Goal: Task Accomplishment & Management: Manage account settings

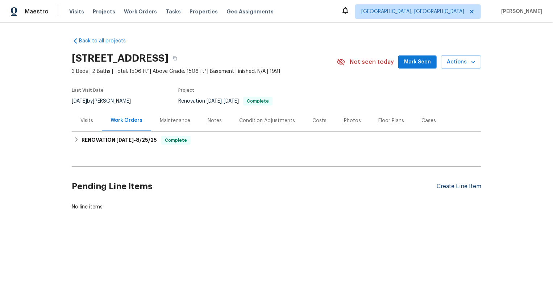
click at [459, 189] on div "Create Line Item" at bounding box center [459, 186] width 45 height 7
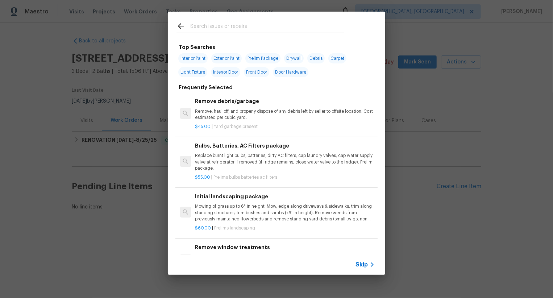
click at [362, 263] on span "Skip" at bounding box center [362, 264] width 12 height 7
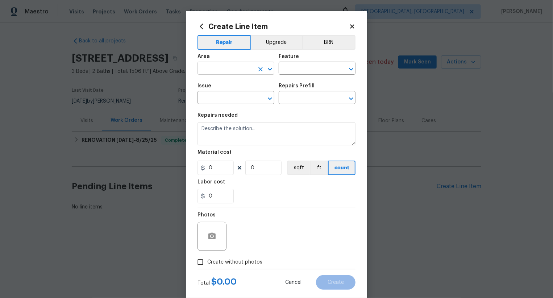
click at [237, 71] on input "text" at bounding box center [226, 68] width 57 height 11
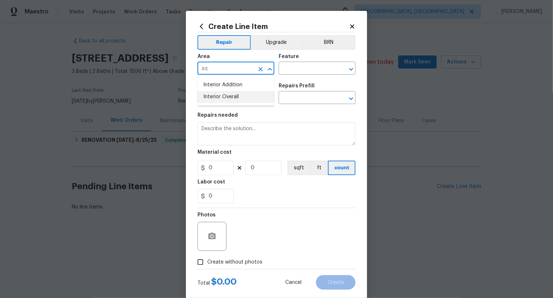
click at [242, 97] on li "Interior Overall" at bounding box center [236, 97] width 77 height 12
type input "Interior Overall"
click at [292, 65] on input "text" at bounding box center [307, 68] width 57 height 11
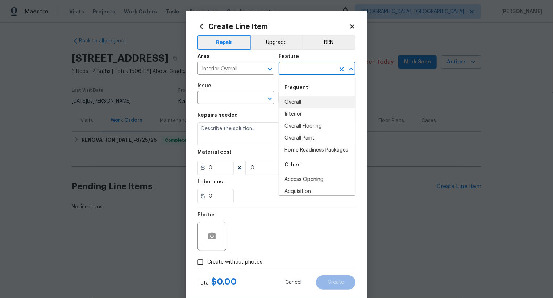
click at [296, 102] on li "Overall" at bounding box center [317, 102] width 77 height 12
type input "Overall"
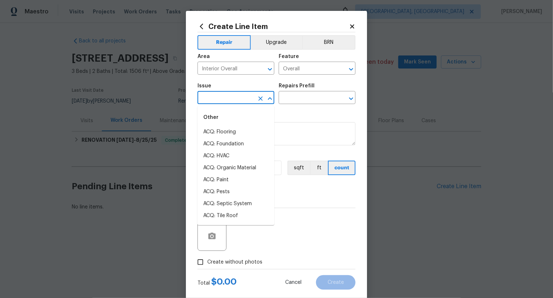
click at [251, 101] on input "text" at bounding box center [226, 98] width 57 height 11
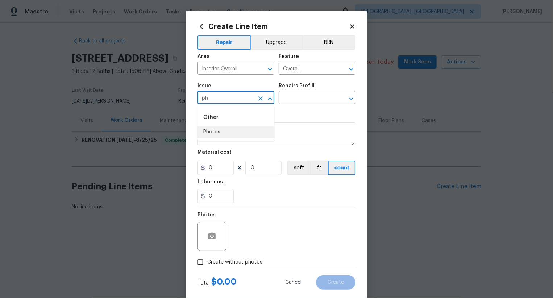
click at [257, 130] on li "Photos" at bounding box center [236, 132] width 77 height 12
type input "Photos"
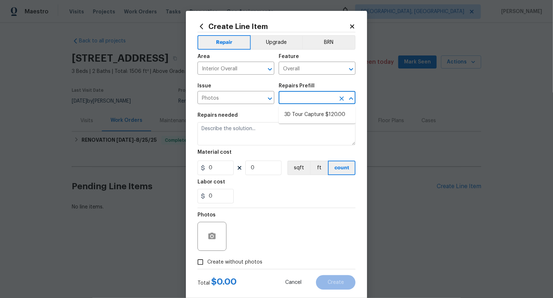
click at [291, 100] on input "text" at bounding box center [307, 98] width 57 height 11
click at [297, 113] on li "3D Tour Capture $120.00" at bounding box center [317, 115] width 77 height 12
type input "3D Tour Capture $120.00"
type textarea "Capture 3D tour of home"
type input "1"
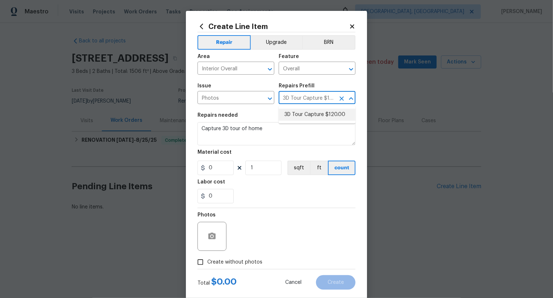
type input "120"
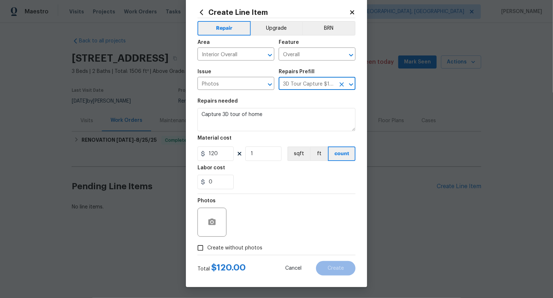
click at [245, 247] on span "Create without photos" at bounding box center [234, 248] width 55 height 8
click at [207, 247] on input "Create without photos" at bounding box center [201, 248] width 14 height 14
checkbox input "true"
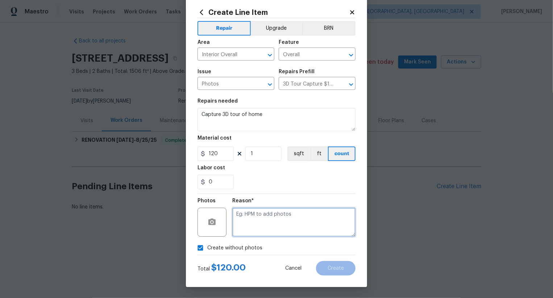
click at [273, 226] on textarea at bounding box center [293, 222] width 123 height 29
type textarea ".."
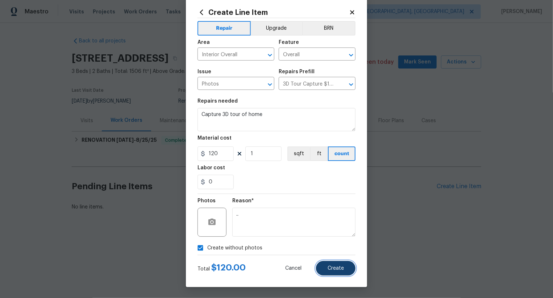
click at [339, 267] on span "Create" at bounding box center [336, 268] width 16 height 5
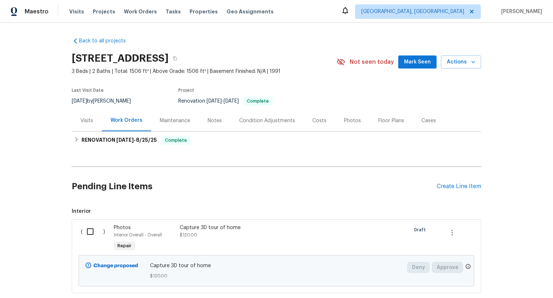
scroll to position [44, 0]
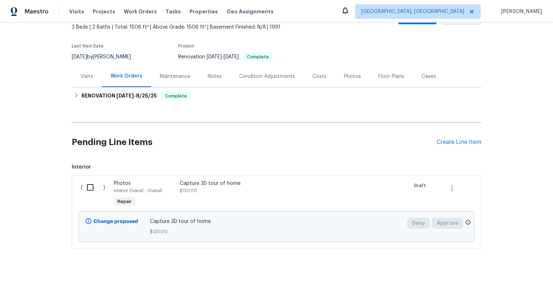
click at [92, 192] on input "checkbox" at bounding box center [93, 187] width 21 height 15
checkbox input "true"
click at [512, 275] on button "Create Work Order" at bounding box center [512, 279] width 60 height 13
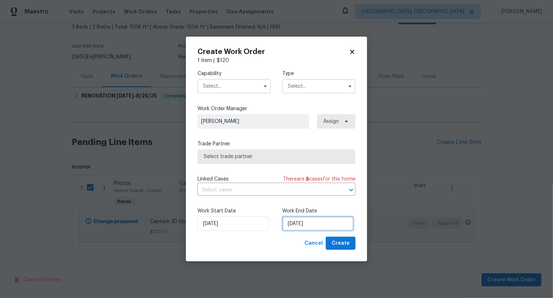
click at [311, 220] on input "[DATE]" at bounding box center [318, 224] width 71 height 15
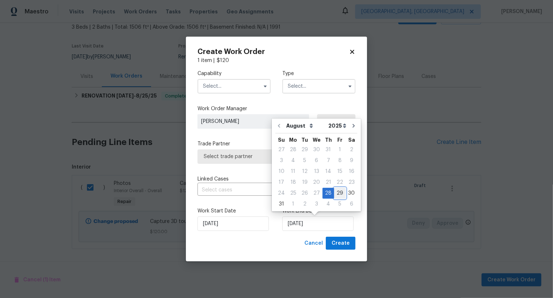
click at [339, 191] on div "29" at bounding box center [340, 193] width 12 height 10
type input "29/08/2025"
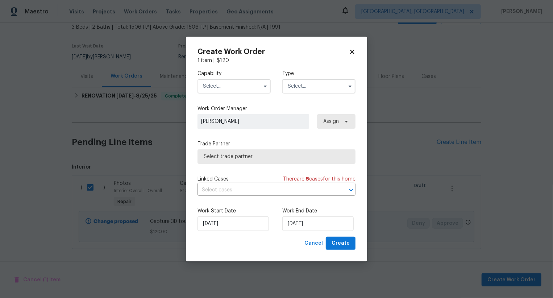
click at [253, 84] on input "text" at bounding box center [234, 86] width 73 height 15
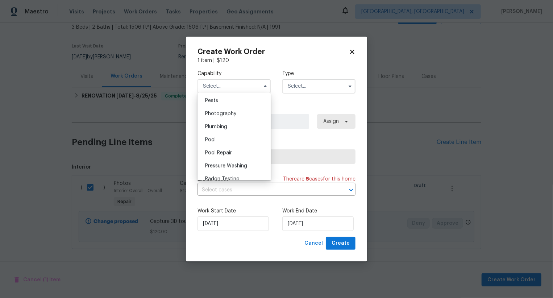
scroll to position [592, 0]
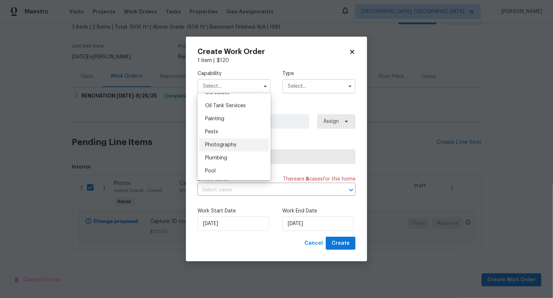
click at [251, 145] on div "Photography" at bounding box center [234, 145] width 70 height 13
type input "Photography"
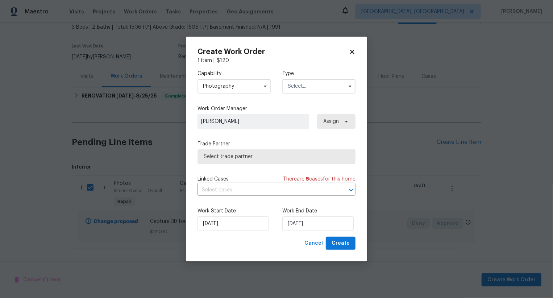
click at [304, 94] on div "Capability Photography Type" at bounding box center [277, 81] width 158 height 35
click at [308, 85] on input "text" at bounding box center [319, 86] width 73 height 15
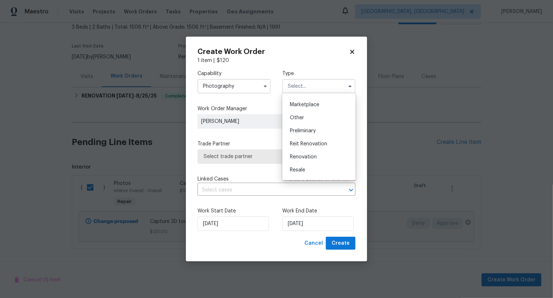
scroll to position [127, 0]
click at [309, 120] on div "Other" at bounding box center [319, 118] width 70 height 13
type input "Other"
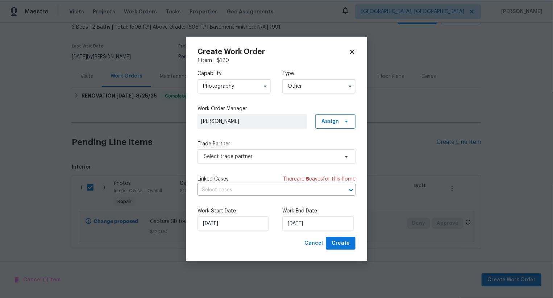
scroll to position [0, 0]
click at [288, 156] on span "Select trade partner" at bounding box center [271, 156] width 135 height 7
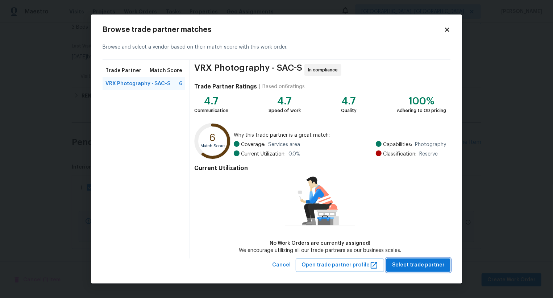
click at [412, 260] on button "Select trade partner" at bounding box center [419, 265] width 64 height 13
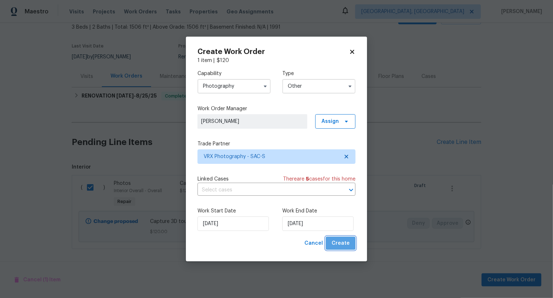
click at [355, 246] on button "Create" at bounding box center [341, 243] width 30 height 13
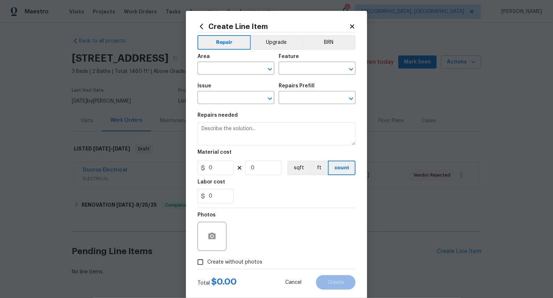
scroll to position [32, 0]
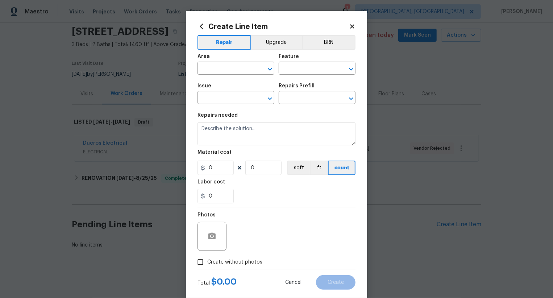
click at [222, 62] on div "Area" at bounding box center [236, 58] width 77 height 9
click at [222, 69] on input "text" at bounding box center [226, 68] width 57 height 11
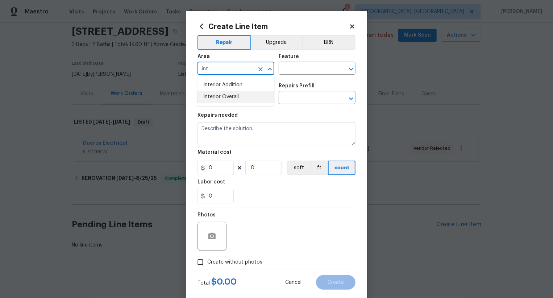
click at [230, 95] on li "Interior Overall" at bounding box center [236, 97] width 77 height 12
type input "Interior Overall"
click at [298, 72] on input "text" at bounding box center [307, 68] width 57 height 11
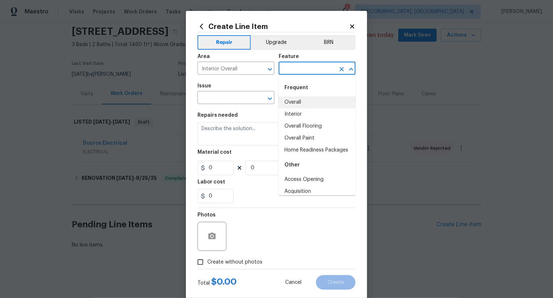
click at [298, 103] on li "Overall" at bounding box center [317, 102] width 77 height 12
type input "Overall"
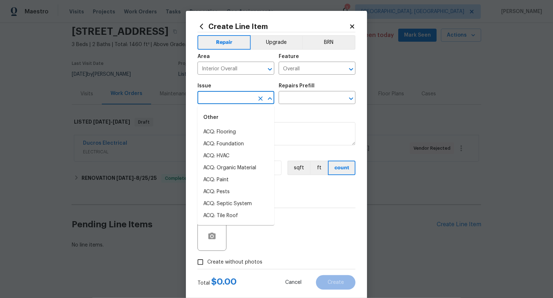
click at [243, 102] on input "text" at bounding box center [226, 98] width 57 height 11
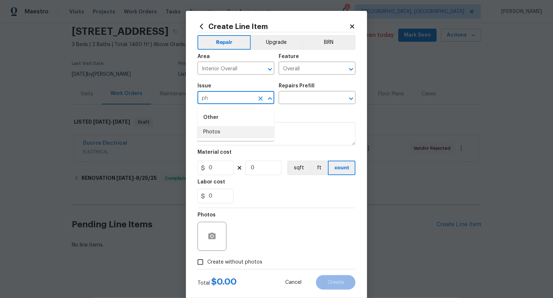
click at [243, 130] on li "Photos" at bounding box center [236, 132] width 77 height 12
type input "Photos"
click at [292, 96] on input "text" at bounding box center [307, 98] width 57 height 11
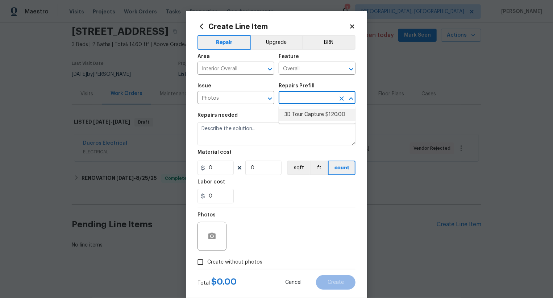
click at [296, 111] on li "3D Tour Capture $120.00" at bounding box center [317, 115] width 77 height 12
type input "3D Tour Capture $120.00"
type input "120"
type input "1"
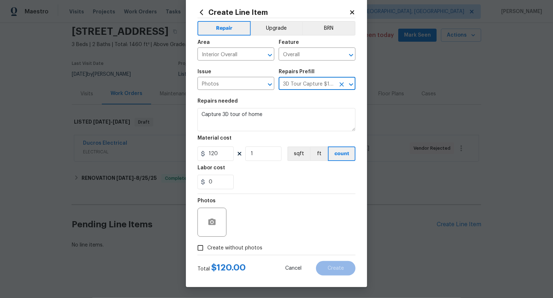
click at [241, 244] on label "Create without photos" at bounding box center [228, 248] width 69 height 14
click at [207, 244] on input "Create without photos" at bounding box center [201, 248] width 14 height 14
checkbox input "true"
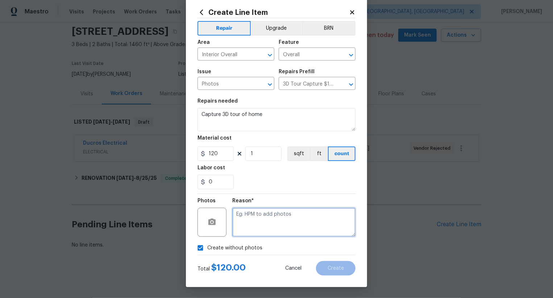
click at [270, 225] on textarea at bounding box center [293, 222] width 123 height 29
type textarea "/"
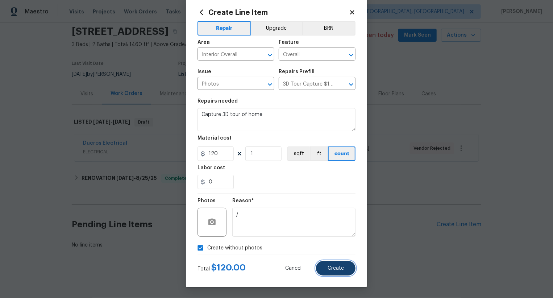
click at [325, 264] on button "Create" at bounding box center [336, 268] width 40 height 15
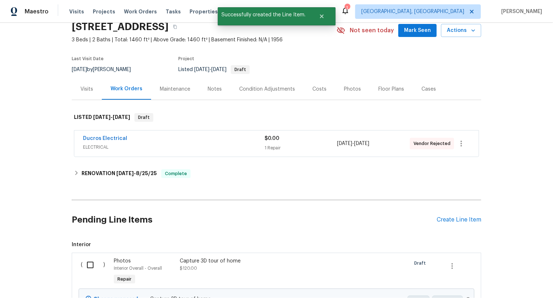
scroll to position [114, 0]
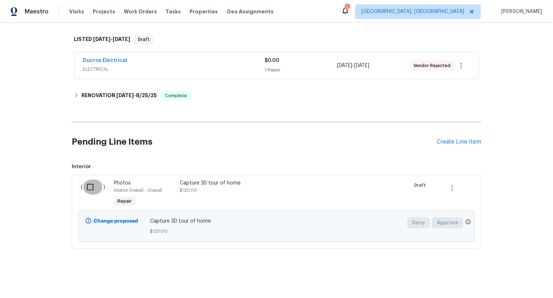
click at [94, 189] on input "checkbox" at bounding box center [93, 187] width 21 height 15
checkbox input "true"
click at [493, 273] on div "Cancel (1) Item Create Work Order" at bounding box center [276, 279] width 553 height 37
click at [493, 274] on button "Create Work Order" at bounding box center [512, 279] width 60 height 13
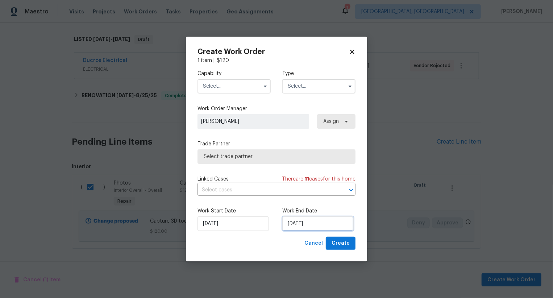
click at [294, 222] on input "[DATE]" at bounding box center [318, 224] width 71 height 15
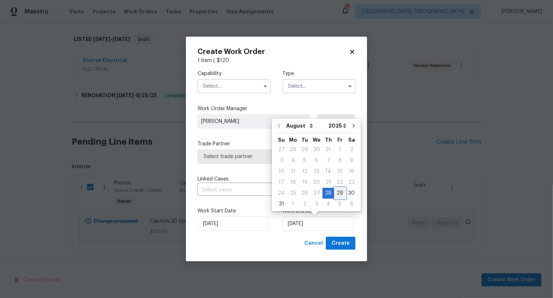
click at [337, 193] on div "29" at bounding box center [340, 193] width 12 height 10
type input "29/08/2025"
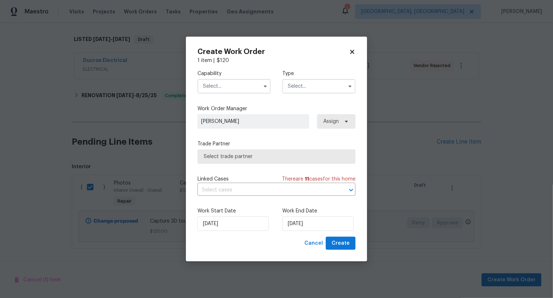
click at [245, 84] on input "text" at bounding box center [234, 86] width 73 height 15
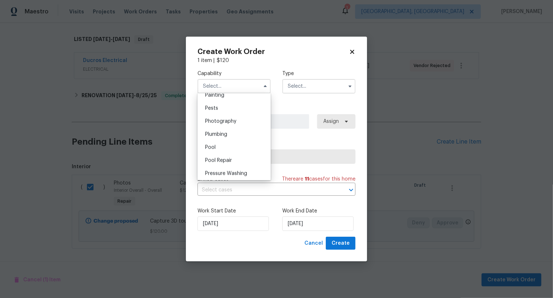
scroll to position [613, 0]
click at [247, 125] on div "Photography" at bounding box center [234, 124] width 70 height 13
type input "Photography"
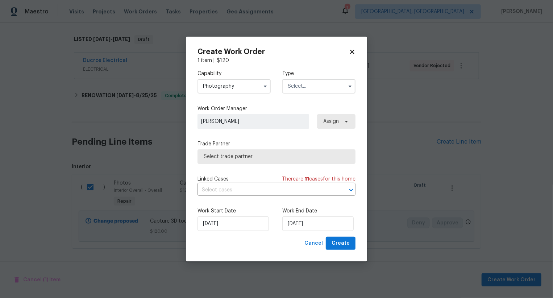
click at [305, 80] on input "text" at bounding box center [319, 86] width 73 height 15
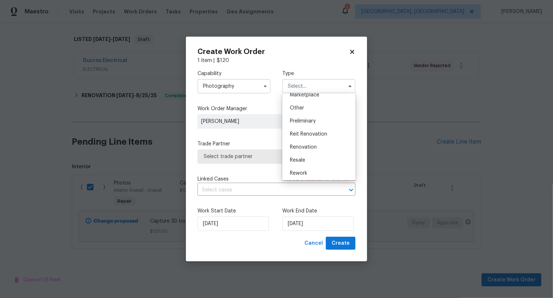
scroll to position [137, 0]
click at [309, 111] on div "Other" at bounding box center [319, 108] width 70 height 13
type input "Other"
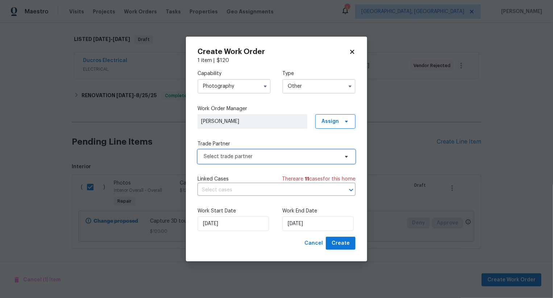
click at [289, 156] on span "Select trade partner" at bounding box center [271, 156] width 135 height 7
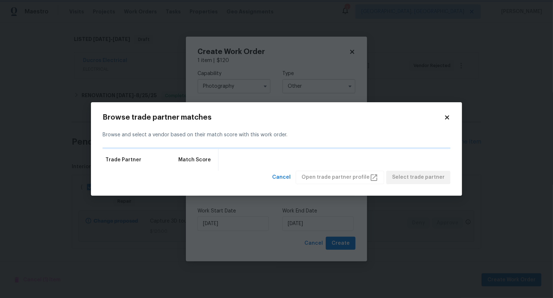
click at [256, 68] on body "Maestro Visits Projects Work Orders Tasks Properties Geo Assignments 1 Albuquer…" at bounding box center [276, 149] width 553 height 298
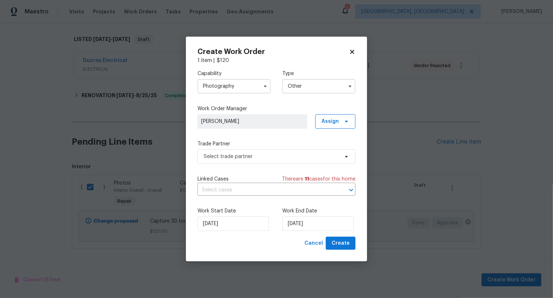
click at [257, 148] on div "Trade Partner Select trade partner" at bounding box center [277, 152] width 158 height 24
click at [257, 153] on span "Select trade partner" at bounding box center [271, 156] width 135 height 7
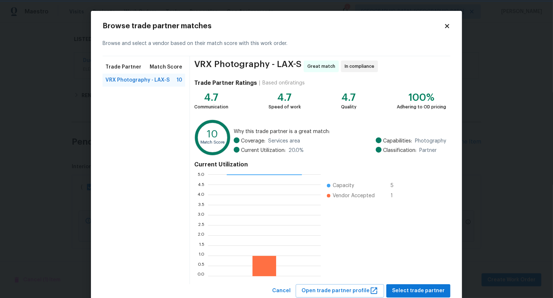
scroll to position [22, 0]
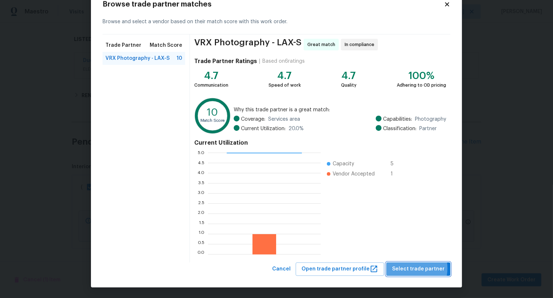
click at [409, 268] on span "Select trade partner" at bounding box center [418, 269] width 53 height 9
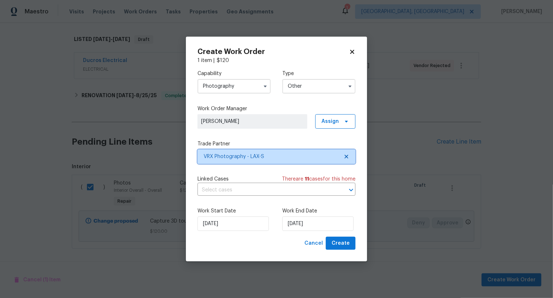
scroll to position [0, 0]
click at [344, 250] on button "Create" at bounding box center [341, 243] width 30 height 13
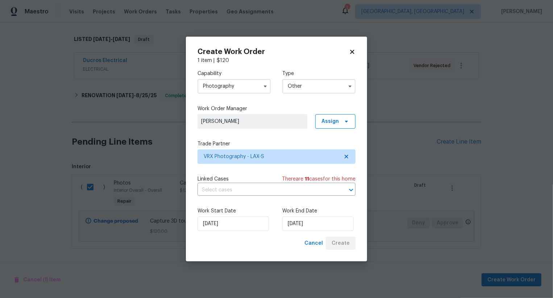
click at [344, 247] on div "Cancel Create" at bounding box center [329, 243] width 54 height 13
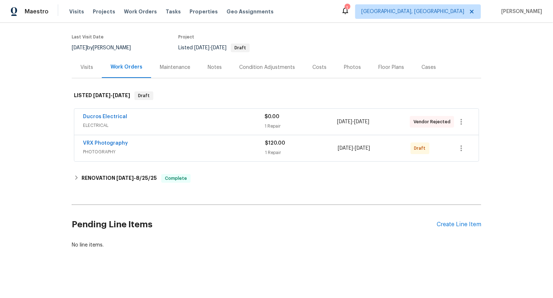
scroll to position [58, 0]
click at [463, 149] on icon "button" at bounding box center [461, 148] width 9 height 9
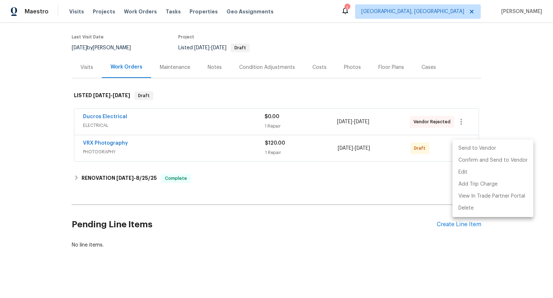
click at [463, 149] on li "Send to Vendor" at bounding box center [493, 149] width 81 height 12
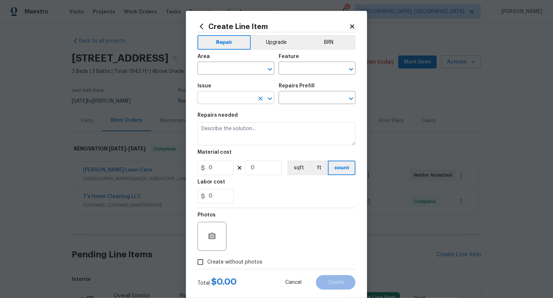
scroll to position [86, 0]
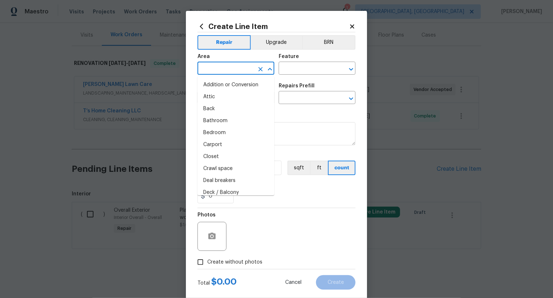
click at [230, 73] on input "text" at bounding box center [226, 68] width 57 height 11
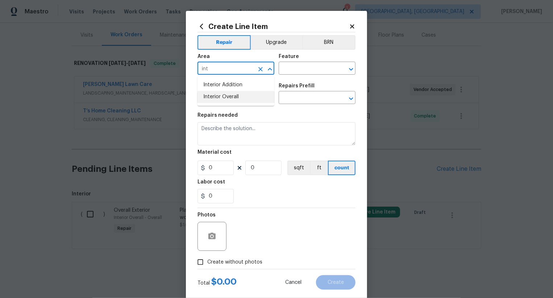
click at [240, 95] on li "Interior Overall" at bounding box center [236, 97] width 77 height 12
type input "Interior Overall"
click at [295, 67] on input "text" at bounding box center [307, 68] width 57 height 11
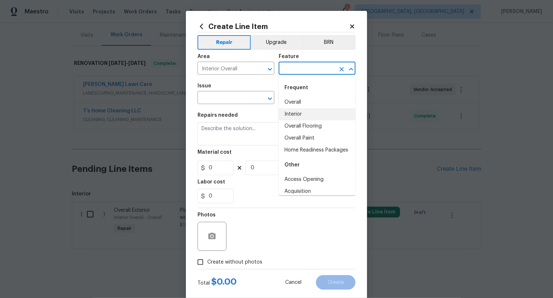
click at [309, 109] on li "Interior" at bounding box center [317, 114] width 77 height 12
type input "Interior"
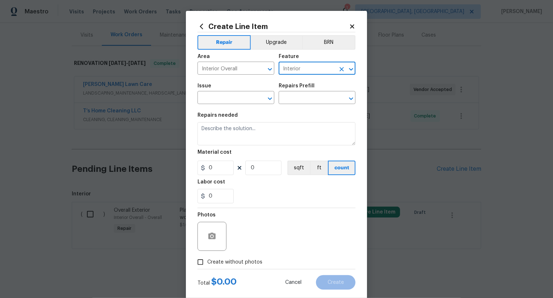
click at [343, 67] on icon "Clear" at bounding box center [341, 69] width 7 height 7
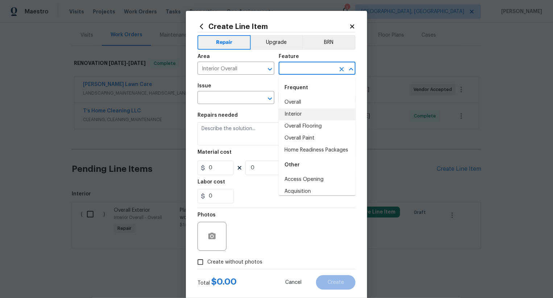
click at [313, 70] on input "text" at bounding box center [307, 68] width 57 height 11
click at [302, 103] on li "Overall" at bounding box center [317, 102] width 77 height 12
type input "Overall"
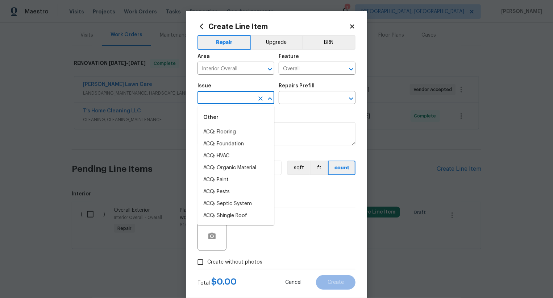
click at [242, 102] on input "text" at bounding box center [226, 98] width 57 height 11
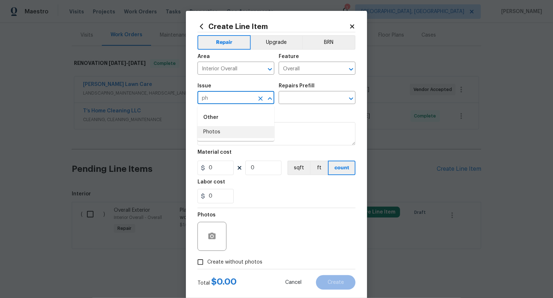
click at [234, 132] on li "Photos" at bounding box center [236, 132] width 77 height 12
type input "Photos"
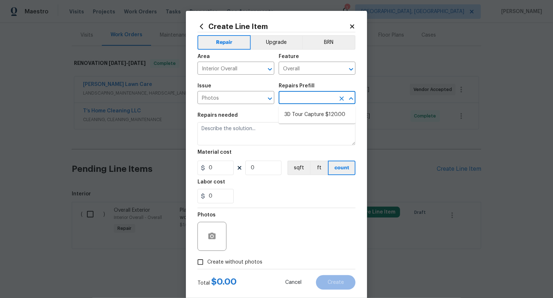
click at [294, 97] on input "text" at bounding box center [307, 98] width 57 height 11
click at [297, 121] on ul "3D Tour Capture $120.00" at bounding box center [317, 115] width 77 height 18
click at [303, 113] on li "3D Tour Capture $120.00" at bounding box center [317, 115] width 77 height 12
type input "3D Tour Capture $120.00"
type input "1"
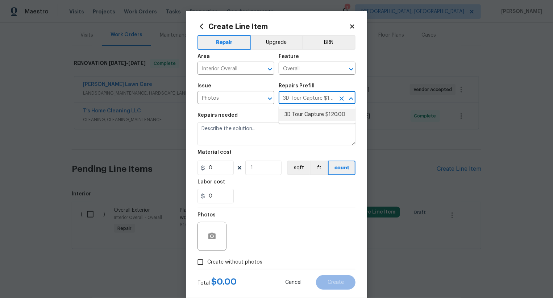
type input "120"
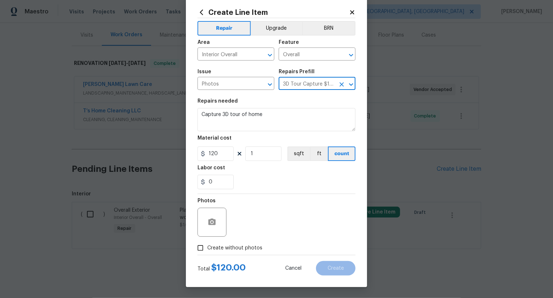
click at [238, 243] on label "Create without photos" at bounding box center [228, 248] width 69 height 14
click at [207, 243] on input "Create without photos" at bounding box center [201, 248] width 14 height 14
checkbox input "true"
click at [255, 238] on div "Reason*" at bounding box center [293, 217] width 123 height 47
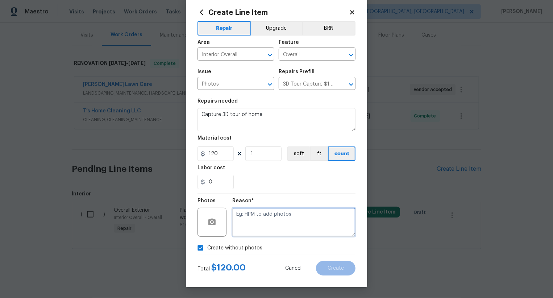
click at [270, 224] on textarea at bounding box center [293, 222] width 123 height 29
type textarea ".."
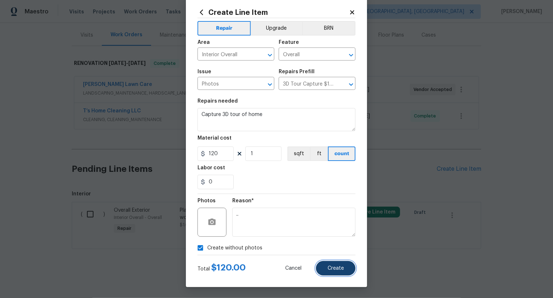
click at [341, 268] on span "Create" at bounding box center [336, 268] width 16 height 5
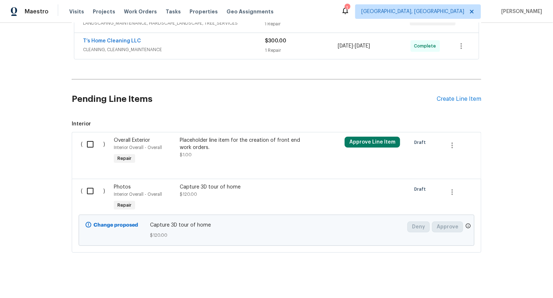
scroll to position [159, 0]
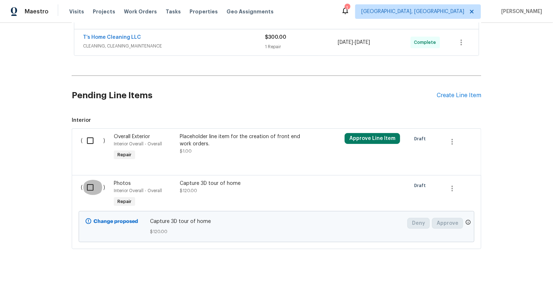
click at [93, 190] on input "checkbox" at bounding box center [93, 187] width 21 height 15
checkbox input "true"
click at [496, 275] on button "Create Work Order" at bounding box center [512, 279] width 60 height 13
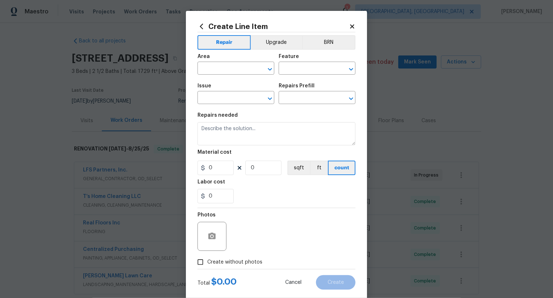
scroll to position [14, 0]
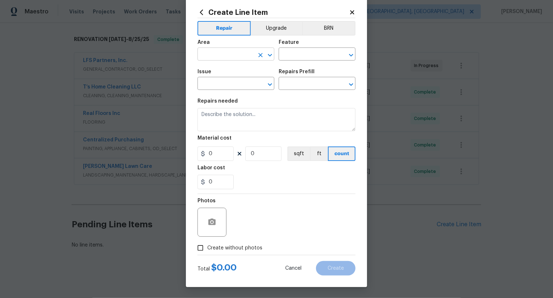
click at [224, 52] on input "text" at bounding box center [226, 54] width 57 height 11
click at [231, 84] on li "Interior Overall" at bounding box center [236, 83] width 77 height 12
type input "Interior Overall"
click at [293, 49] on input "text" at bounding box center [307, 54] width 57 height 11
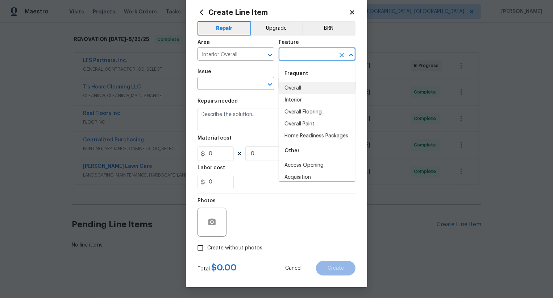
click at [294, 86] on li "Overall" at bounding box center [317, 88] width 77 height 12
type input "Overall"
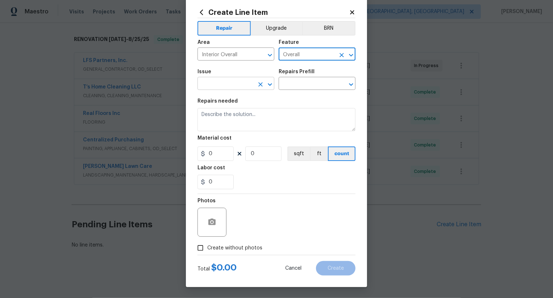
click at [244, 86] on input "text" at bounding box center [226, 84] width 57 height 11
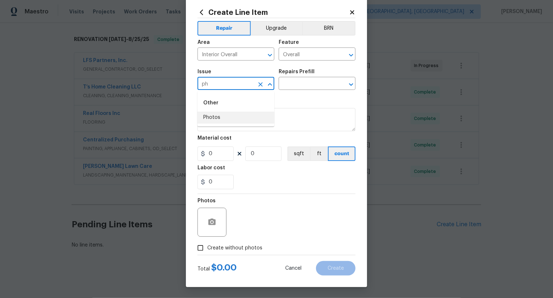
click at [246, 115] on li "Photos" at bounding box center [236, 118] width 77 height 12
type input "Photos"
click at [311, 80] on input "text" at bounding box center [307, 84] width 57 height 11
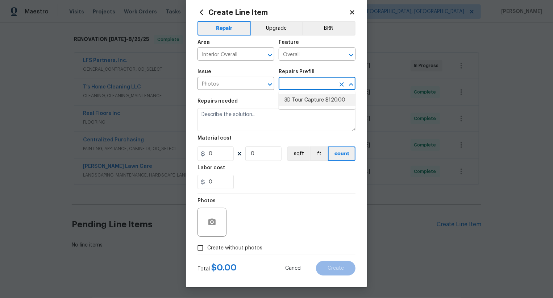
click at [312, 102] on li "3D Tour Capture $120.00" at bounding box center [317, 100] width 77 height 12
type input "3D Tour Capture $120.00"
type input "1"
type input "120"
click at [246, 244] on label "Create without photos" at bounding box center [228, 248] width 69 height 14
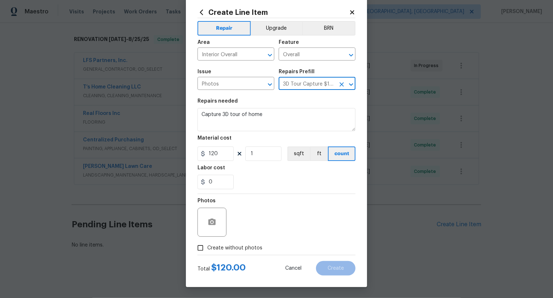
click at [207, 244] on input "Create without photos" at bounding box center [201, 248] width 14 height 14
checkbox input "true"
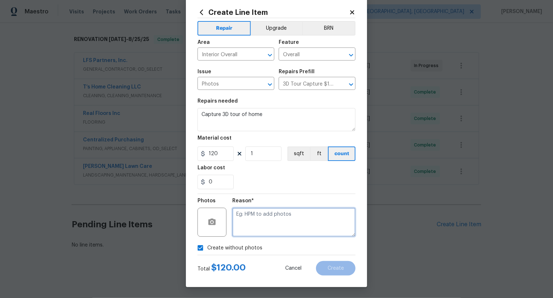
click at [278, 226] on textarea at bounding box center [293, 222] width 123 height 29
type textarea "."
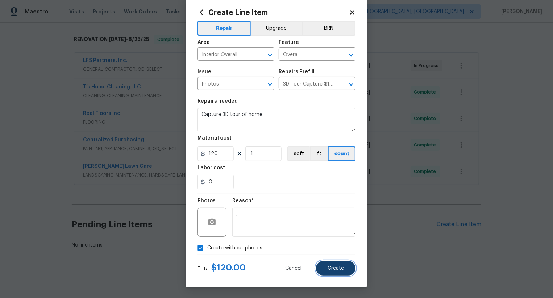
click at [326, 263] on button "Create" at bounding box center [336, 268] width 40 height 15
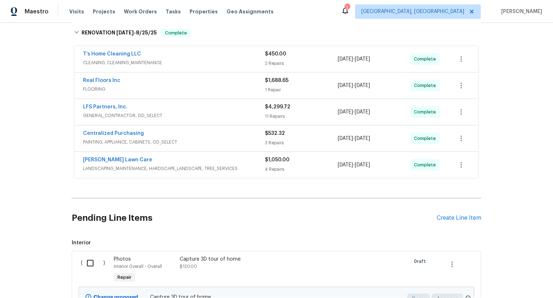
scroll to position [199, 0]
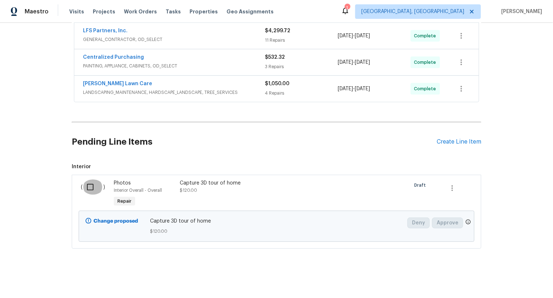
click at [91, 191] on input "checkbox" at bounding box center [93, 187] width 21 height 15
checkbox input "true"
click at [503, 279] on span "Create Work Order" at bounding box center [512, 280] width 48 height 9
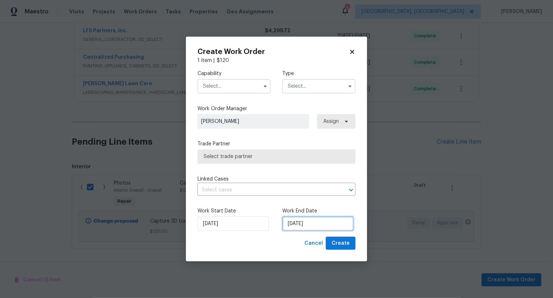
click at [321, 221] on input "[DATE]" at bounding box center [318, 224] width 71 height 15
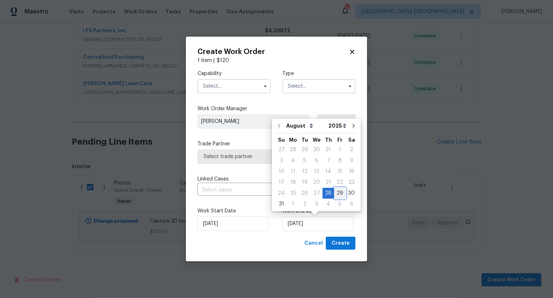
click at [338, 194] on div "29" at bounding box center [340, 193] width 12 height 10
type input "29/08/2025"
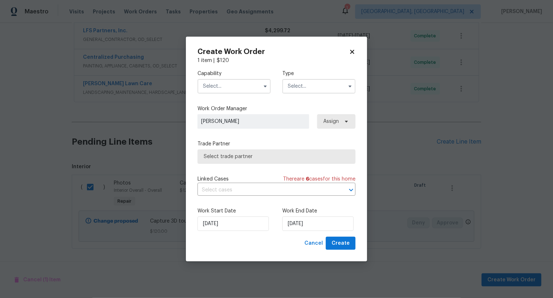
click at [247, 86] on input "text" at bounding box center [234, 86] width 73 height 15
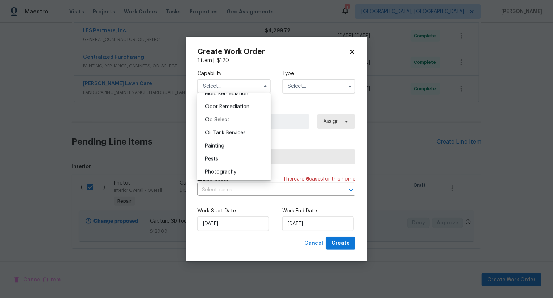
scroll to position [580, 0]
click at [247, 156] on div "Photography" at bounding box center [234, 157] width 70 height 13
type input "Photography"
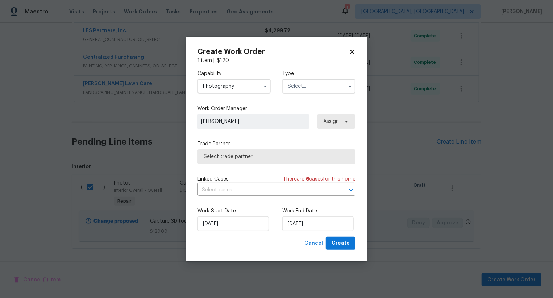
click at [313, 91] on input "text" at bounding box center [319, 86] width 73 height 15
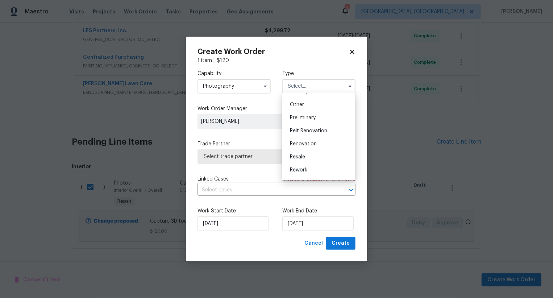
scroll to position [135, 0]
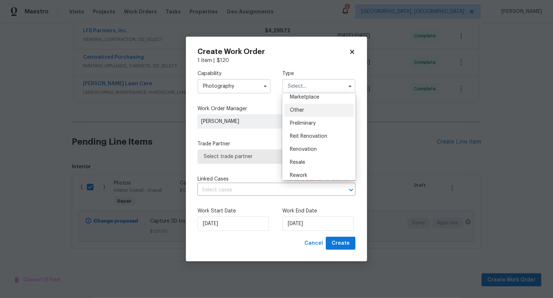
click at [312, 114] on div "Other" at bounding box center [319, 110] width 70 height 13
type input "Other"
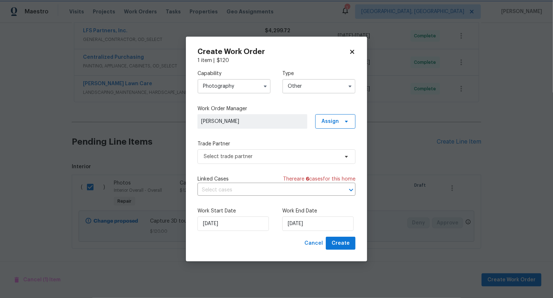
scroll to position [0, 0]
click at [292, 157] on span "Select trade partner" at bounding box center [271, 156] width 135 height 7
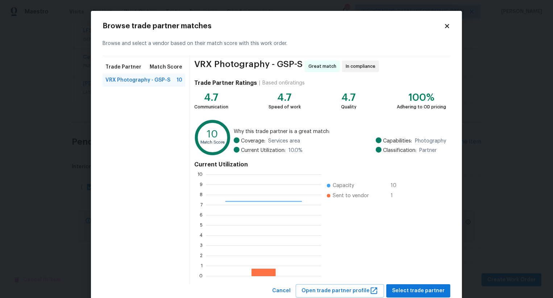
scroll to position [22, 0]
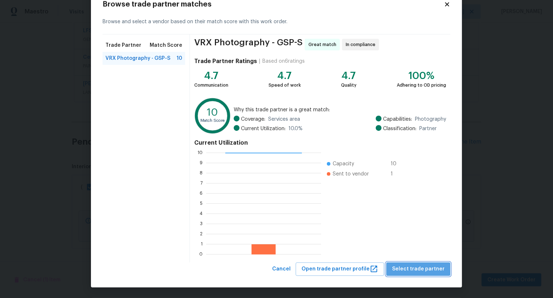
click at [423, 272] on span "Select trade partner" at bounding box center [418, 269] width 53 height 9
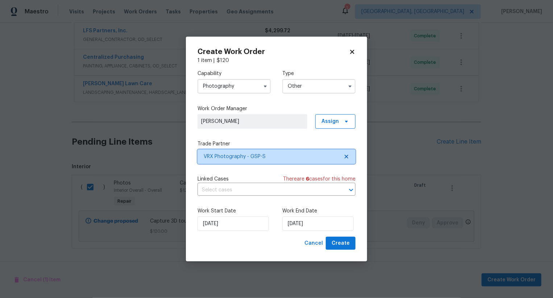
scroll to position [0, 0]
click at [353, 243] on button "Create" at bounding box center [341, 243] width 30 height 13
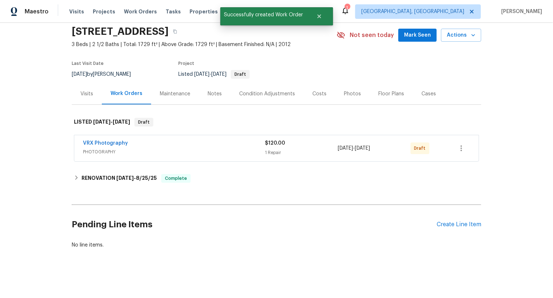
scroll to position [34, 0]
click at [458, 149] on icon "button" at bounding box center [461, 148] width 9 height 9
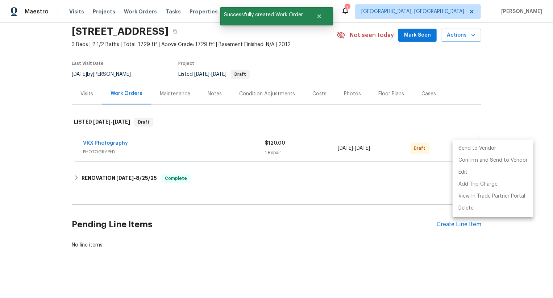
click at [458, 149] on li "Send to Vendor" at bounding box center [493, 149] width 81 height 12
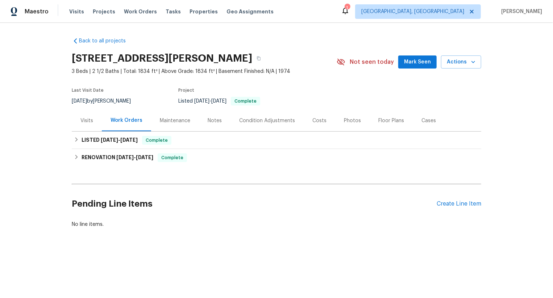
click at [456, 199] on div "Pending Line Items Create Line Item" at bounding box center [277, 204] width 410 height 34
click at [456, 202] on div "Create Line Item" at bounding box center [459, 204] width 45 height 7
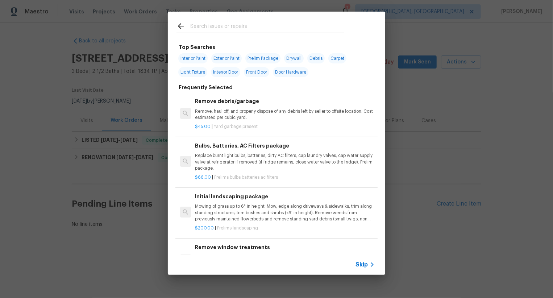
click at [360, 266] on span "Skip" at bounding box center [362, 264] width 12 height 7
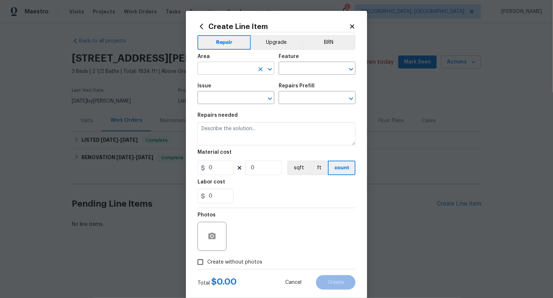
click at [240, 74] on input "text" at bounding box center [226, 68] width 57 height 11
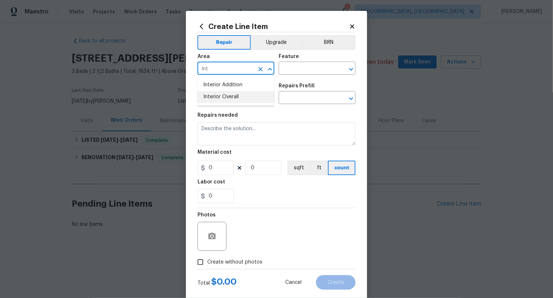
click at [247, 94] on li "Interior Overall" at bounding box center [236, 97] width 77 height 12
type input "Interior Overall"
click at [294, 69] on input "text" at bounding box center [307, 68] width 57 height 11
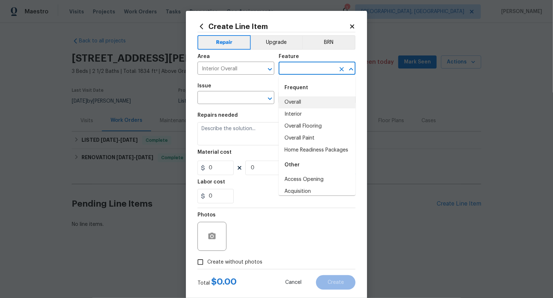
click at [302, 100] on li "Overall" at bounding box center [317, 102] width 77 height 12
type input "Overall"
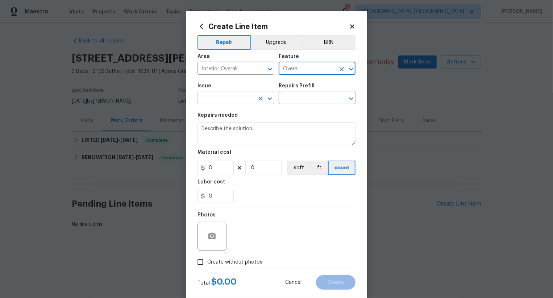
click at [240, 100] on input "text" at bounding box center [226, 98] width 57 height 11
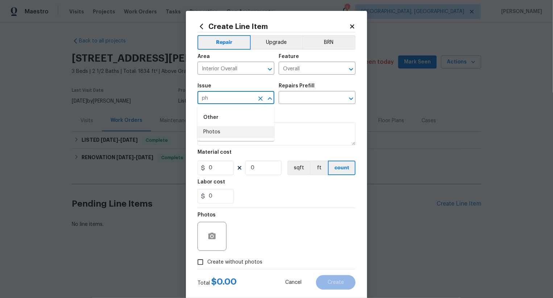
click at [239, 136] on li "Photos" at bounding box center [236, 132] width 77 height 12
type input "Photos"
click at [304, 98] on input "text" at bounding box center [307, 98] width 57 height 11
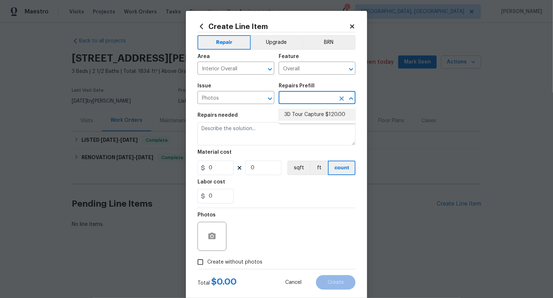
click at [305, 113] on li "3D Tour Capture $120.00" at bounding box center [317, 115] width 77 height 12
type input "3D Tour Capture $120.00"
type textarea "Capture 3D tour of home"
type input "1"
type input "120"
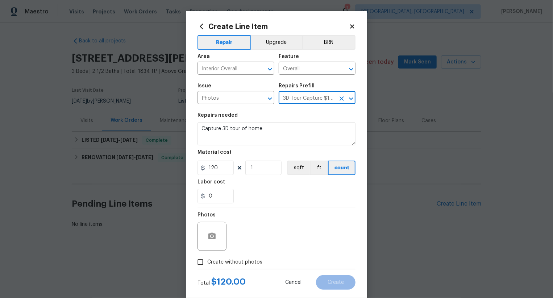
scroll to position [14, 0]
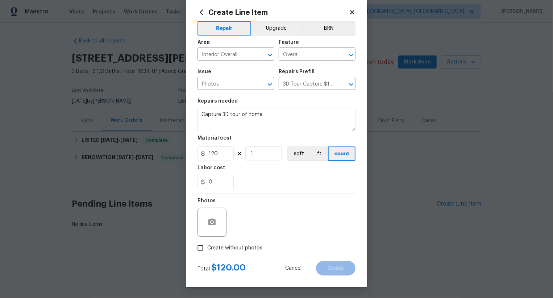
click at [245, 242] on label "Create without photos" at bounding box center [228, 248] width 69 height 14
click at [207, 242] on input "Create without photos" at bounding box center [201, 248] width 14 height 14
checkbox input "true"
click at [277, 223] on textarea at bounding box center [293, 222] width 123 height 29
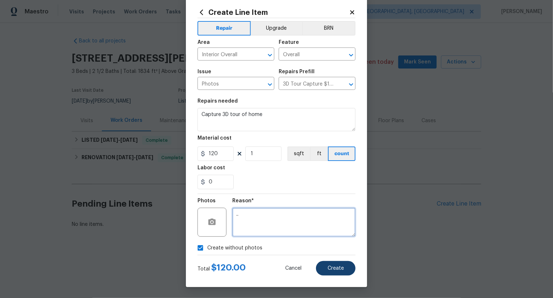
type textarea ".."
click at [323, 264] on button "Create" at bounding box center [336, 268] width 40 height 15
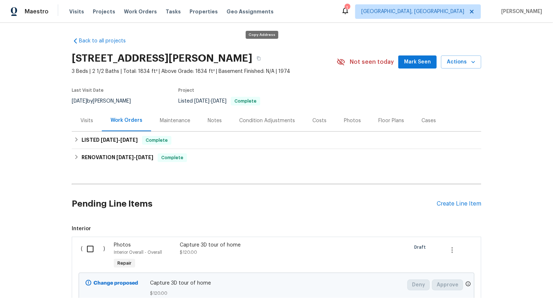
scroll to position [62, 0]
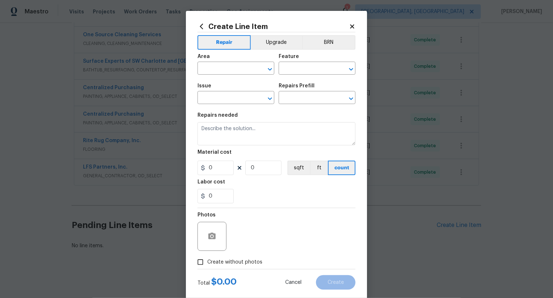
scroll to position [14, 0]
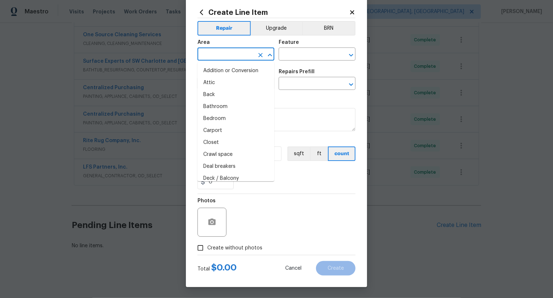
click at [234, 52] on input "text" at bounding box center [226, 54] width 57 height 11
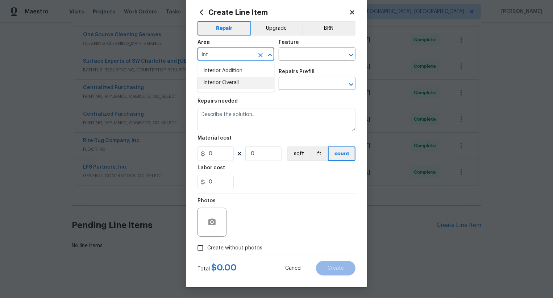
click at [238, 80] on li "Interior Overall" at bounding box center [236, 83] width 77 height 12
type input "Interior Overall"
click at [295, 54] on input "text" at bounding box center [307, 54] width 57 height 11
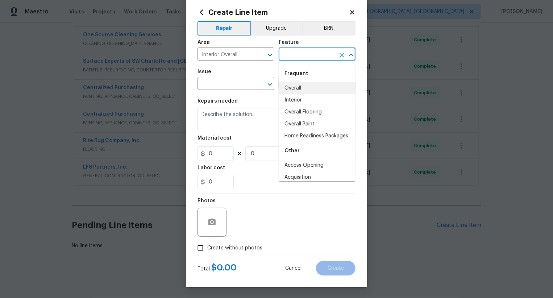
click at [297, 90] on li "Overall" at bounding box center [317, 88] width 77 height 12
type input "Overall"
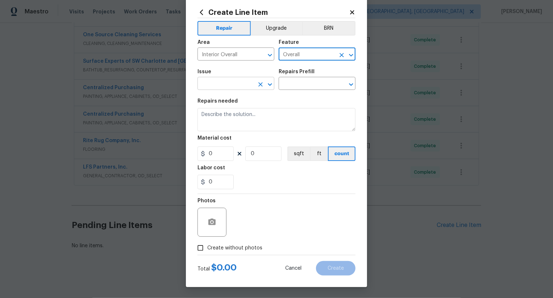
click at [228, 84] on input "text" at bounding box center [226, 84] width 57 height 11
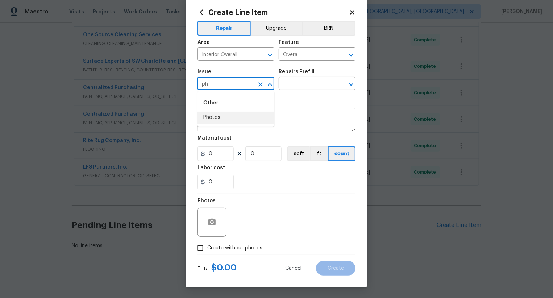
click at [220, 114] on li "Photos" at bounding box center [236, 118] width 77 height 12
type input "Photos"
click at [302, 81] on input "text" at bounding box center [307, 84] width 57 height 11
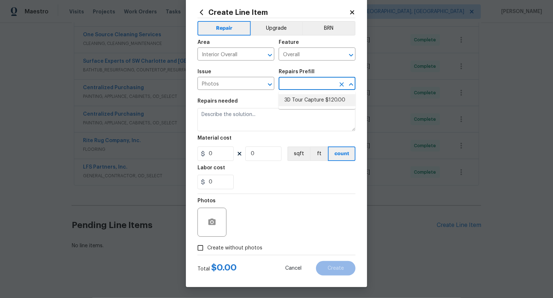
click at [303, 104] on li "3D Tour Capture $120.00" at bounding box center [317, 100] width 77 height 12
type input "3D Tour Capture $120.00"
type input "1"
type input "120"
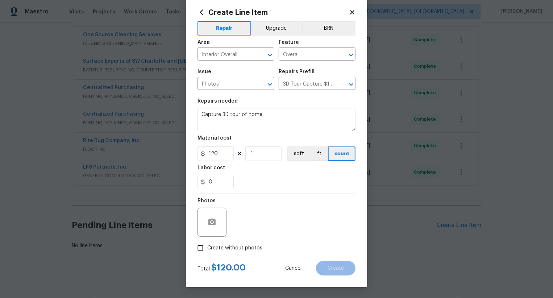
click at [234, 248] on span "Create without photos" at bounding box center [234, 248] width 55 height 8
click at [207, 248] on input "Create without photos" at bounding box center [201, 248] width 14 height 14
checkbox input "true"
click at [267, 224] on textarea at bounding box center [293, 222] width 123 height 29
type textarea ".//"
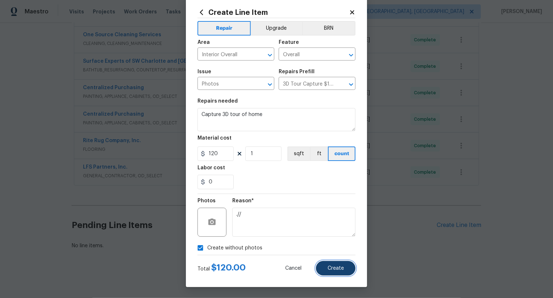
click at [337, 264] on button "Create" at bounding box center [336, 268] width 40 height 15
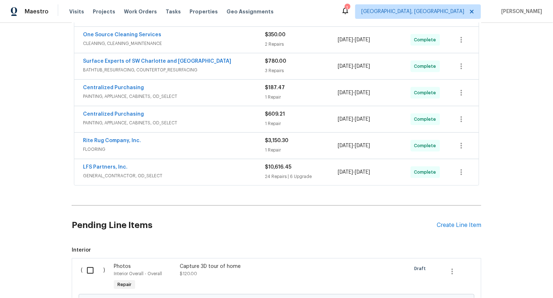
scroll to position [271, 0]
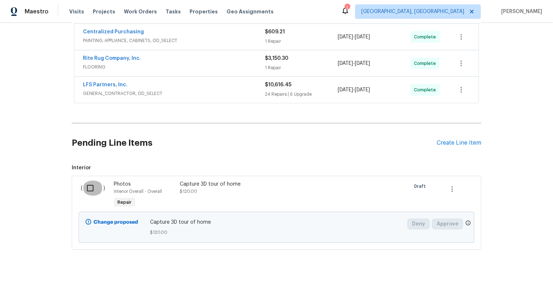
click at [93, 194] on input "checkbox" at bounding box center [93, 188] width 21 height 15
checkbox input "true"
click at [492, 283] on span "Create Work Order" at bounding box center [512, 280] width 48 height 9
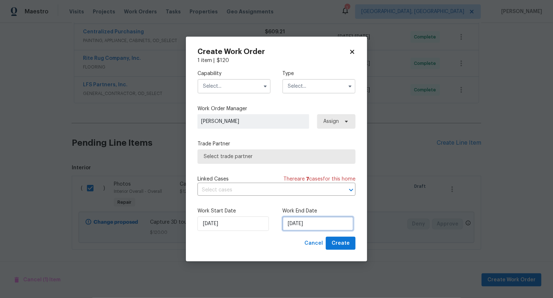
click at [307, 221] on input "[DATE]" at bounding box center [318, 224] width 71 height 15
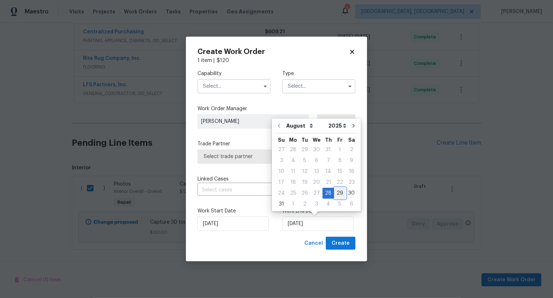
click at [337, 193] on div "29" at bounding box center [340, 193] width 12 height 10
type input "[DATE]"
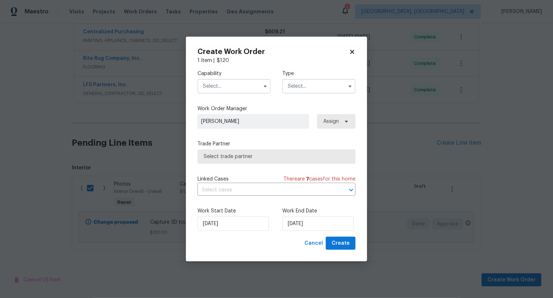
click at [226, 92] on input "text" at bounding box center [234, 86] width 73 height 15
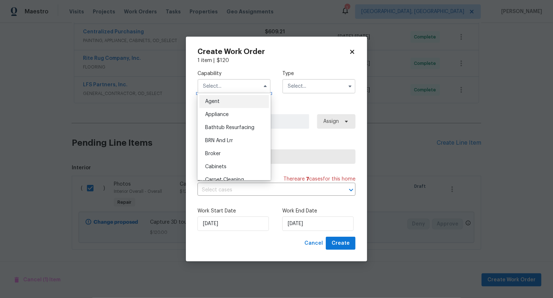
click at [226, 85] on input "text" at bounding box center [234, 86] width 73 height 15
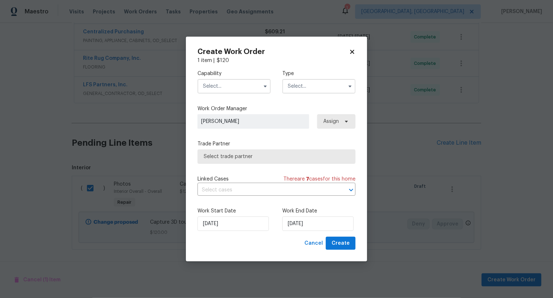
click at [226, 85] on input "text" at bounding box center [234, 86] width 73 height 15
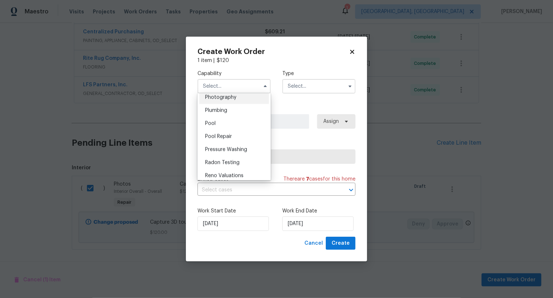
click at [239, 99] on div "Photography" at bounding box center [234, 97] width 70 height 13
type input "Photography"
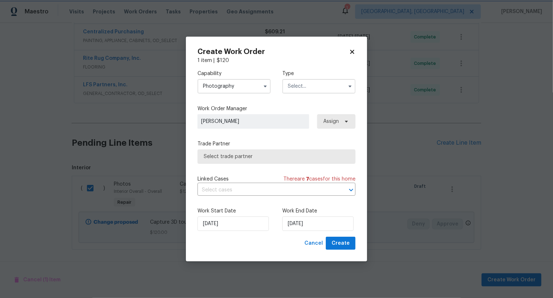
scroll to position [622, 0]
click at [304, 89] on input "text" at bounding box center [319, 86] width 73 height 15
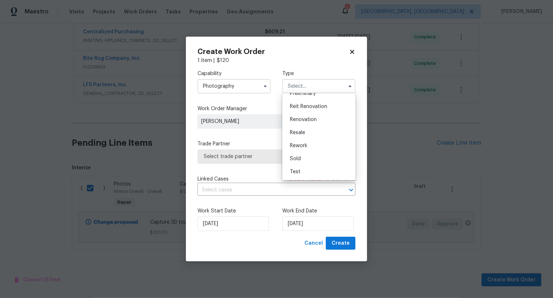
scroll to position [136, 0]
click at [306, 109] on div "Other" at bounding box center [319, 109] width 70 height 13
type input "Other"
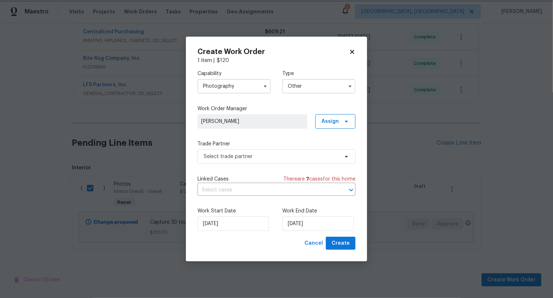
scroll to position [0, 0]
click at [268, 160] on span "Select trade partner" at bounding box center [277, 156] width 158 height 15
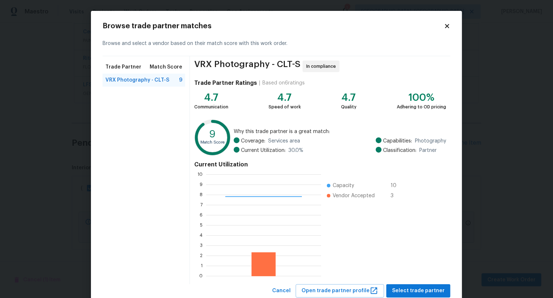
scroll to position [22, 0]
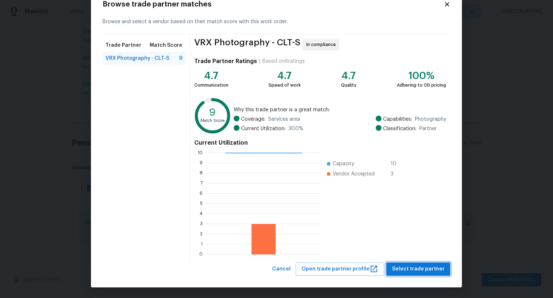
click at [417, 266] on span "Select trade partner" at bounding box center [418, 269] width 53 height 9
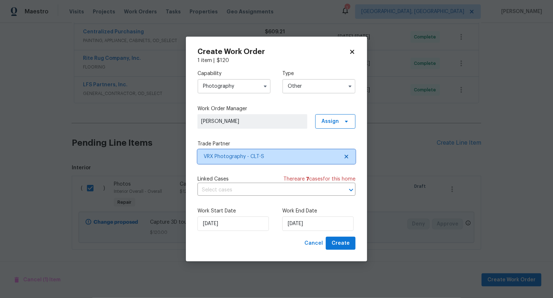
scroll to position [0, 0]
click at [349, 244] on span "Create" at bounding box center [341, 243] width 18 height 9
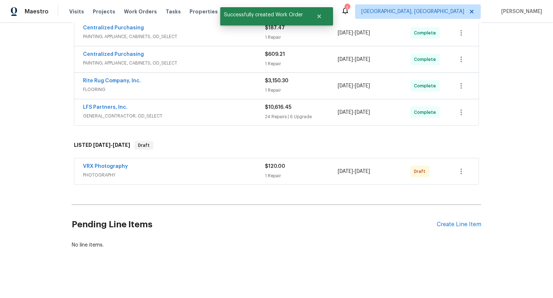
scroll to position [247, 0]
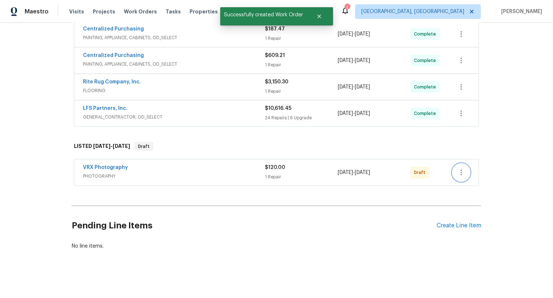
click at [461, 174] on icon "button" at bounding box center [461, 173] width 1 height 6
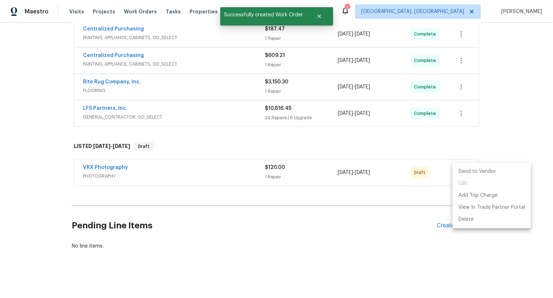
click at [461, 174] on li "Send to Vendor" at bounding box center [492, 172] width 78 height 12
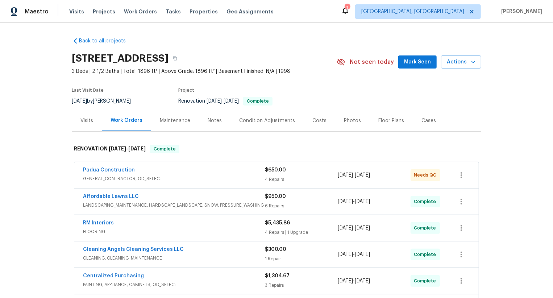
scroll to position [188, 0]
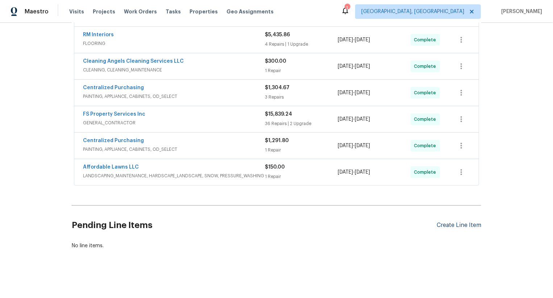
click at [450, 223] on div "Create Line Item" at bounding box center [459, 225] width 45 height 7
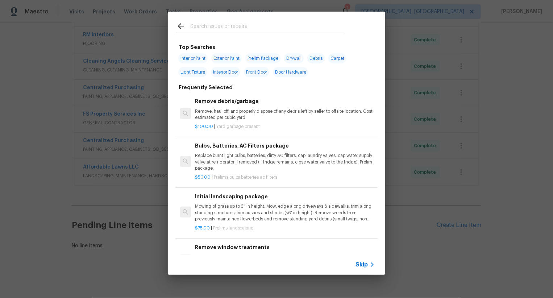
click at [366, 261] on span "Skip" at bounding box center [362, 264] width 12 height 7
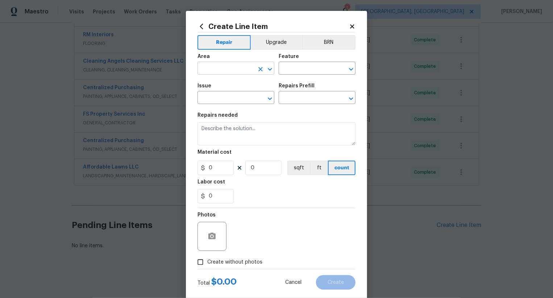
click at [230, 67] on input "text" at bounding box center [226, 68] width 57 height 11
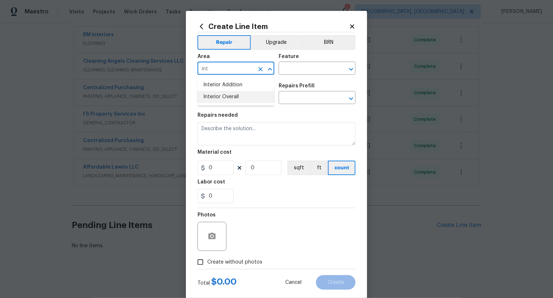
click at [238, 95] on li "Interior Overall" at bounding box center [236, 97] width 77 height 12
type input "Interior Overall"
click at [297, 66] on input "text" at bounding box center [307, 68] width 57 height 11
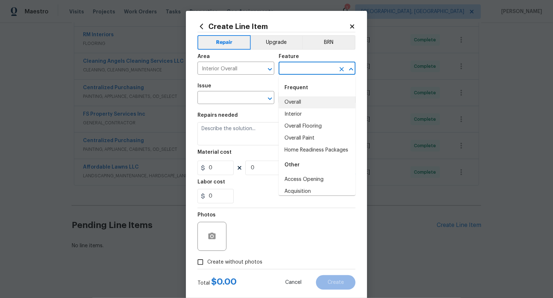
click at [297, 100] on li "Overall" at bounding box center [317, 102] width 77 height 12
type input "Overall"
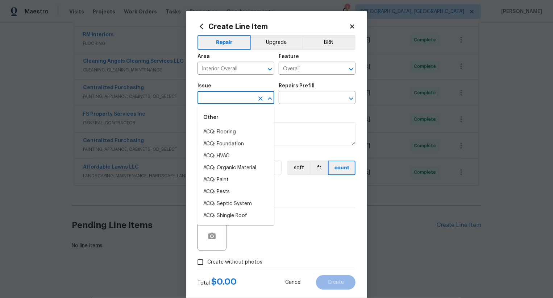
click at [242, 100] on input "text" at bounding box center [226, 98] width 57 height 11
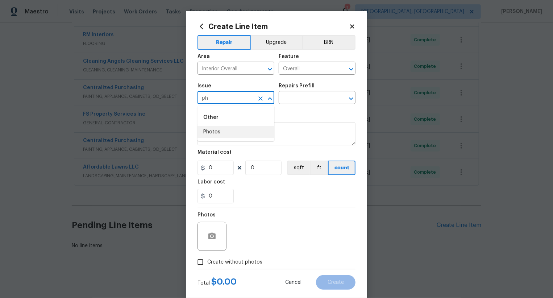
click at [245, 132] on li "Photos" at bounding box center [236, 132] width 77 height 12
type input "Photos"
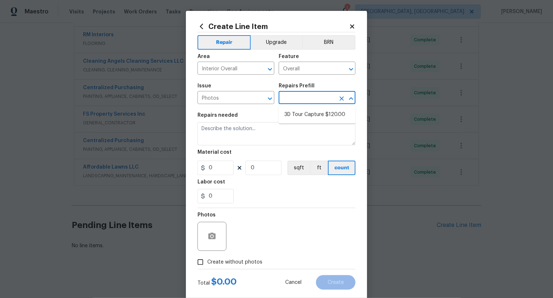
click at [288, 99] on input "text" at bounding box center [307, 98] width 57 height 11
click at [297, 112] on li "3D Tour Capture $120.00" at bounding box center [317, 115] width 77 height 12
type input "3D Tour Capture $120.00"
type textarea "Capture 3D tour of home"
type input "1"
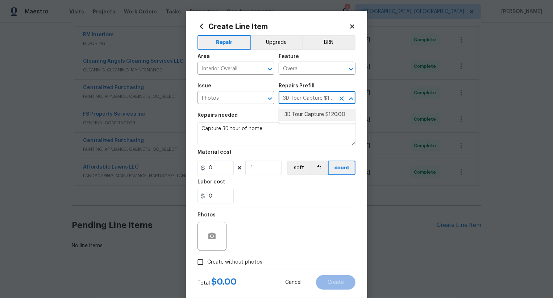
type input "120"
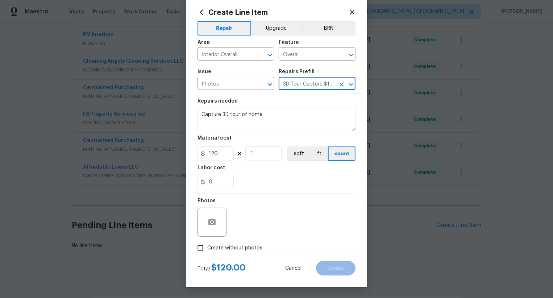
click at [242, 243] on label "Create without photos" at bounding box center [228, 248] width 69 height 14
click at [207, 243] on input "Create without photos" at bounding box center [201, 248] width 14 height 14
checkbox input "true"
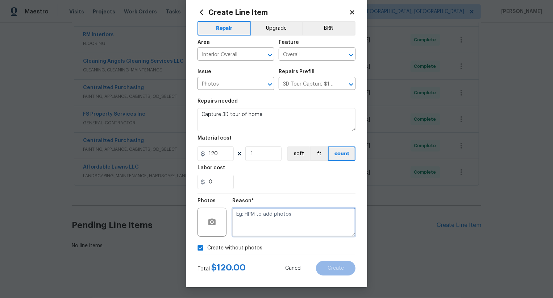
click at [272, 226] on textarea at bounding box center [293, 222] width 123 height 29
type textarea "//"
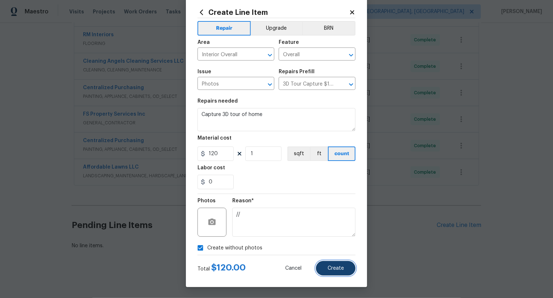
click at [323, 265] on button "Create" at bounding box center [336, 268] width 40 height 15
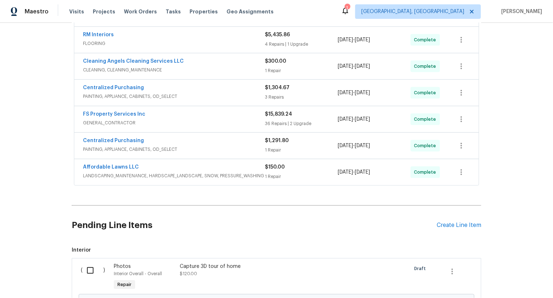
scroll to position [271, 0]
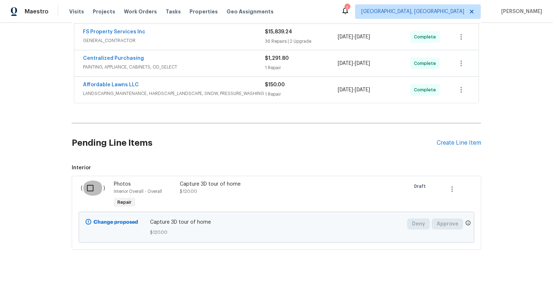
click at [98, 187] on input "checkbox" at bounding box center [93, 188] width 21 height 15
checkbox input "true"
click at [498, 281] on span "Create Work Order" at bounding box center [512, 280] width 48 height 9
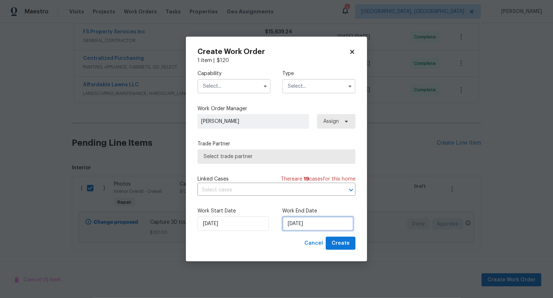
click at [294, 227] on input "[DATE]" at bounding box center [318, 224] width 71 height 15
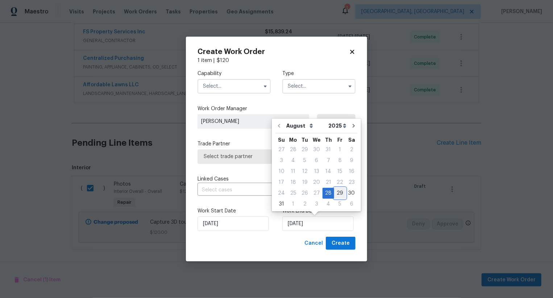
click at [335, 190] on div "29" at bounding box center [340, 193] width 12 height 10
type input "[DATE]"
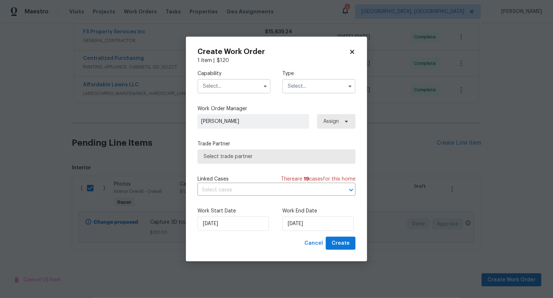
click at [248, 79] on input "text" at bounding box center [234, 86] width 73 height 15
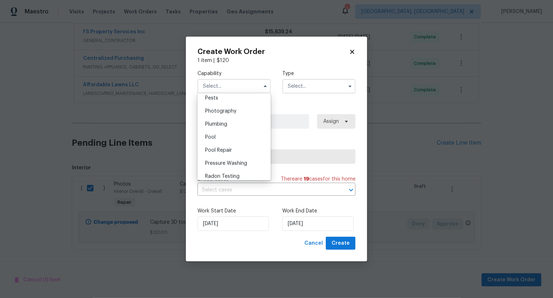
scroll to position [622, 0]
click at [250, 113] on div "Photography" at bounding box center [234, 114] width 70 height 13
type input "Photography"
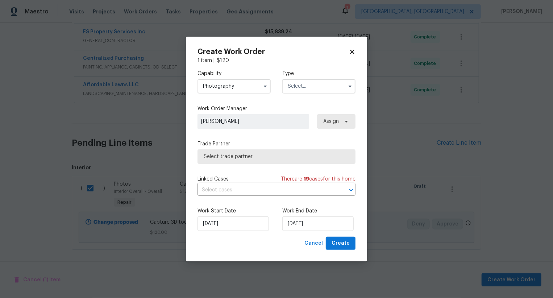
click at [303, 86] on input "text" at bounding box center [319, 86] width 73 height 15
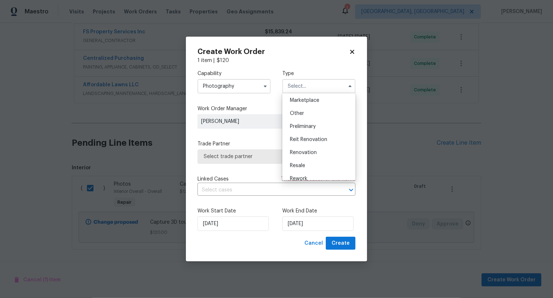
scroll to position [131, 0]
click at [310, 114] on div "Other" at bounding box center [319, 113] width 70 height 13
type input "Other"
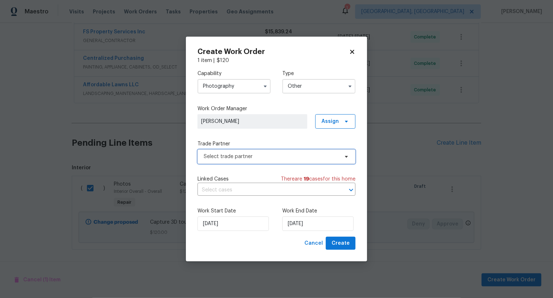
click at [282, 156] on span "Select trade partner" at bounding box center [271, 156] width 135 height 7
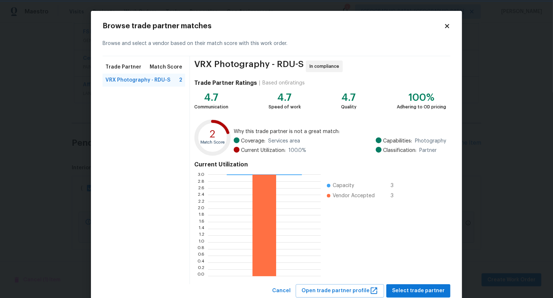
scroll to position [22, 0]
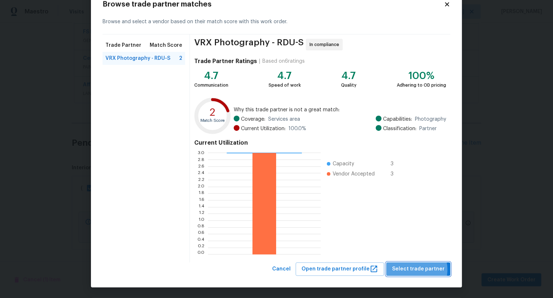
click at [413, 269] on span "Select trade partner" at bounding box center [418, 269] width 53 height 9
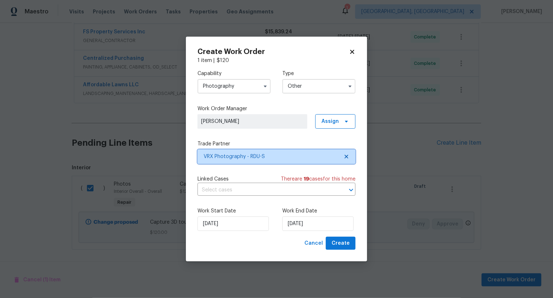
scroll to position [0, 0]
click at [347, 248] on button "Create" at bounding box center [341, 243] width 30 height 13
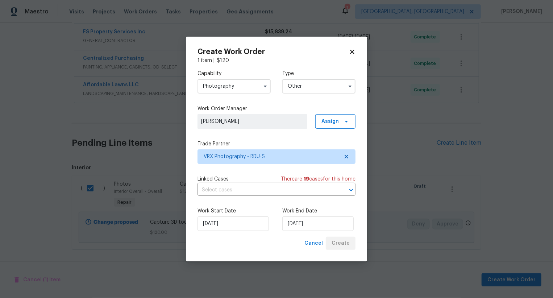
checkbox input "false"
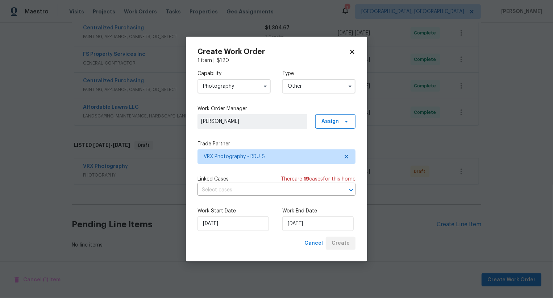
scroll to position [247, 0]
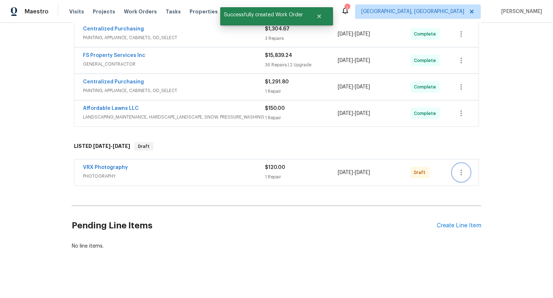
click at [461, 172] on icon "button" at bounding box center [461, 173] width 1 height 6
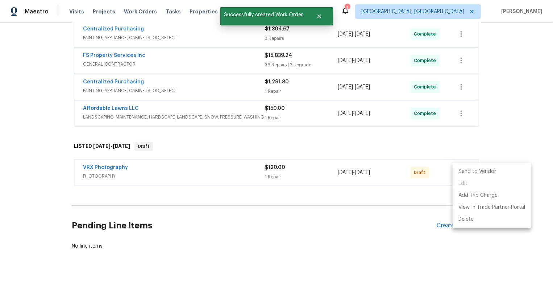
click at [461, 172] on li "Send to Vendor" at bounding box center [492, 172] width 78 height 12
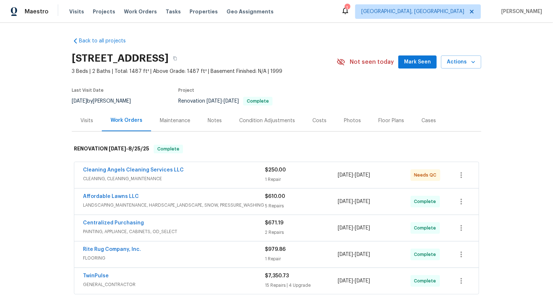
scroll to position [109, 0]
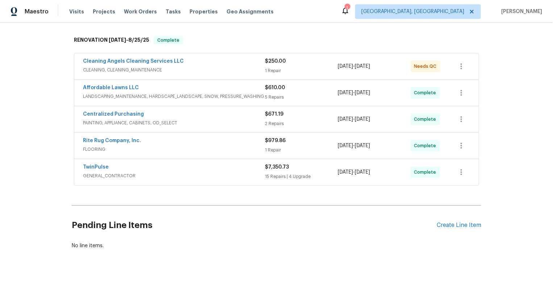
click at [457, 230] on div "Pending Line Items Create Line Item" at bounding box center [277, 226] width 410 height 34
click at [459, 226] on div "Create Line Item" at bounding box center [459, 225] width 45 height 7
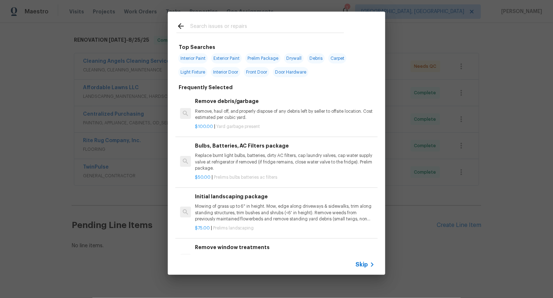
click at [368, 263] on div "Skip" at bounding box center [366, 264] width 21 height 9
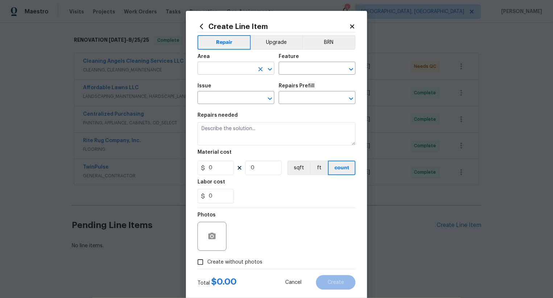
click at [242, 73] on input "text" at bounding box center [226, 68] width 57 height 11
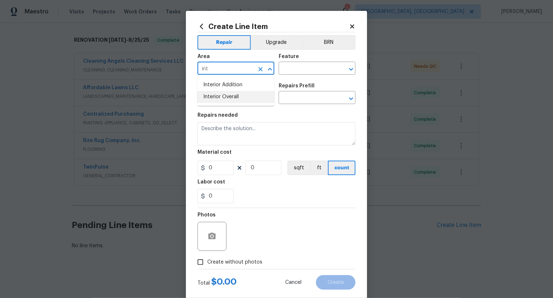
click at [235, 98] on li "Interior Overall" at bounding box center [236, 97] width 77 height 12
type input "Interior Overall"
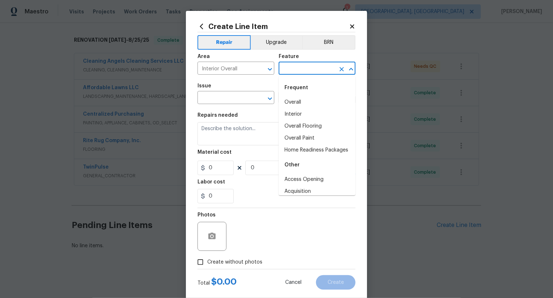
click at [305, 73] on input "text" at bounding box center [307, 68] width 57 height 11
click at [302, 103] on li "Overall" at bounding box center [317, 102] width 77 height 12
type input "Overall"
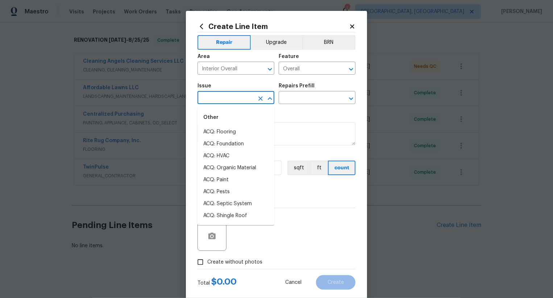
click at [239, 98] on input "text" at bounding box center [226, 98] width 57 height 11
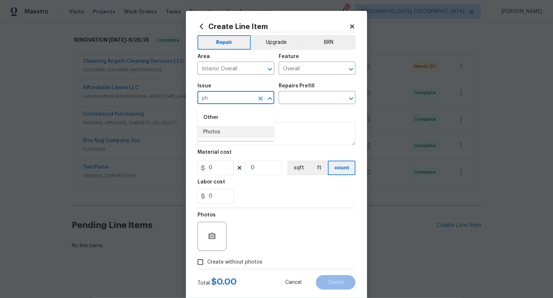
click at [239, 128] on li "Photos" at bounding box center [236, 132] width 77 height 12
type input "Photos"
click at [289, 101] on input "text" at bounding box center [307, 98] width 57 height 11
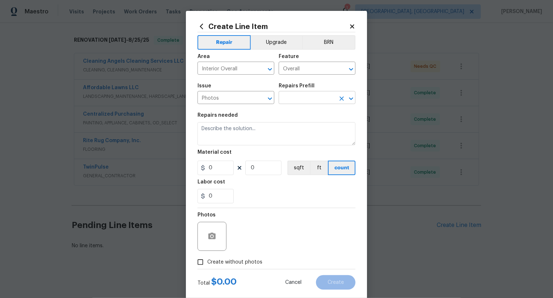
click at [308, 98] on input "text" at bounding box center [307, 98] width 57 height 11
click at [260, 83] on span "Issue Photos ​" at bounding box center [236, 93] width 77 height 29
click at [229, 263] on span "Create without photos" at bounding box center [234, 263] width 55 height 8
click at [207, 263] on input "Create without photos" at bounding box center [201, 262] width 14 height 14
checkbox input "true"
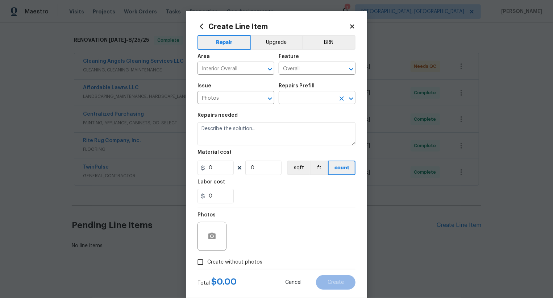
click at [302, 100] on input "text" at bounding box center [307, 98] width 57 height 11
click at [302, 99] on input "text" at bounding box center [307, 98] width 57 height 11
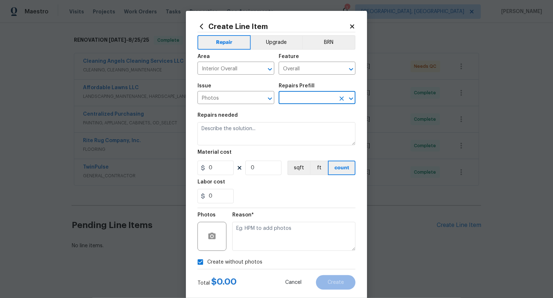
click at [302, 99] on input "text" at bounding box center [307, 98] width 57 height 11
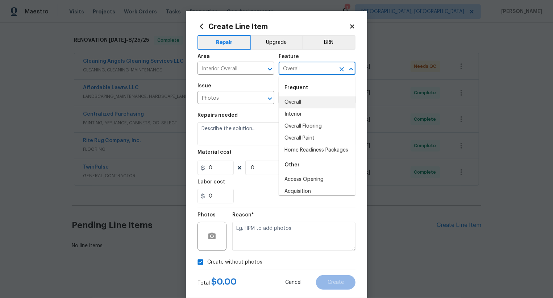
click at [306, 67] on input "Overall" at bounding box center [307, 68] width 57 height 11
click at [305, 111] on li "Interior" at bounding box center [317, 114] width 77 height 12
type input "Interior"
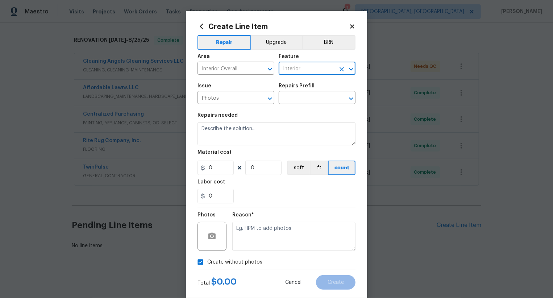
click at [345, 68] on icon "Clear" at bounding box center [341, 69] width 7 height 7
click at [313, 74] on input "text" at bounding box center [307, 68] width 57 height 11
click at [313, 67] on input "text" at bounding box center [307, 68] width 57 height 11
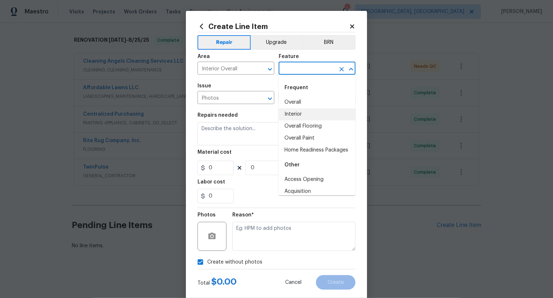
click at [313, 67] on input "text" at bounding box center [307, 68] width 57 height 11
click at [306, 96] on li "Overall" at bounding box center [317, 102] width 77 height 12
type input "Overall"
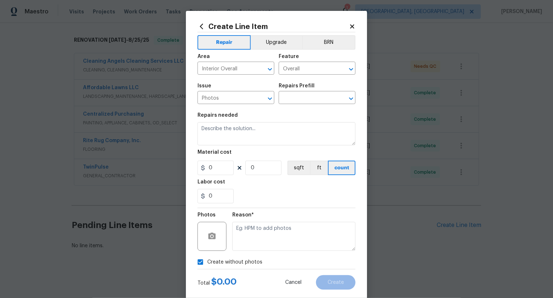
click at [314, 91] on div "Repairs Prefill" at bounding box center [317, 87] width 77 height 9
click at [314, 95] on input "text" at bounding box center [307, 98] width 57 height 11
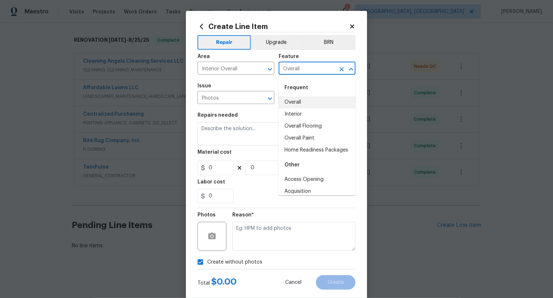
click at [312, 66] on input "Overall" at bounding box center [307, 68] width 57 height 11
click at [302, 103] on li "Overall" at bounding box center [317, 102] width 77 height 12
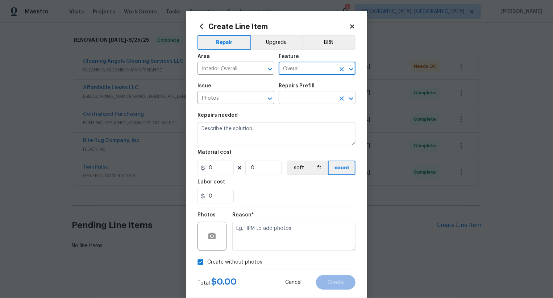
click at [304, 97] on input "text" at bounding box center [307, 98] width 57 height 11
click at [354, 23] on icon at bounding box center [352, 26] width 7 height 7
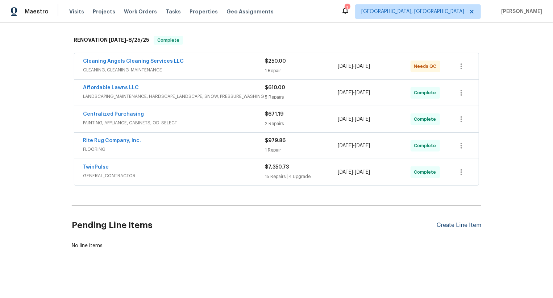
click at [453, 223] on div "Create Line Item" at bounding box center [459, 225] width 45 height 7
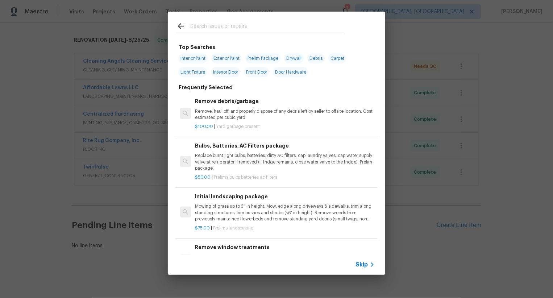
click at [358, 261] on span "Skip" at bounding box center [362, 264] width 12 height 7
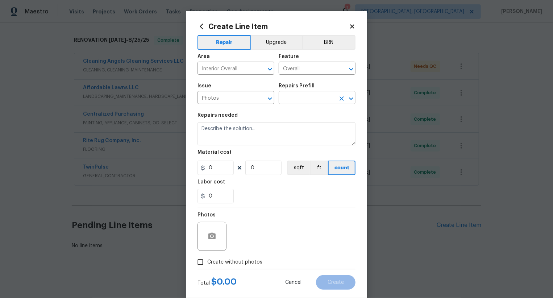
click at [289, 96] on input "text" at bounding box center [307, 98] width 57 height 11
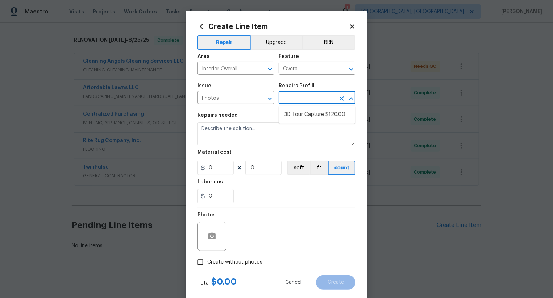
click at [302, 116] on li "3D Tour Capture $120.00" at bounding box center [317, 115] width 77 height 12
type input "3D Tour Capture $120.00"
type textarea "Capture 3D tour of home"
type input "1"
type input "120"
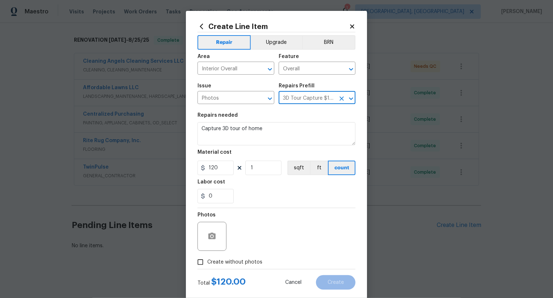
scroll to position [14, 0]
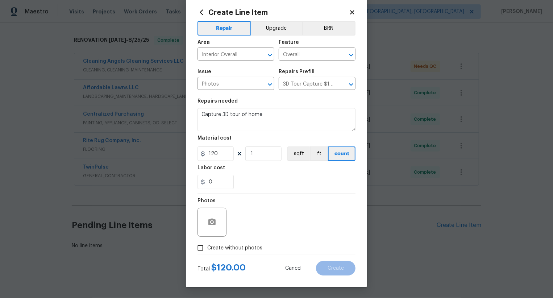
click at [240, 245] on span "Create without photos" at bounding box center [234, 248] width 55 height 8
click at [207, 245] on input "Create without photos" at bounding box center [201, 248] width 14 height 14
checkbox input "true"
click at [271, 222] on textarea at bounding box center [293, 222] width 123 height 29
type textarea "."
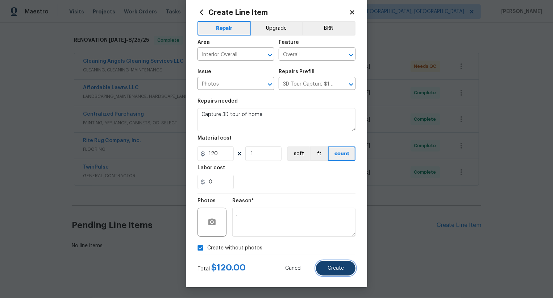
click at [333, 264] on button "Create" at bounding box center [336, 268] width 40 height 15
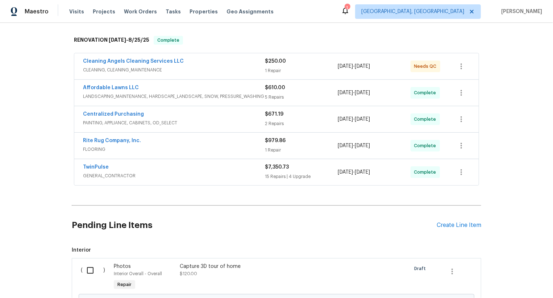
scroll to position [191, 0]
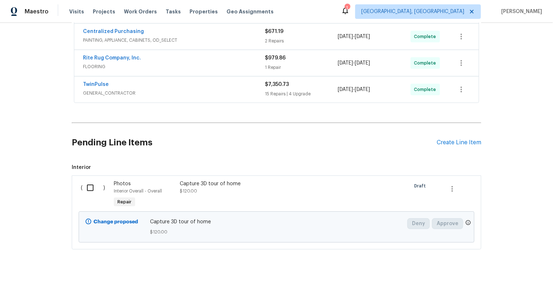
click at [95, 193] on input "checkbox" at bounding box center [93, 187] width 21 height 15
checkbox input "true"
click at [520, 281] on span "Create Work Order" at bounding box center [512, 280] width 48 height 9
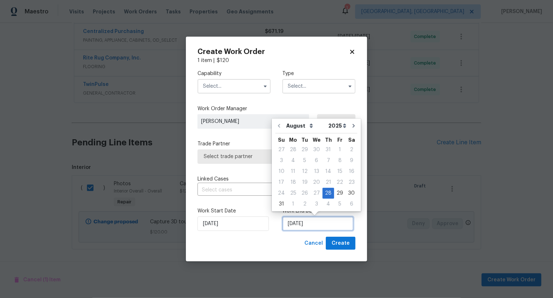
click at [310, 225] on input "28/08/2025" at bounding box center [318, 224] width 71 height 15
click at [335, 196] on div "29" at bounding box center [340, 193] width 12 height 10
type input "29/08/2025"
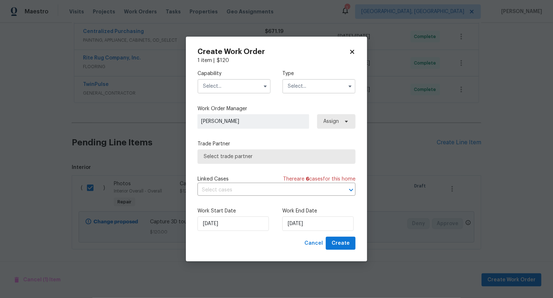
click at [255, 86] on input "text" at bounding box center [234, 86] width 73 height 15
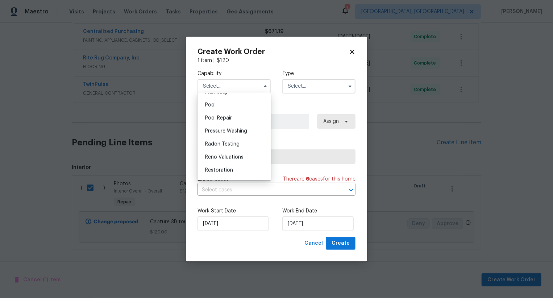
scroll to position [642, 0]
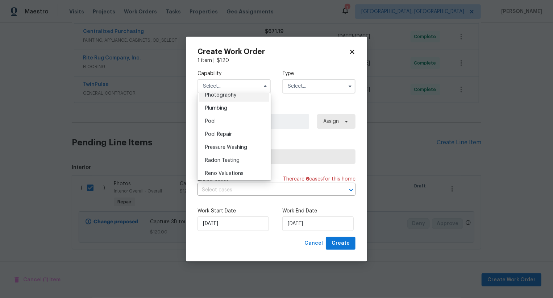
click at [250, 95] on div "Photography" at bounding box center [234, 95] width 70 height 13
type input "Photography"
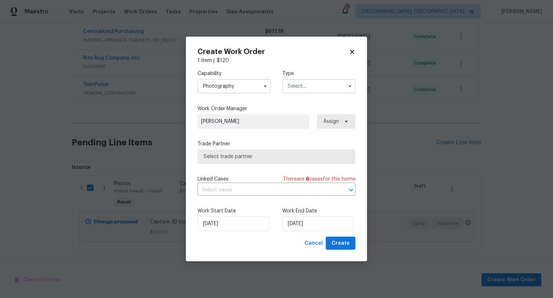
click at [316, 84] on input "text" at bounding box center [319, 86] width 73 height 15
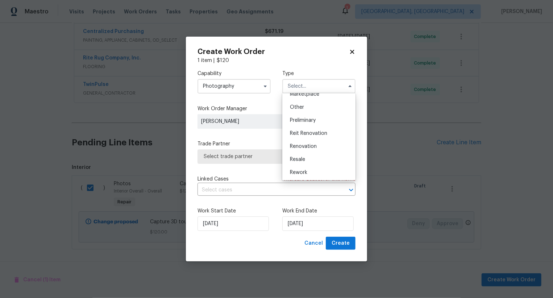
scroll to position [137, 0]
click at [312, 109] on div "Other" at bounding box center [319, 107] width 70 height 13
type input "Other"
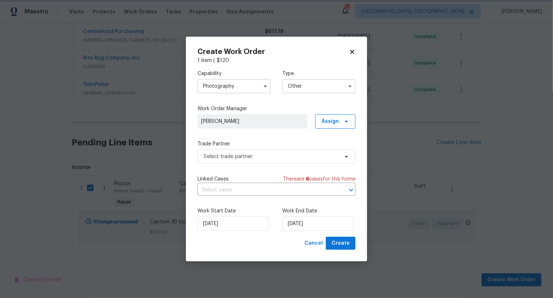
scroll to position [0, 0]
click at [284, 159] on span "Select trade partner" at bounding box center [271, 156] width 135 height 7
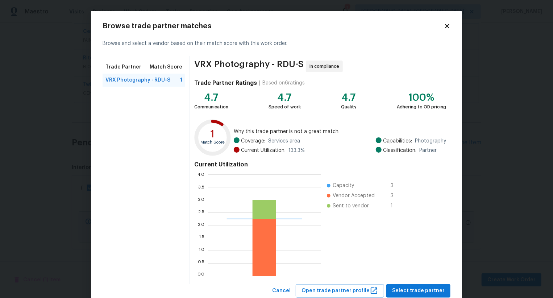
scroll to position [22, 0]
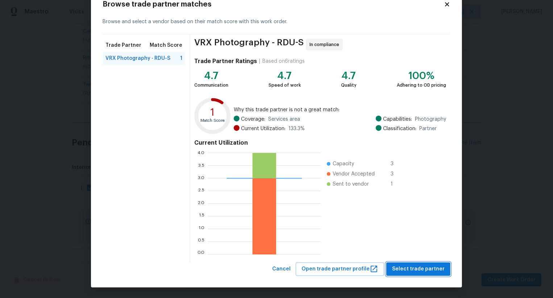
click at [416, 263] on button "Select trade partner" at bounding box center [419, 269] width 64 height 13
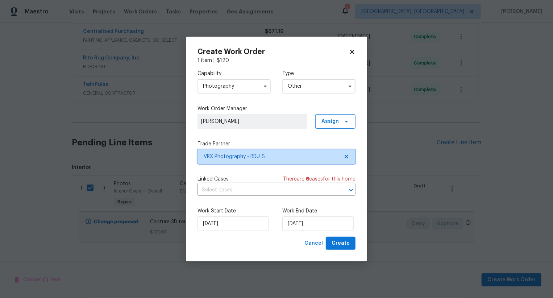
scroll to position [0, 0]
click at [330, 245] on button "Create" at bounding box center [341, 243] width 30 height 13
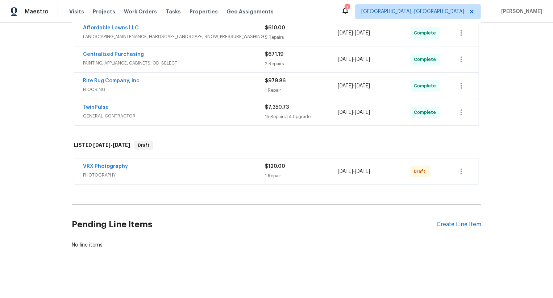
scroll to position [168, 0]
click at [457, 170] on icon "button" at bounding box center [461, 172] width 9 height 9
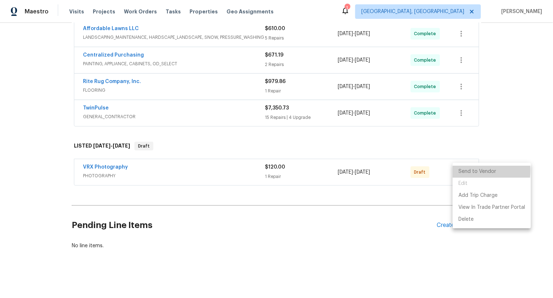
click at [457, 170] on li "Send to Vendor" at bounding box center [492, 172] width 78 height 12
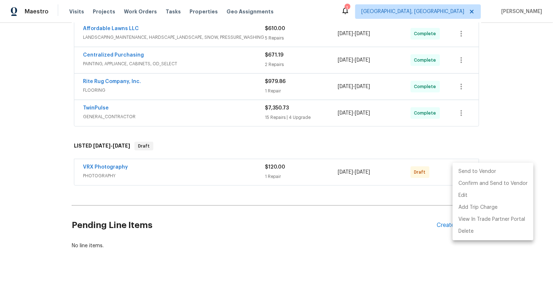
click at [460, 170] on li "Send to Vendor" at bounding box center [493, 172] width 81 height 12
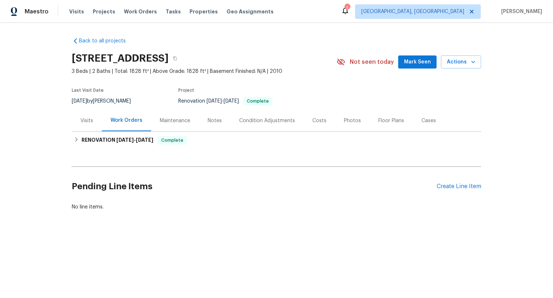
click at [466, 182] on div "Pending Line Items Create Line Item" at bounding box center [277, 187] width 410 height 34
click at [466, 188] on div "Create Line Item" at bounding box center [459, 186] width 45 height 7
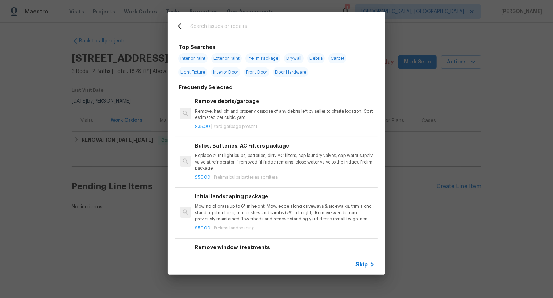
click at [361, 263] on span "Skip" at bounding box center [362, 264] width 12 height 7
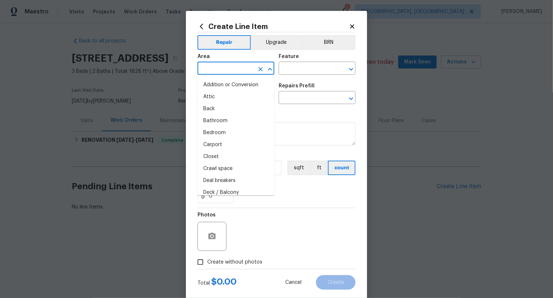
click at [233, 74] on input "text" at bounding box center [226, 68] width 57 height 11
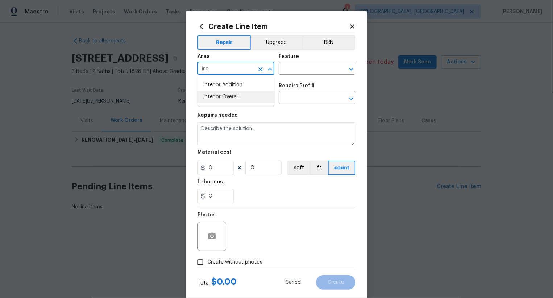
click at [244, 99] on li "Interior Overall" at bounding box center [236, 97] width 77 height 12
type input "Interior Overall"
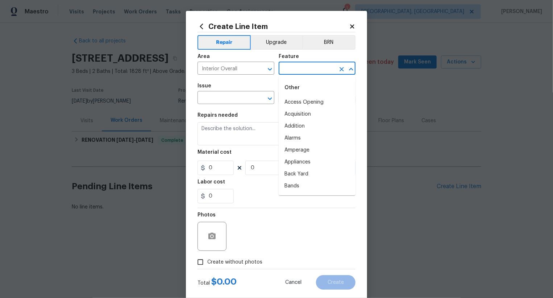
click at [310, 66] on input "text" at bounding box center [307, 68] width 57 height 11
click at [304, 105] on li "Overall" at bounding box center [317, 102] width 77 height 12
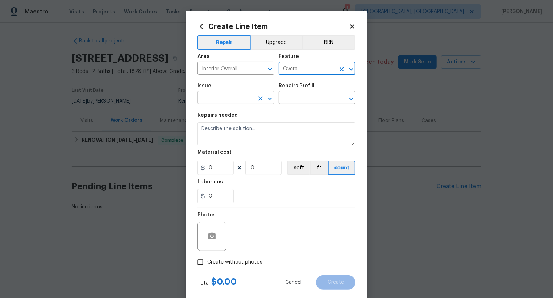
type input "Overall"
click at [243, 96] on input "text" at bounding box center [226, 98] width 57 height 11
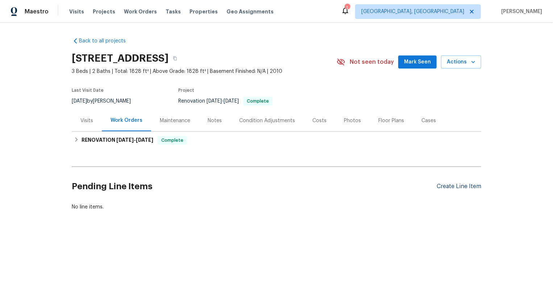
click at [446, 185] on div "Create Line Item" at bounding box center [459, 186] width 45 height 7
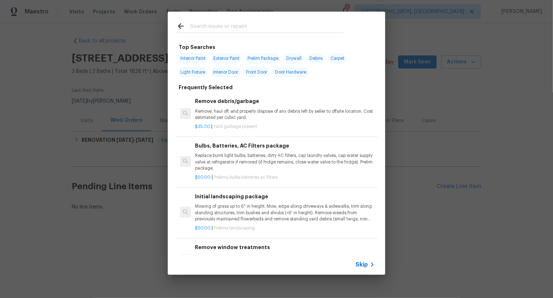
click at [368, 263] on icon at bounding box center [372, 264] width 9 height 9
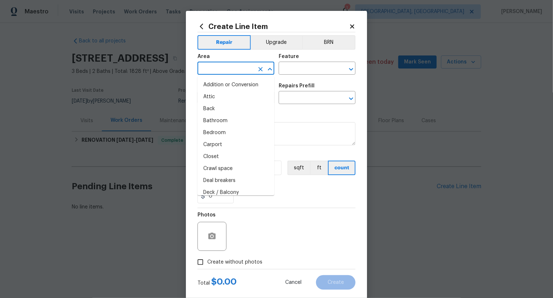
click at [243, 69] on input "text" at bounding box center [226, 68] width 57 height 11
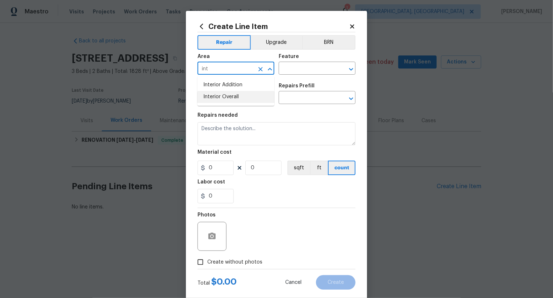
drag, startPoint x: 248, startPoint y: 94, endPoint x: 254, endPoint y: 91, distance: 6.7
click at [248, 94] on li "Interior Overall" at bounding box center [236, 97] width 77 height 12
type input "Interior Overall"
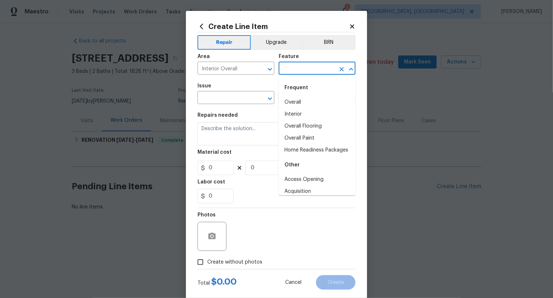
click at [308, 67] on input "text" at bounding box center [307, 68] width 57 height 11
click at [307, 99] on li "Overall" at bounding box center [317, 102] width 77 height 12
type input "Overall"
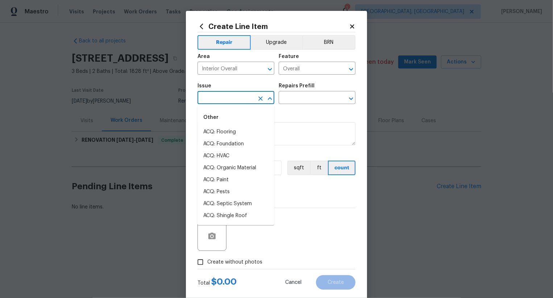
click at [250, 99] on input "text" at bounding box center [226, 98] width 57 height 11
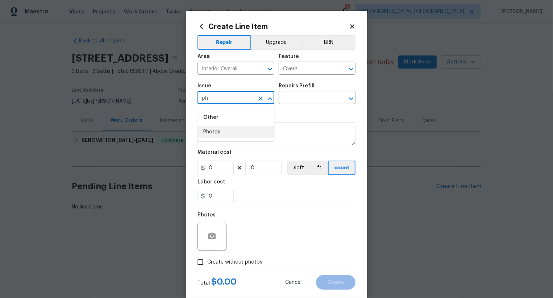
click at [251, 133] on li "Photos" at bounding box center [236, 132] width 77 height 12
type input "Photos"
click at [281, 106] on div "Issue Photos ​ Repairs Prefill ​" at bounding box center [277, 93] width 158 height 29
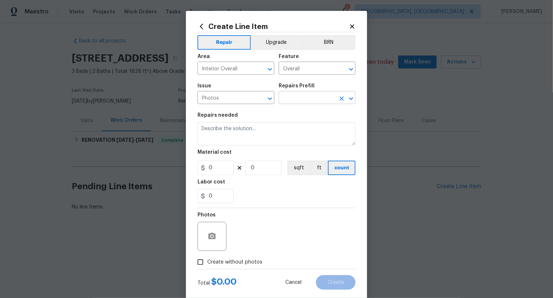
click at [287, 100] on input "text" at bounding box center [307, 98] width 57 height 11
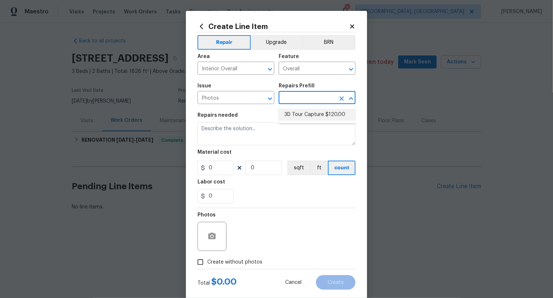
click at [298, 119] on li "3D Tour Capture $120.00" at bounding box center [317, 115] width 77 height 12
type input "3D Tour Capture $120.00"
type textarea "Capture 3D tour of home"
type input "1"
type input "120"
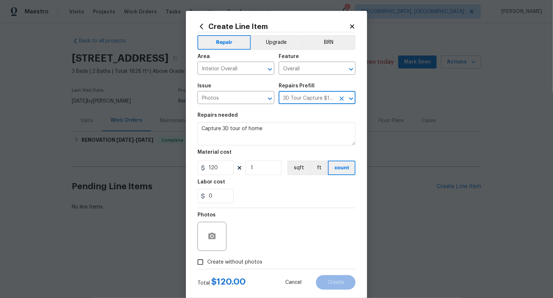
scroll to position [14, 0]
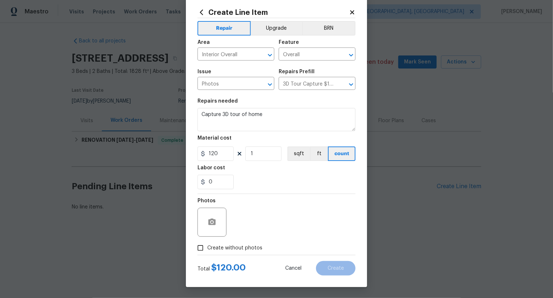
click at [245, 243] on label "Create without photos" at bounding box center [228, 248] width 69 height 14
click at [207, 243] on input "Create without photos" at bounding box center [201, 248] width 14 height 14
checkbox input "true"
click at [272, 218] on textarea at bounding box center [293, 222] width 123 height 29
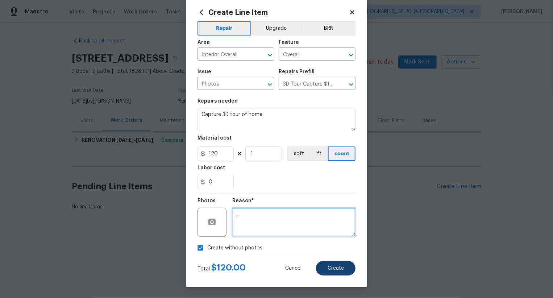
type textarea ".."
click at [338, 269] on span "Create" at bounding box center [336, 268] width 16 height 5
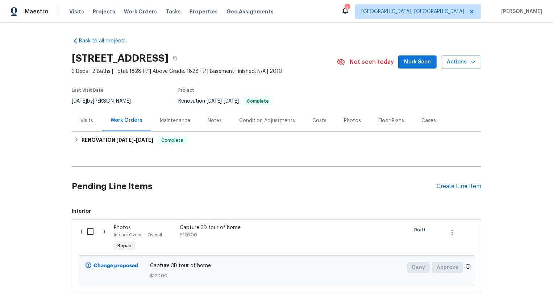
scroll to position [44, 0]
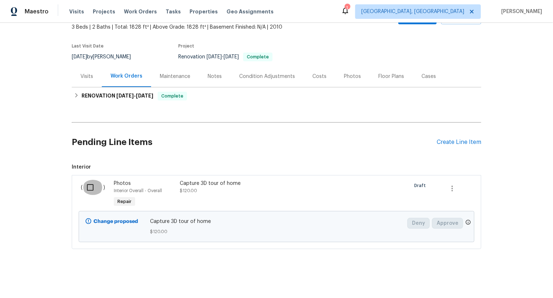
click at [95, 182] on input "checkbox" at bounding box center [93, 187] width 21 height 15
checkbox input "true"
click at [503, 275] on button "Create Work Order" at bounding box center [512, 279] width 60 height 13
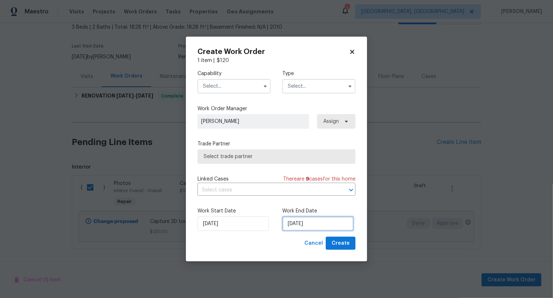
click at [299, 224] on input "[DATE]" at bounding box center [318, 224] width 71 height 15
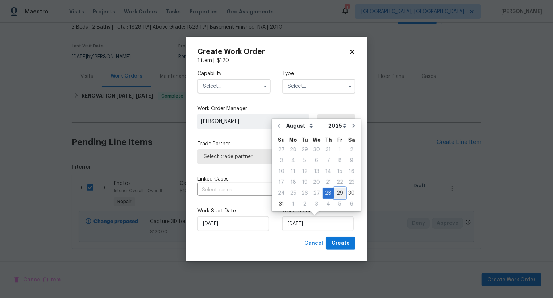
click at [334, 191] on div "29" at bounding box center [340, 193] width 12 height 10
type input "[DATE]"
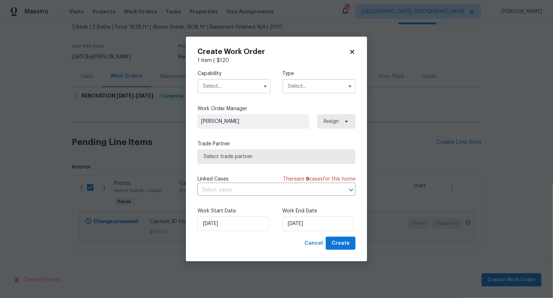
click at [240, 86] on input "text" at bounding box center [234, 86] width 73 height 15
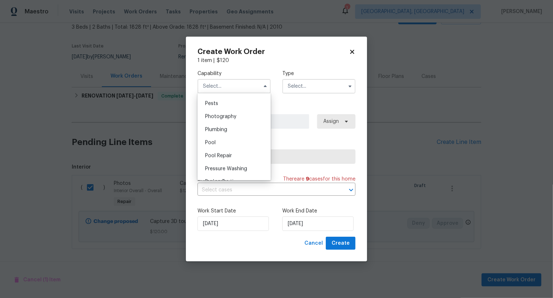
scroll to position [618, 0]
click at [248, 119] on div "Photography" at bounding box center [234, 118] width 70 height 13
type input "Photography"
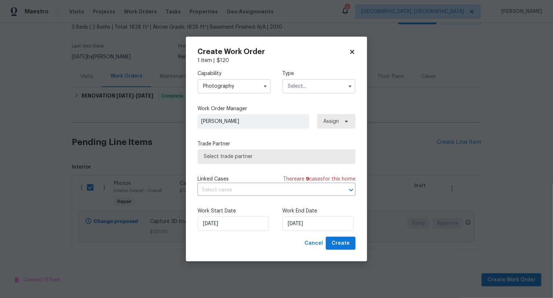
click at [315, 81] on input "text" at bounding box center [319, 86] width 73 height 15
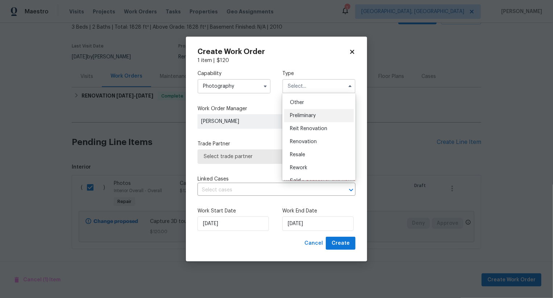
scroll to position [141, 0]
click at [318, 105] on div "Other" at bounding box center [319, 104] width 70 height 13
type input "Other"
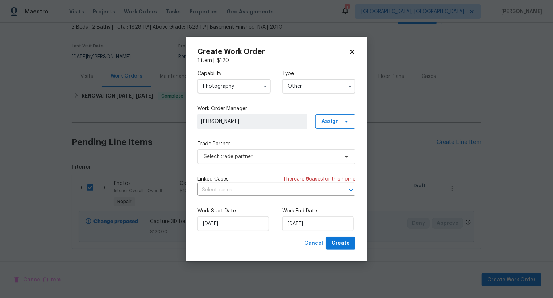
scroll to position [0, 0]
click at [289, 156] on span "Select trade partner" at bounding box center [271, 156] width 135 height 7
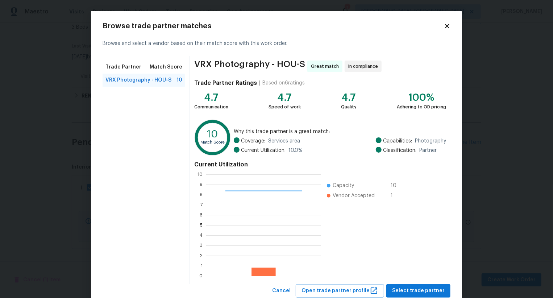
scroll to position [22, 0]
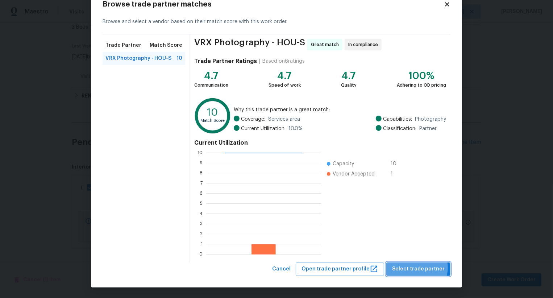
click at [419, 267] on span "Select trade partner" at bounding box center [418, 269] width 53 height 9
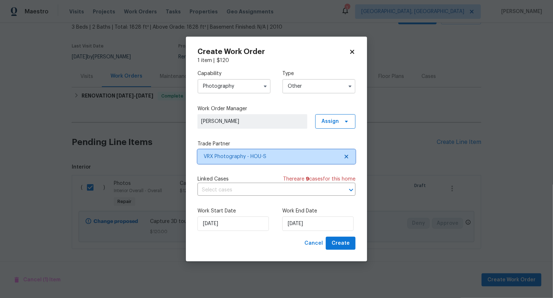
scroll to position [0, 0]
click at [349, 245] on span "Create" at bounding box center [341, 243] width 18 height 9
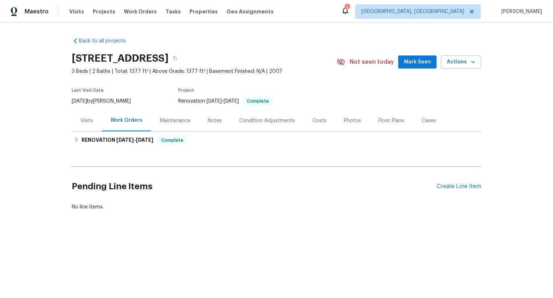
click at [446, 182] on div "Pending Line Items Create Line Item" at bounding box center [277, 187] width 410 height 34
click at [446, 186] on div "Create Line Item" at bounding box center [459, 186] width 45 height 7
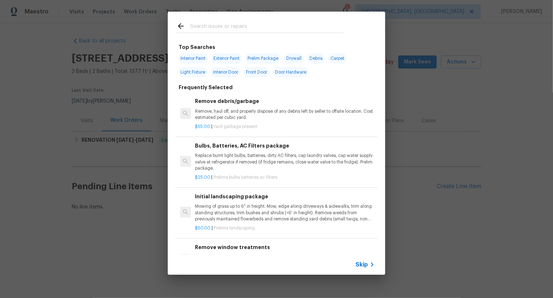
click at [360, 263] on span "Skip" at bounding box center [362, 264] width 12 height 7
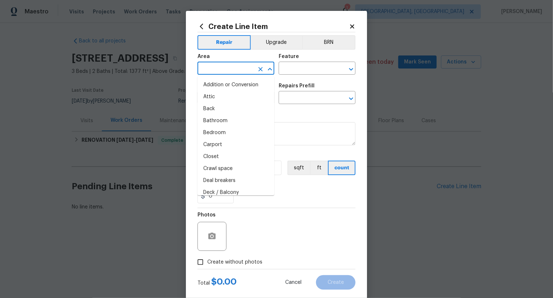
click at [216, 73] on input "text" at bounding box center [226, 68] width 57 height 11
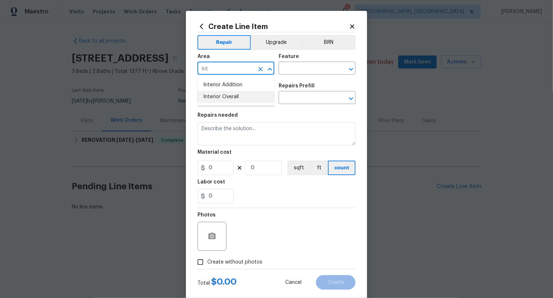
click at [224, 93] on li "Interior Overall" at bounding box center [236, 97] width 77 height 12
type input "Interior Overall"
click at [289, 70] on input "text" at bounding box center [307, 68] width 57 height 11
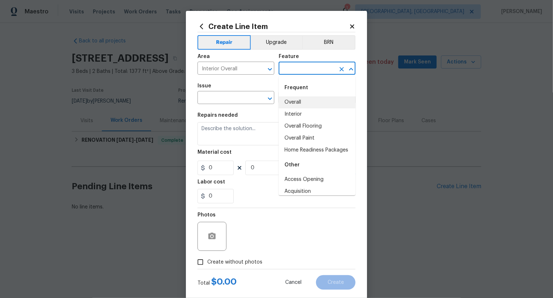
click at [293, 102] on li "Overall" at bounding box center [317, 102] width 77 height 12
type input "Overall"
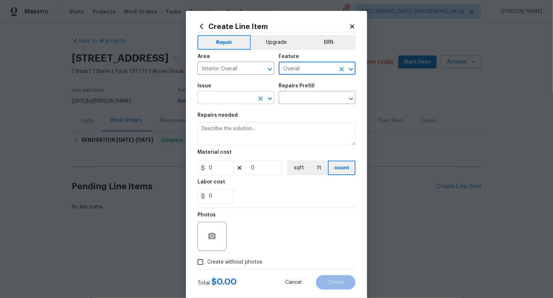
click at [239, 101] on input "text" at bounding box center [226, 98] width 57 height 11
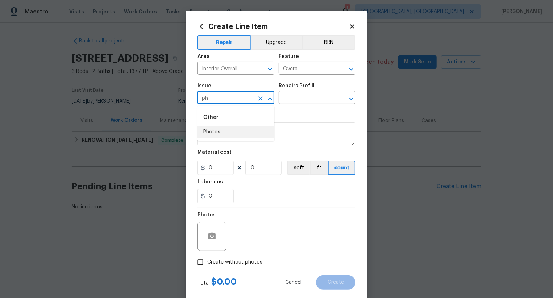
click at [237, 129] on li "Photos" at bounding box center [236, 132] width 77 height 12
type input "Photos"
click at [308, 95] on input "text" at bounding box center [307, 98] width 57 height 11
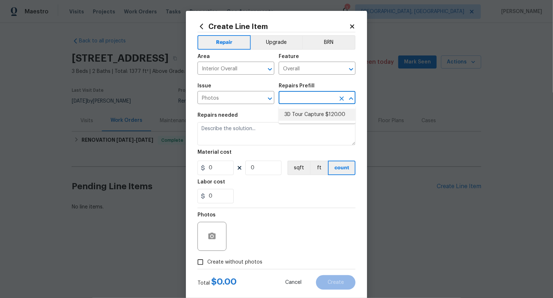
click at [307, 114] on li "3D Tour Capture $120.00" at bounding box center [317, 115] width 77 height 12
type input "3D Tour Capture $120.00"
type textarea "Capture 3D tour of home"
type input "120"
type input "1"
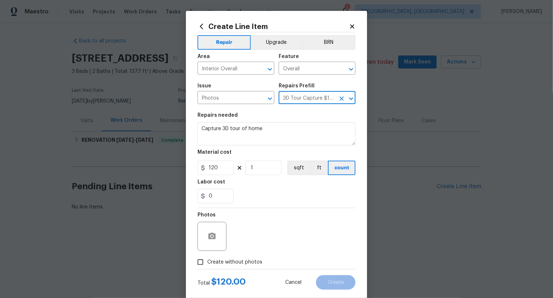
scroll to position [14, 0]
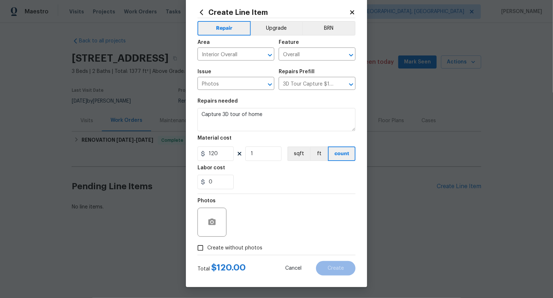
click at [240, 246] on span "Create without photos" at bounding box center [234, 248] width 55 height 8
click at [207, 246] on input "Create without photos" at bounding box center [201, 248] width 14 height 14
checkbox input "true"
click at [271, 226] on textarea at bounding box center [293, 222] width 123 height 29
type textarea ".."
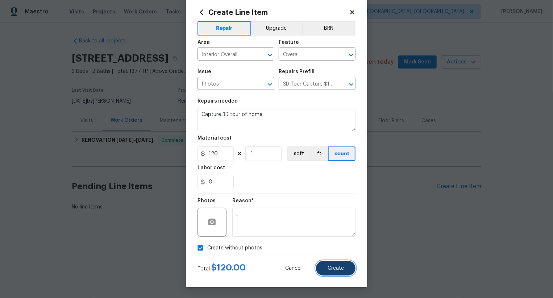
click at [326, 261] on button "Create" at bounding box center [336, 268] width 40 height 15
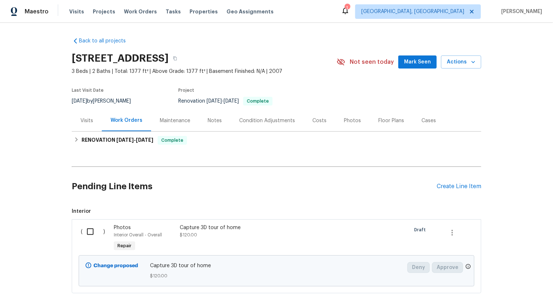
scroll to position [44, 0]
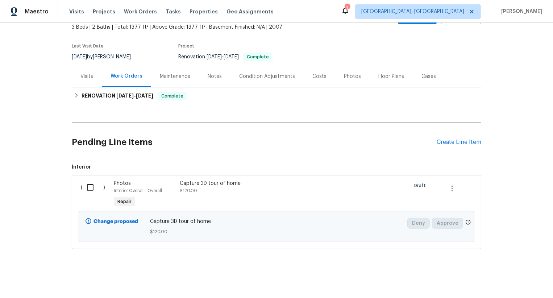
click at [86, 190] on input "checkbox" at bounding box center [93, 187] width 21 height 15
checkbox input "true"
click at [518, 275] on button "Create Work Order" at bounding box center [512, 279] width 60 height 13
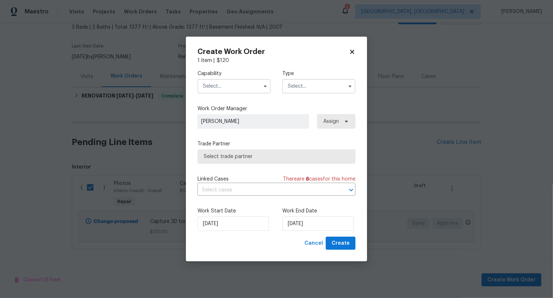
click at [305, 214] on label "Work End Date" at bounding box center [319, 210] width 73 height 7
click at [305, 220] on input "[DATE]" at bounding box center [318, 224] width 71 height 15
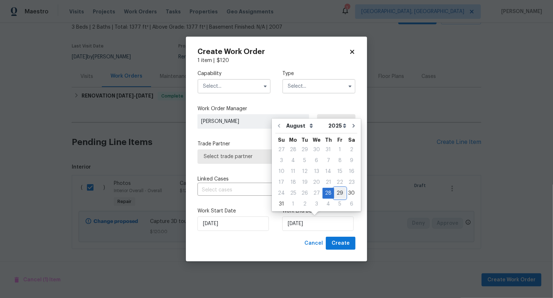
click at [337, 195] on div "29" at bounding box center [340, 193] width 12 height 10
type input "[DATE]"
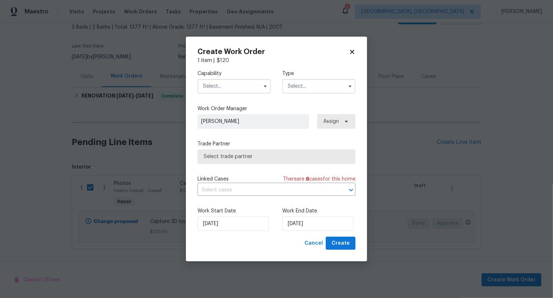
click at [241, 84] on input "text" at bounding box center [234, 86] width 73 height 15
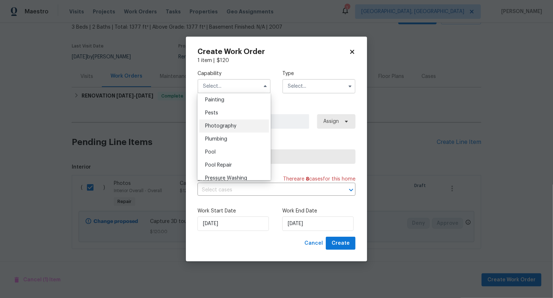
scroll to position [611, 0]
click at [241, 124] on div "Photography" at bounding box center [234, 125] width 70 height 13
type input "Photography"
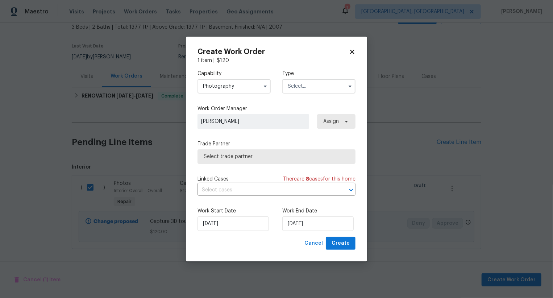
click at [318, 83] on input "text" at bounding box center [319, 86] width 73 height 15
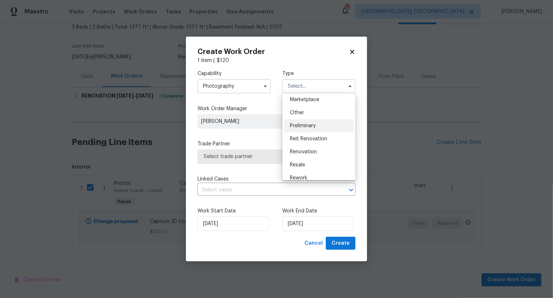
scroll to position [132, 0]
click at [315, 114] on div "Other" at bounding box center [319, 113] width 70 height 13
type input "Other"
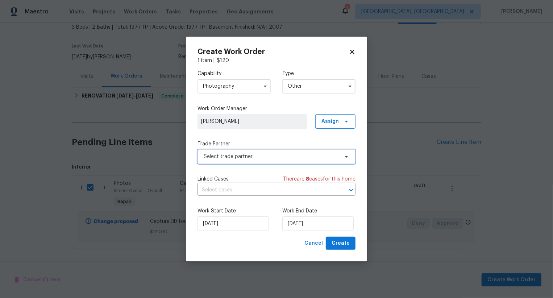
click at [280, 162] on span "Select trade partner" at bounding box center [277, 156] width 158 height 15
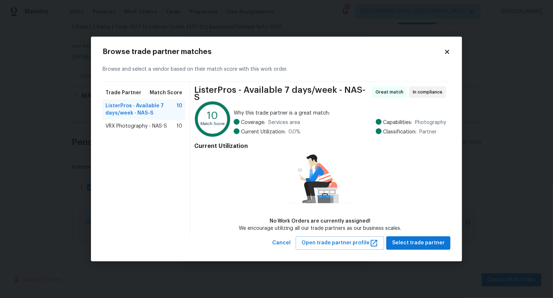
click at [172, 129] on div "VRX Photography - NAS-S 10" at bounding box center [144, 126] width 77 height 7
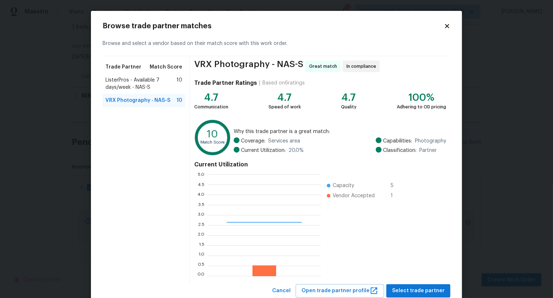
scroll to position [22, 0]
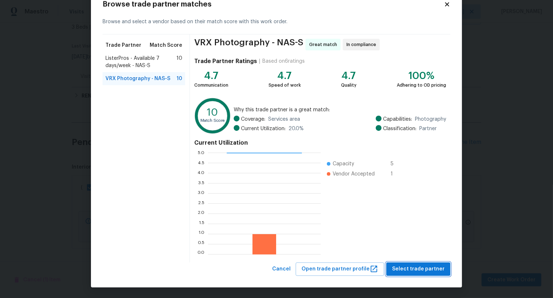
click at [428, 270] on span "Select trade partner" at bounding box center [418, 269] width 53 height 9
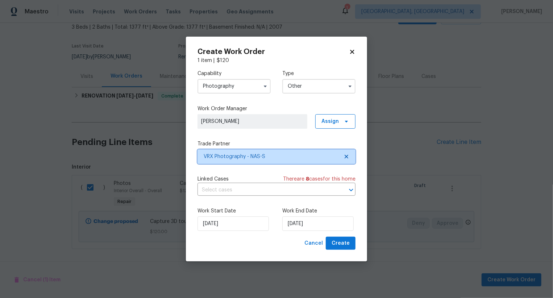
scroll to position [0, 0]
click at [348, 241] on span "Create" at bounding box center [341, 243] width 18 height 9
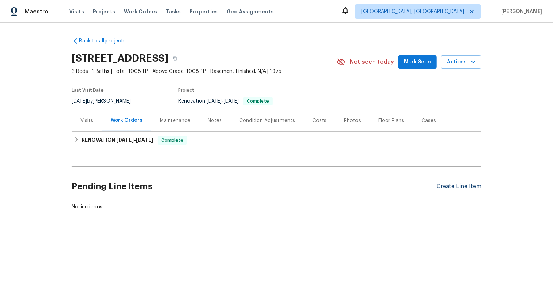
click at [446, 187] on div "Create Line Item" at bounding box center [459, 186] width 45 height 7
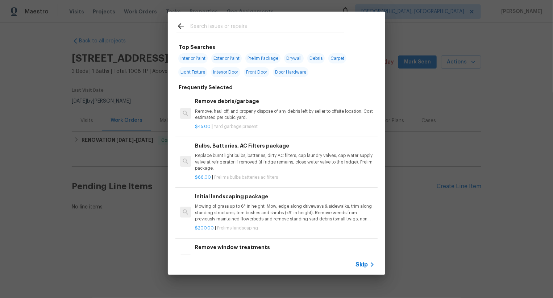
click at [365, 265] on span "Skip" at bounding box center [362, 264] width 12 height 7
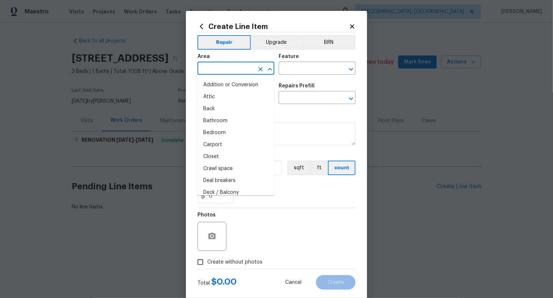
click at [221, 65] on input "text" at bounding box center [226, 68] width 57 height 11
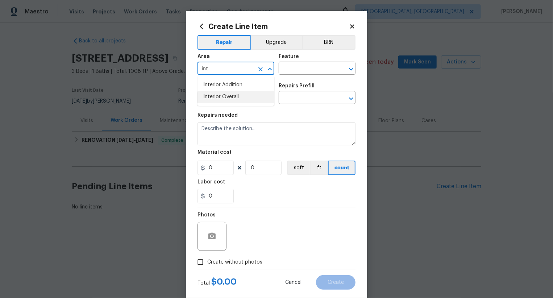
click at [234, 96] on li "Interior Overall" at bounding box center [236, 97] width 77 height 12
type input "Interior Overall"
click at [303, 65] on input "text" at bounding box center [307, 68] width 57 height 11
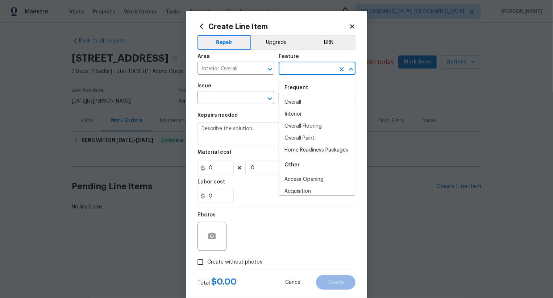
click at [305, 98] on li "Overall" at bounding box center [317, 102] width 77 height 12
type input "Overall"
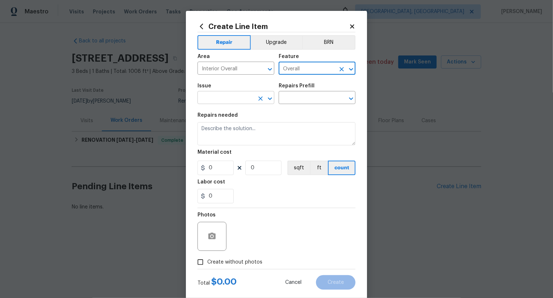
click at [245, 98] on input "text" at bounding box center [226, 98] width 57 height 11
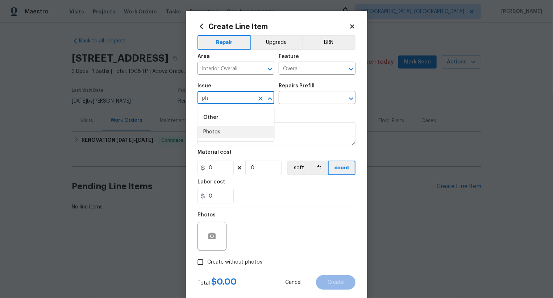
click at [242, 132] on li "Photos" at bounding box center [236, 132] width 77 height 12
type input "Photos"
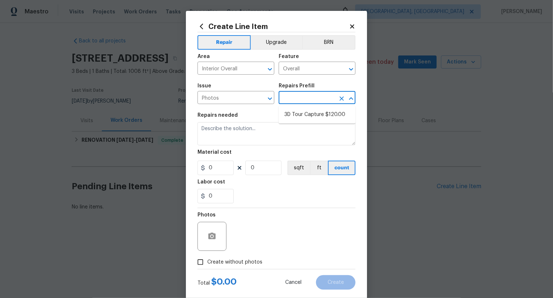
click at [302, 94] on input "text" at bounding box center [307, 98] width 57 height 11
click at [306, 114] on li "3D Tour Capture $120.00" at bounding box center [317, 115] width 77 height 12
type input "3D Tour Capture $120.00"
type textarea "Capture 3D tour of home"
type input "1"
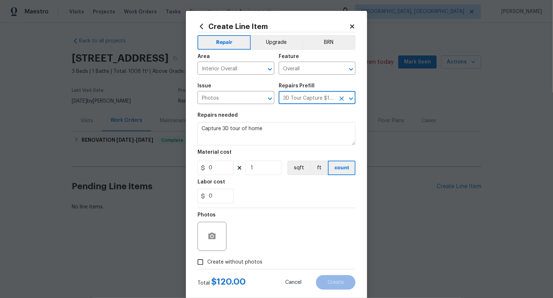
type input "120"
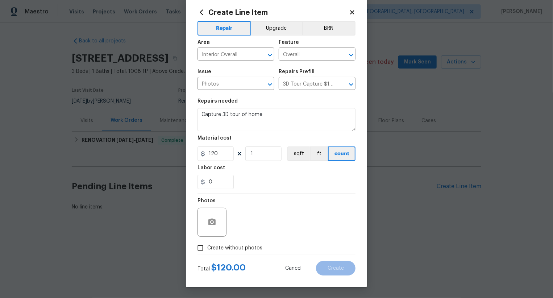
click at [238, 247] on span "Create without photos" at bounding box center [234, 248] width 55 height 8
click at [207, 247] on input "Create without photos" at bounding box center [201, 248] width 14 height 14
checkbox input "true"
click at [277, 221] on textarea at bounding box center [293, 222] width 123 height 29
type textarea ".."
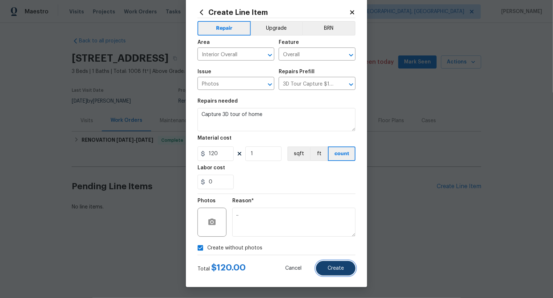
click at [348, 268] on button "Create" at bounding box center [336, 268] width 40 height 15
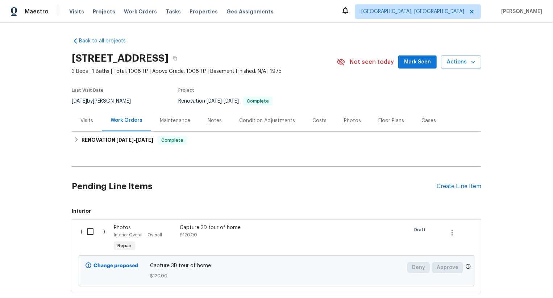
scroll to position [44, 0]
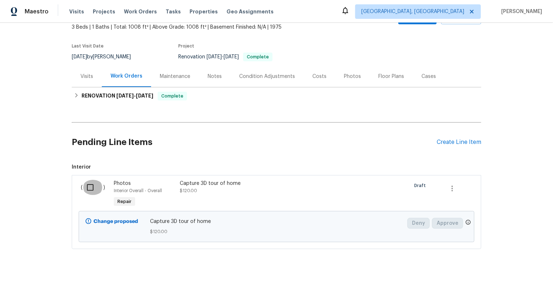
click at [90, 190] on input "checkbox" at bounding box center [93, 187] width 21 height 15
checkbox input "true"
click at [500, 276] on span "Create Work Order" at bounding box center [512, 280] width 48 height 9
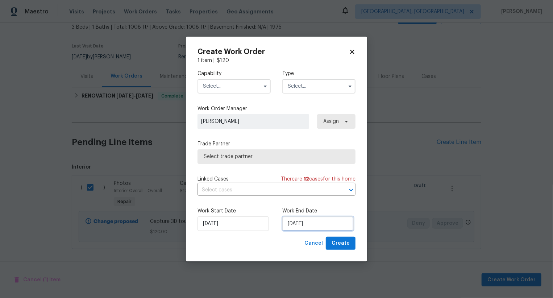
click at [286, 228] on input "[DATE]" at bounding box center [318, 224] width 71 height 15
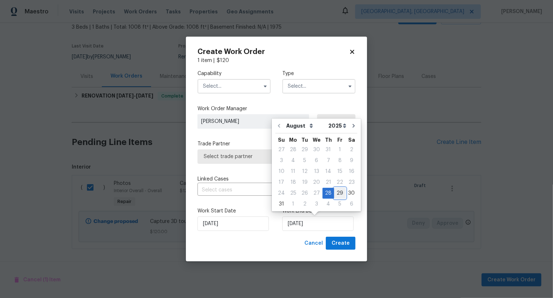
click at [335, 192] on div "29" at bounding box center [340, 193] width 12 height 10
type input "[DATE]"
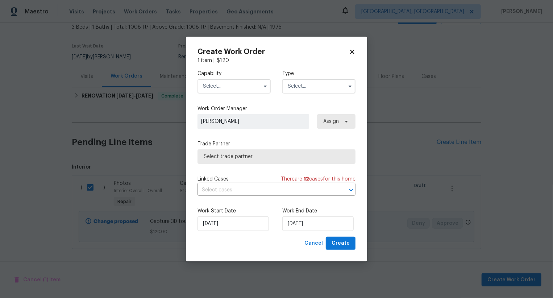
click at [232, 86] on input "text" at bounding box center [234, 86] width 73 height 15
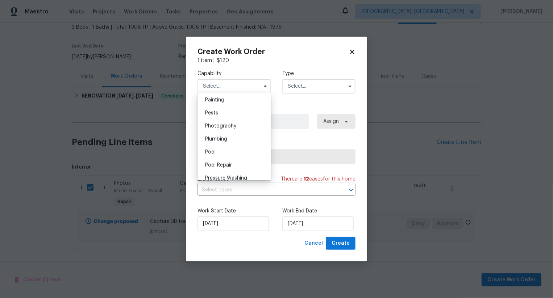
scroll to position [582, 0]
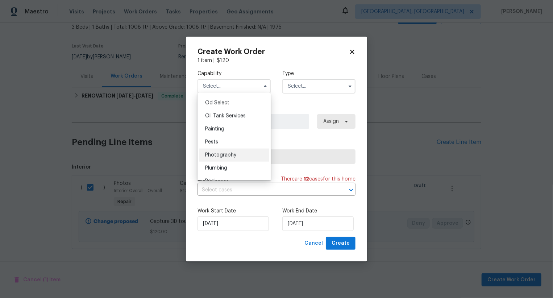
click at [235, 156] on span "Photography" at bounding box center [220, 155] width 31 height 5
type input "Photography"
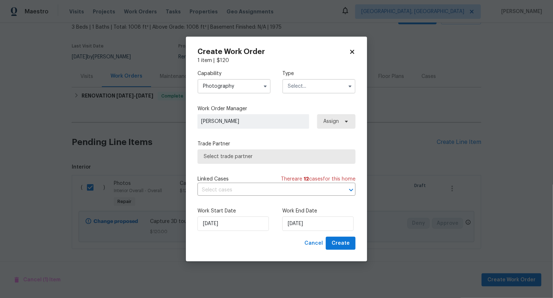
click at [311, 83] on input "text" at bounding box center [319, 86] width 73 height 15
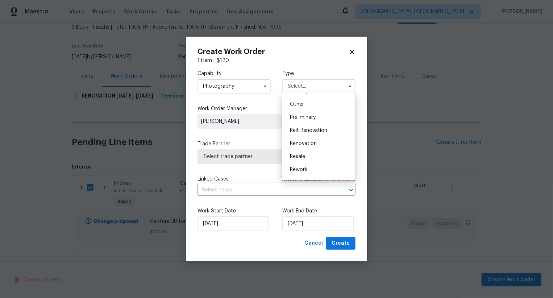
scroll to position [138, 0]
click at [313, 111] on div "Other" at bounding box center [319, 107] width 70 height 13
type input "Other"
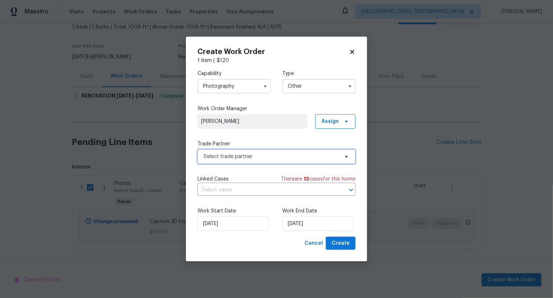
click at [274, 153] on span "Select trade partner" at bounding box center [271, 156] width 135 height 7
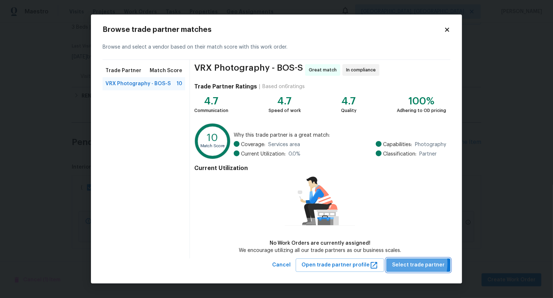
click at [404, 264] on span "Select trade partner" at bounding box center [418, 265] width 53 height 9
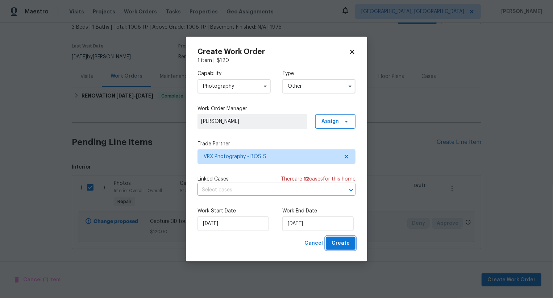
click at [335, 241] on span "Create" at bounding box center [341, 243] width 18 height 9
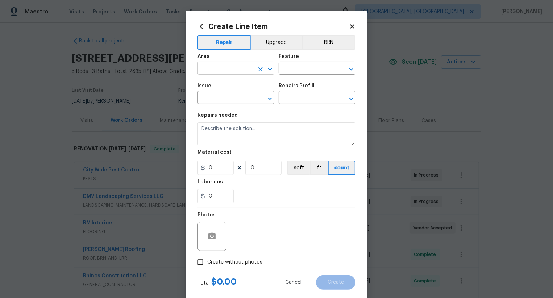
scroll to position [161, 0]
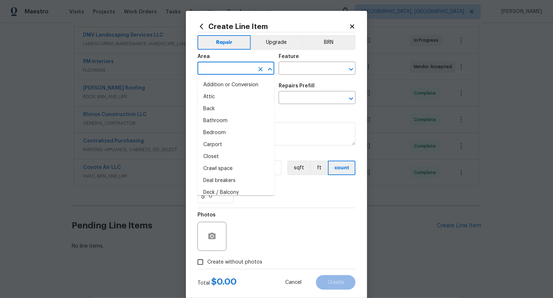
click at [245, 69] on input "text" at bounding box center [226, 68] width 57 height 11
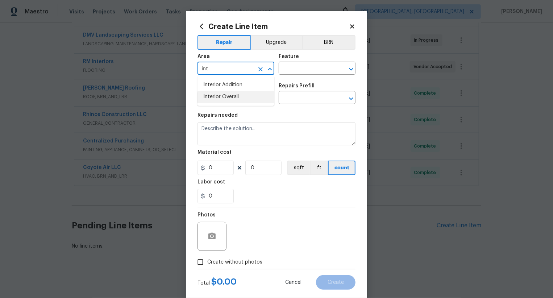
click at [250, 100] on li "Interior Overall" at bounding box center [236, 97] width 77 height 12
type input "Interior Overall"
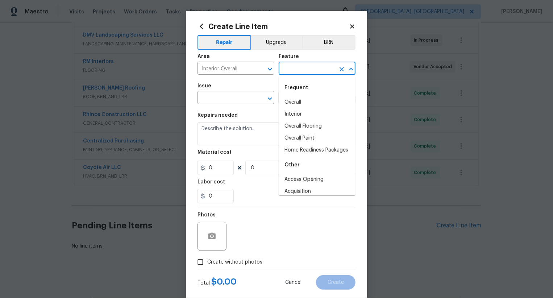
click at [302, 65] on input "text" at bounding box center [307, 68] width 57 height 11
click at [304, 106] on li "Overall" at bounding box center [317, 102] width 77 height 12
type input "Overall"
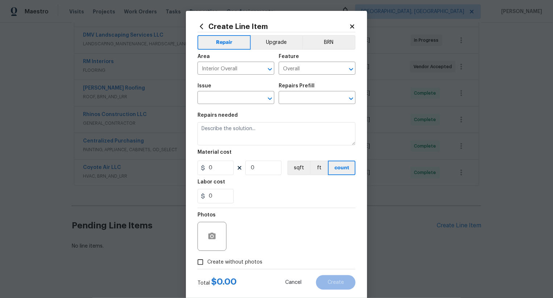
click at [227, 106] on span "Issue ​" at bounding box center [236, 93] width 77 height 29
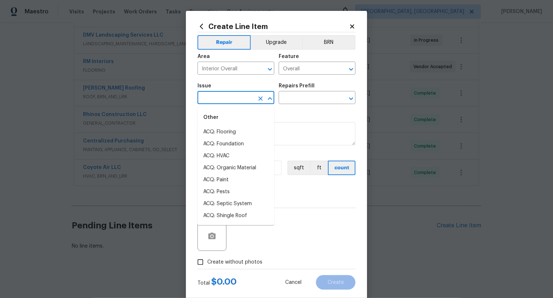
click at [230, 101] on input "text" at bounding box center [226, 98] width 57 height 11
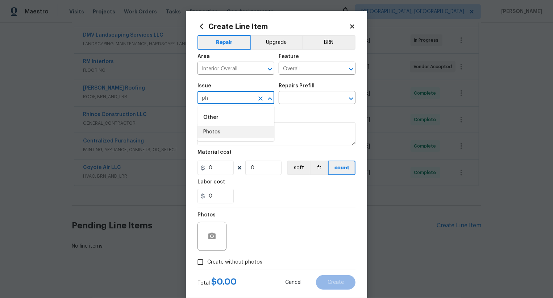
drag, startPoint x: 236, startPoint y: 130, endPoint x: 239, endPoint y: 125, distance: 5.2
click at [236, 130] on li "Photos" at bounding box center [236, 132] width 77 height 12
type input "Photos"
click at [296, 100] on input "text" at bounding box center [307, 98] width 57 height 11
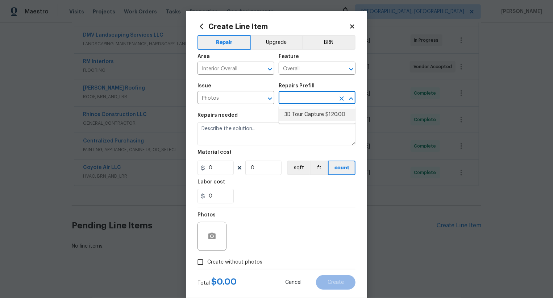
click at [301, 115] on li "3D Tour Capture $120.00" at bounding box center [317, 115] width 77 height 12
type input "3D Tour Capture $120.00"
type input "1"
type input "120"
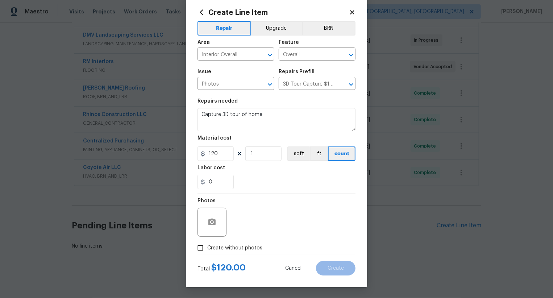
click at [248, 246] on span "Create without photos" at bounding box center [234, 248] width 55 height 8
click at [207, 246] on input "Create without photos" at bounding box center [201, 248] width 14 height 14
checkbox input "true"
click at [272, 226] on textarea at bounding box center [293, 222] width 123 height 29
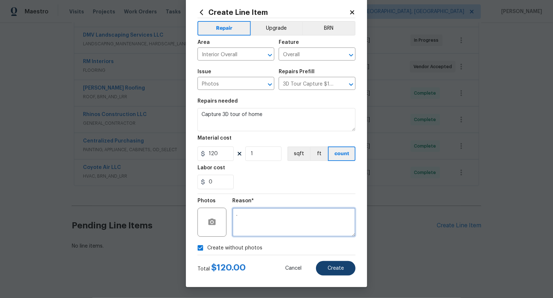
type textarea "."
click at [334, 268] on span "Create" at bounding box center [336, 268] width 16 height 5
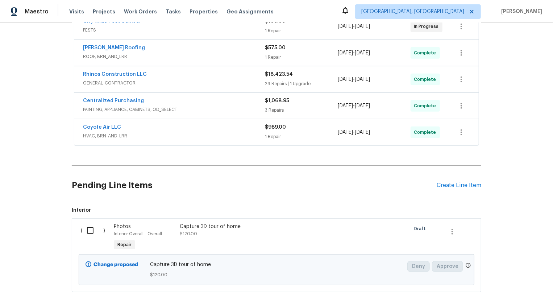
scroll to position [244, 0]
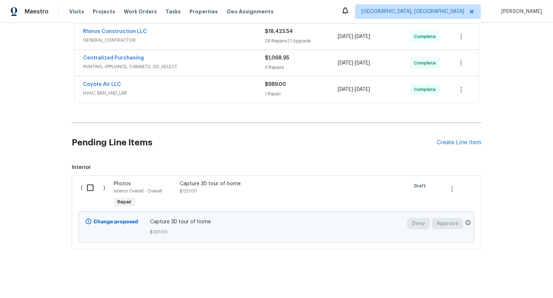
click at [93, 188] on input "checkbox" at bounding box center [93, 187] width 21 height 15
checkbox input "true"
click at [519, 276] on span "Create Work Order" at bounding box center [512, 280] width 48 height 9
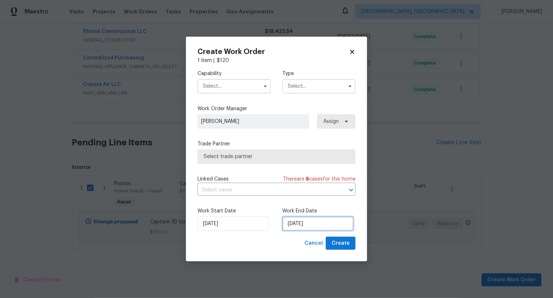
click at [295, 228] on input "[DATE]" at bounding box center [318, 224] width 71 height 15
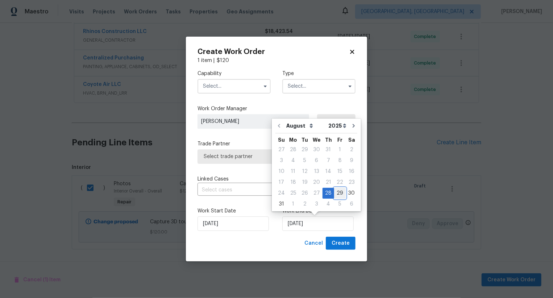
click at [334, 192] on div "29" at bounding box center [340, 193] width 12 height 10
type input "[DATE]"
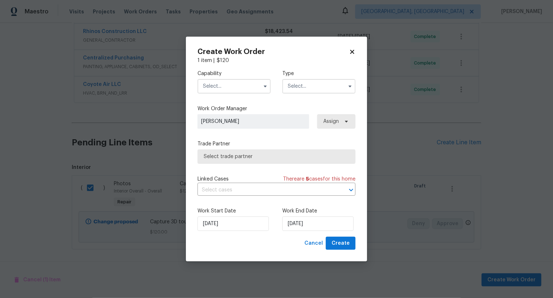
click at [217, 82] on input "text" at bounding box center [234, 86] width 73 height 15
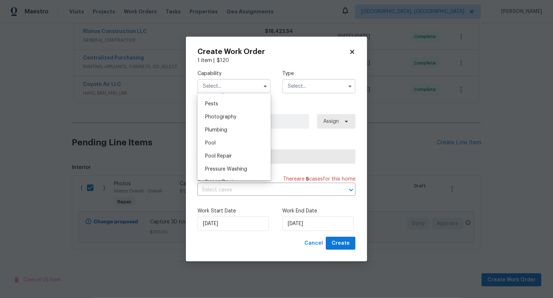
scroll to position [619, 0]
click at [231, 121] on div "Photography" at bounding box center [234, 118] width 70 height 13
type input "Photography"
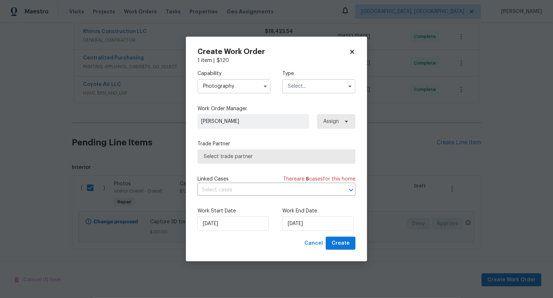
click at [315, 82] on input "text" at bounding box center [319, 86] width 73 height 15
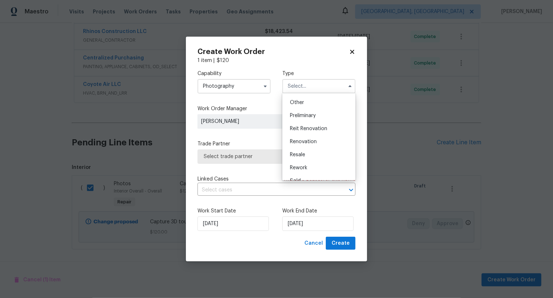
scroll to position [141, 0]
click at [315, 106] on div "Other" at bounding box center [319, 104] width 70 height 13
type input "Other"
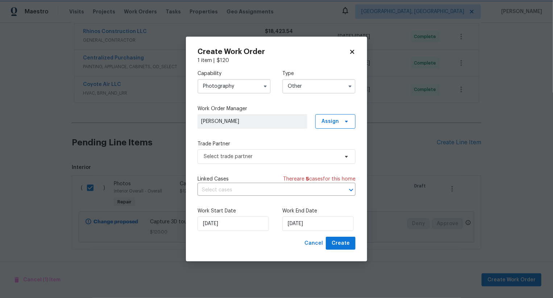
scroll to position [0, 0]
click at [280, 151] on span "Select trade partner" at bounding box center [277, 156] width 158 height 15
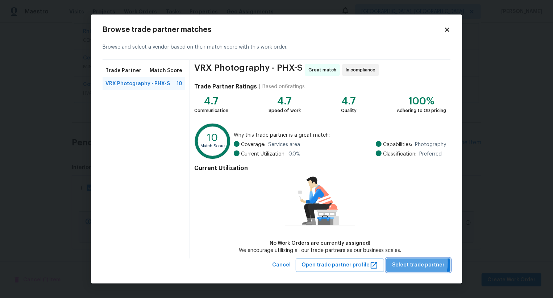
click at [406, 263] on span "Select trade partner" at bounding box center [418, 265] width 53 height 9
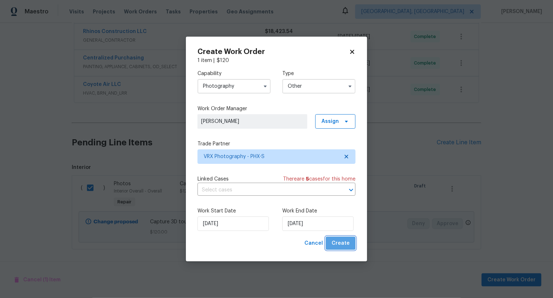
click at [350, 247] on span "Create" at bounding box center [341, 243] width 18 height 9
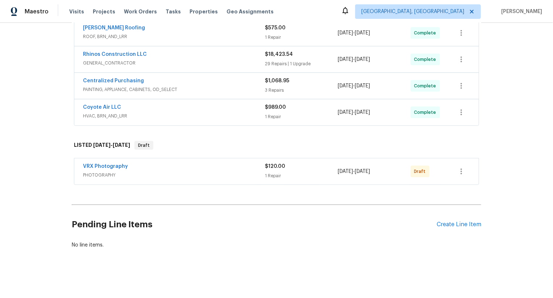
scroll to position [221, 0]
click at [461, 173] on icon "button" at bounding box center [461, 172] width 9 height 9
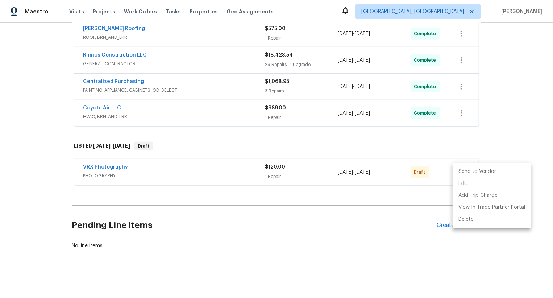
click at [461, 173] on li "Send to Vendor" at bounding box center [492, 172] width 78 height 12
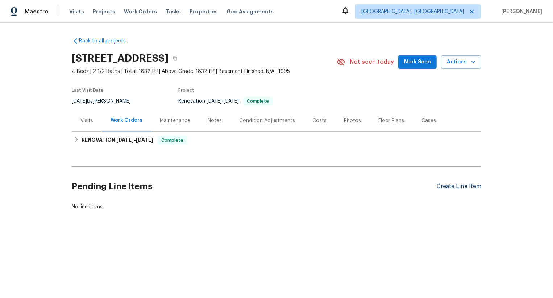
click at [456, 188] on div "Create Line Item" at bounding box center [459, 186] width 45 height 7
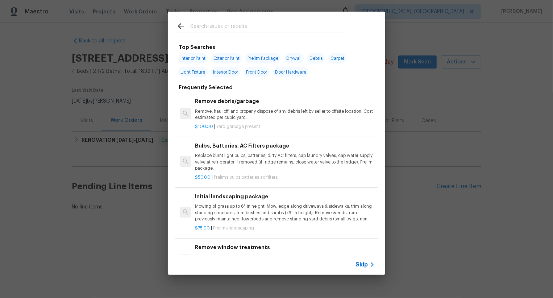
click at [363, 266] on span "Skip" at bounding box center [362, 264] width 12 height 7
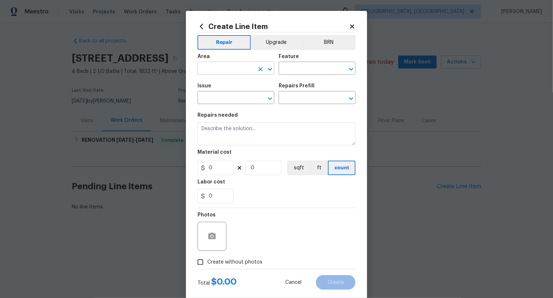
click at [215, 69] on input "text" at bounding box center [226, 68] width 57 height 11
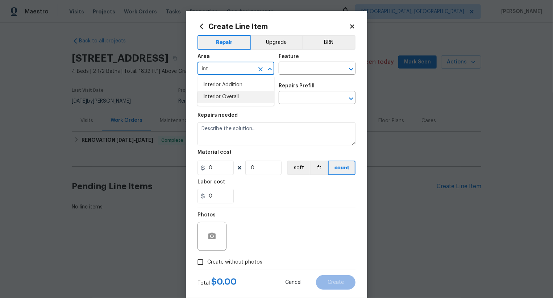
click at [226, 94] on li "Interior Overall" at bounding box center [236, 97] width 77 height 12
type input "Interior Overall"
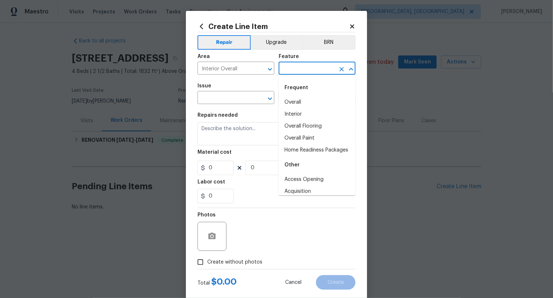
click at [293, 65] on input "text" at bounding box center [307, 68] width 57 height 11
click at [302, 97] on li "Overall" at bounding box center [317, 102] width 77 height 12
type input "Overall"
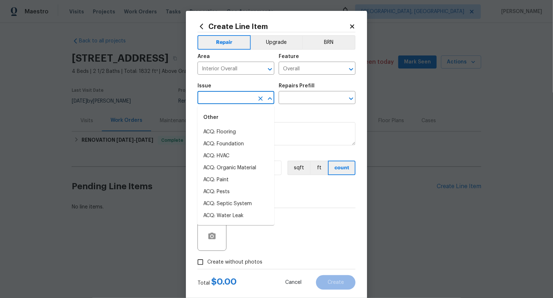
click at [230, 97] on input "text" at bounding box center [226, 98] width 57 height 11
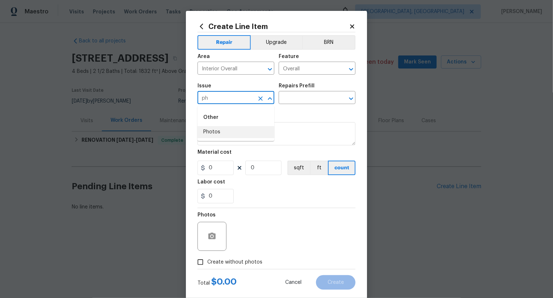
click at [235, 135] on li "Photos" at bounding box center [236, 132] width 77 height 12
type input "Photos"
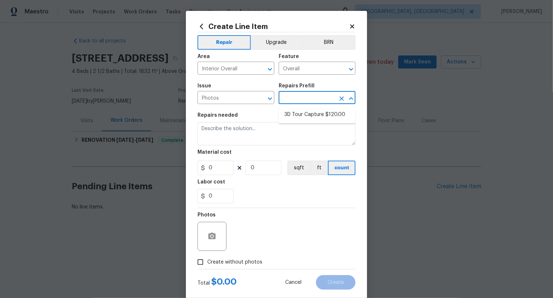
click at [295, 102] on input "text" at bounding box center [307, 98] width 57 height 11
click at [304, 115] on li "3D Tour Capture $120.00" at bounding box center [317, 115] width 77 height 12
type input "3D Tour Capture $120.00"
type textarea "Capture 3D tour of home"
type input "1"
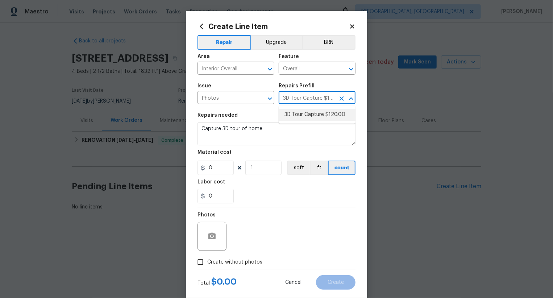
type input "120"
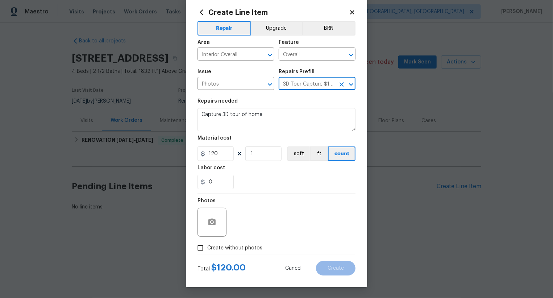
drag, startPoint x: 240, startPoint y: 255, endPoint x: 241, endPoint y: 250, distance: 5.2
click at [240, 255] on div at bounding box center [277, 255] width 158 height 0
click at [241, 250] on span "Create without photos" at bounding box center [234, 248] width 55 height 8
click at [207, 250] on input "Create without photos" at bounding box center [201, 248] width 14 height 14
click at [253, 240] on div "Reason*" at bounding box center [293, 217] width 123 height 47
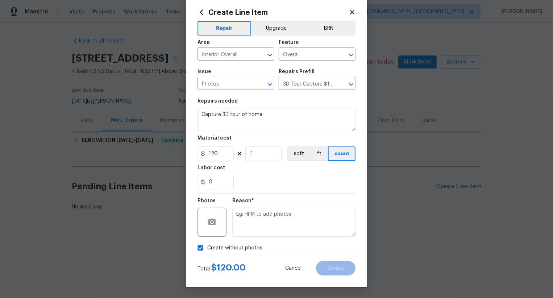
click at [246, 249] on span "Create without photos" at bounding box center [234, 248] width 55 height 8
click at [207, 249] on input "Create without photos" at bounding box center [201, 248] width 14 height 14
click at [246, 249] on span "Create without photos" at bounding box center [234, 248] width 55 height 8
click at [207, 249] on input "Create without photos" at bounding box center [201, 248] width 14 height 14
checkbox input "true"
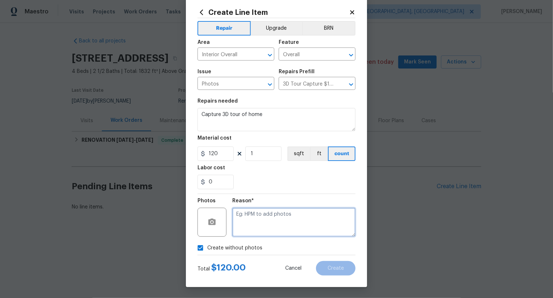
drag, startPoint x: 277, startPoint y: 222, endPoint x: 280, endPoint y: 218, distance: 4.4
click at [277, 222] on textarea at bounding box center [293, 222] width 123 height 29
type textarea "."
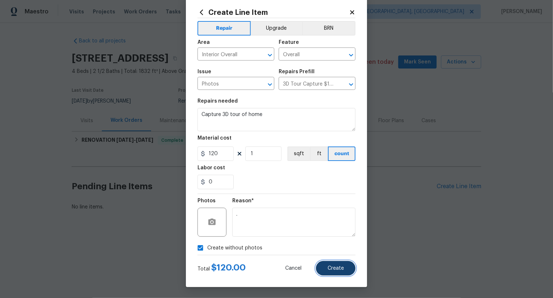
click at [327, 266] on button "Create" at bounding box center [336, 268] width 40 height 15
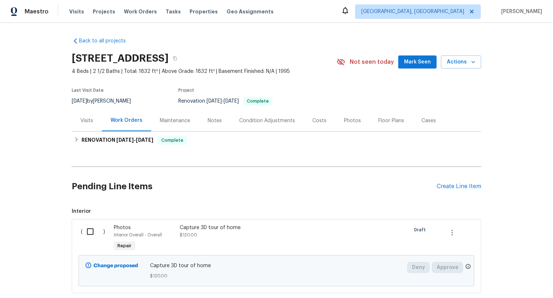
scroll to position [44, 0]
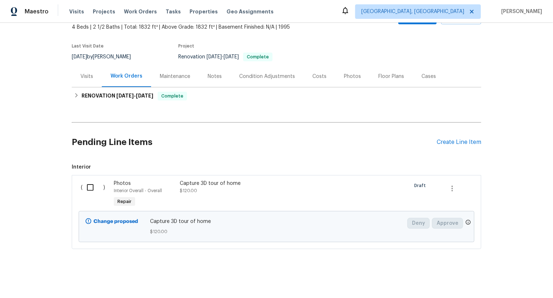
click at [92, 186] on input "checkbox" at bounding box center [93, 187] width 21 height 15
checkbox input "true"
click at [501, 280] on span "Create Work Order" at bounding box center [512, 280] width 48 height 9
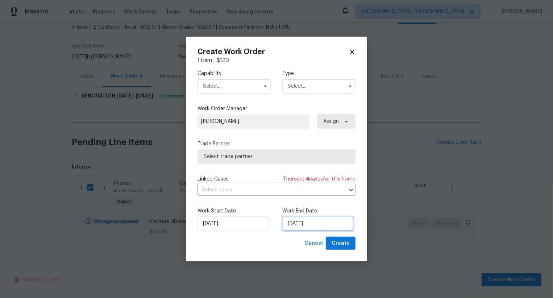
click at [302, 224] on input "28/08/2025" at bounding box center [318, 224] width 71 height 15
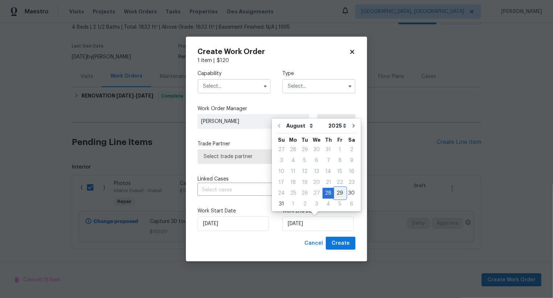
click at [335, 193] on div "29" at bounding box center [340, 193] width 12 height 10
type input "29/08/2025"
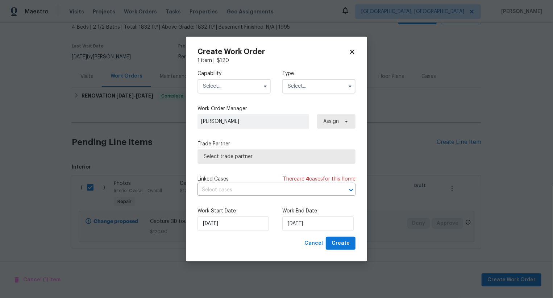
click at [227, 96] on div "Capability Type" at bounding box center [277, 81] width 158 height 35
click at [231, 86] on input "text" at bounding box center [234, 86] width 73 height 15
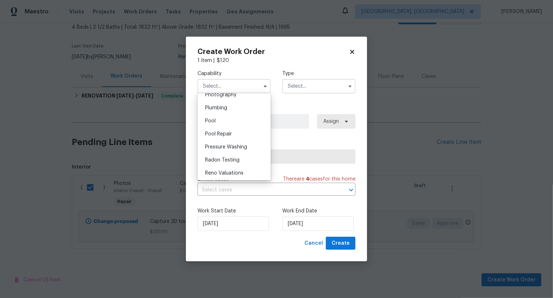
scroll to position [632, 0]
drag, startPoint x: 235, startPoint y: 111, endPoint x: 239, endPoint y: 103, distance: 8.9
click at [239, 103] on ul "Agent Appliance Bathtub Resurfacing BRN And Lrr Broker Cabinets Carpet Cleaning…" at bounding box center [234, 136] width 73 height 87
click at [239, 103] on div "Photography" at bounding box center [234, 104] width 70 height 13
type input "Photography"
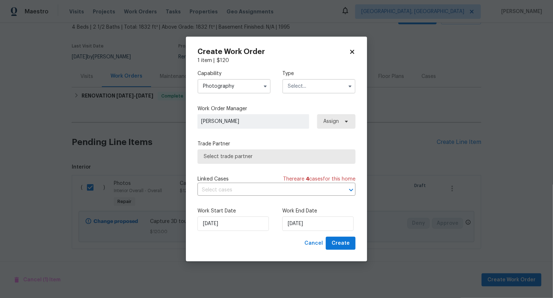
drag, startPoint x: 295, startPoint y: 83, endPoint x: 295, endPoint y: 89, distance: 5.8
click at [295, 83] on input "text" at bounding box center [319, 86] width 73 height 15
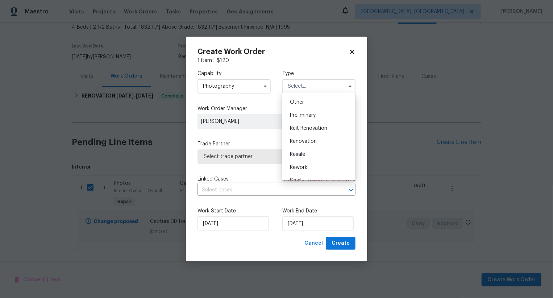
scroll to position [143, 0]
click at [297, 104] on span "Other" at bounding box center [297, 102] width 14 height 5
type input "Other"
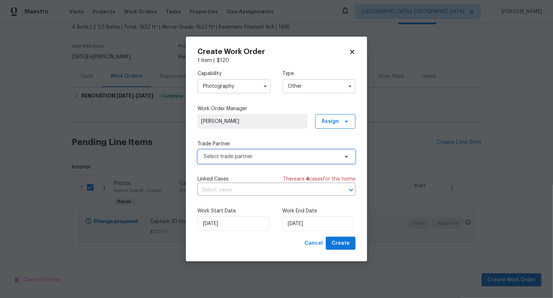
click at [280, 154] on span "Select trade partner" at bounding box center [271, 156] width 135 height 7
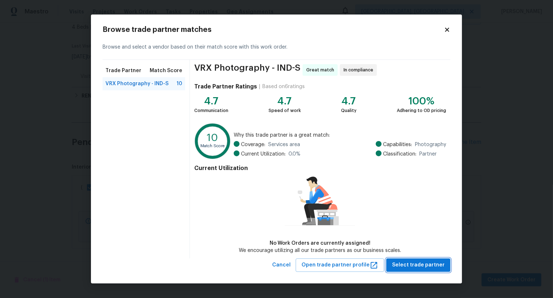
click at [400, 263] on span "Select trade partner" at bounding box center [418, 265] width 53 height 9
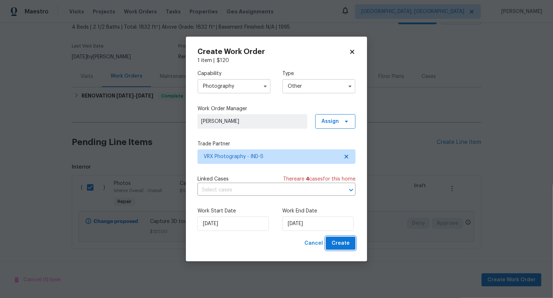
click at [340, 242] on span "Create" at bounding box center [341, 243] width 18 height 9
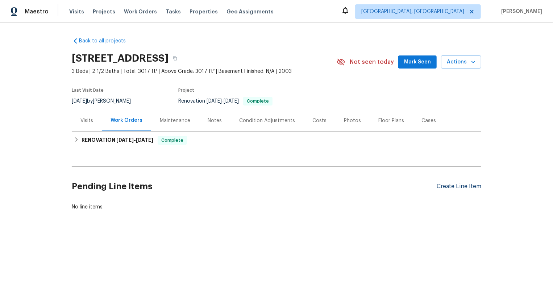
click at [469, 186] on div "Create Line Item" at bounding box center [459, 186] width 45 height 7
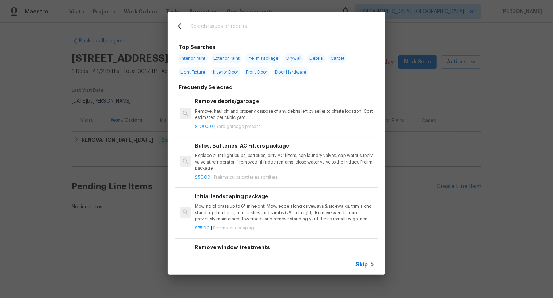
click at [367, 263] on span "Skip" at bounding box center [362, 264] width 12 height 7
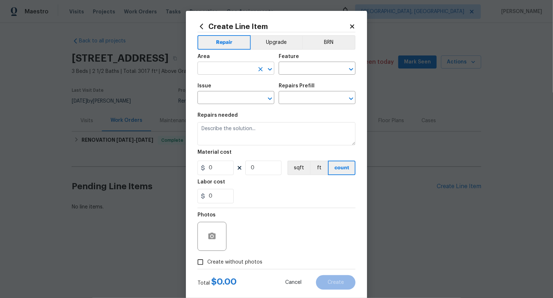
click at [238, 70] on input "text" at bounding box center [226, 68] width 57 height 11
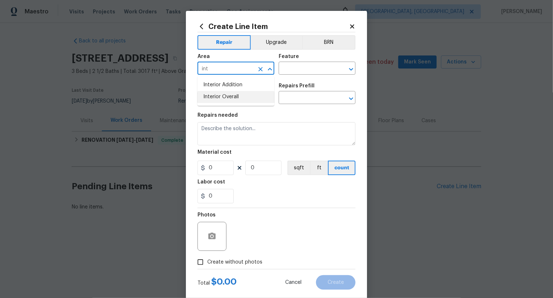
click at [249, 99] on li "Interior Overall" at bounding box center [236, 97] width 77 height 12
type input "Interior Overall"
click at [296, 72] on input "text" at bounding box center [307, 68] width 57 height 11
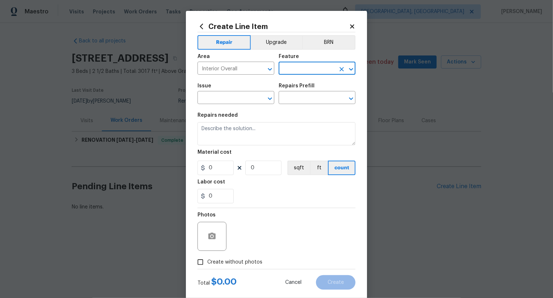
click at [294, 68] on input "text" at bounding box center [307, 68] width 57 height 11
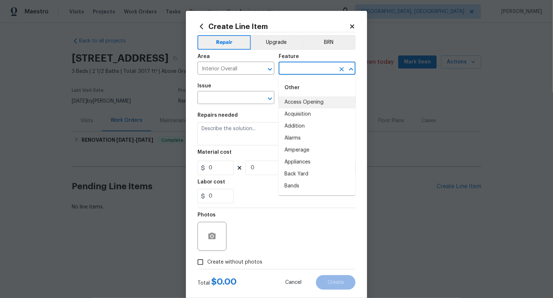
click at [294, 68] on input "text" at bounding box center [307, 68] width 57 height 11
click at [304, 98] on li "Overall" at bounding box center [317, 102] width 77 height 12
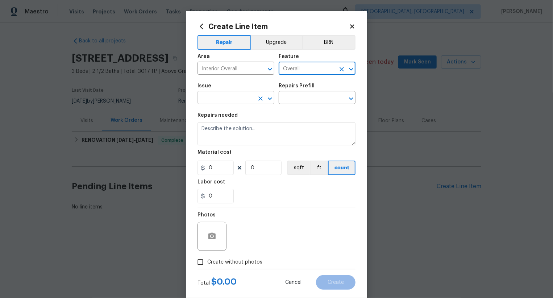
type input "Overall"
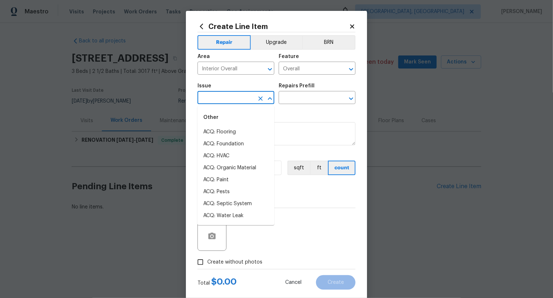
click at [240, 95] on input "text" at bounding box center [226, 98] width 57 height 11
type input "ph"
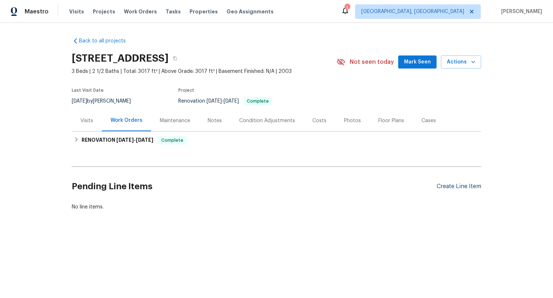
click at [469, 187] on div "Create Line Item" at bounding box center [459, 186] width 45 height 7
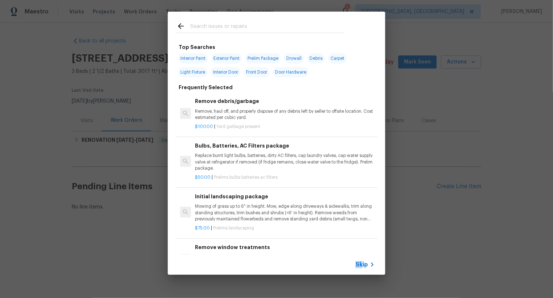
click at [362, 261] on span "Skip" at bounding box center [362, 264] width 12 height 7
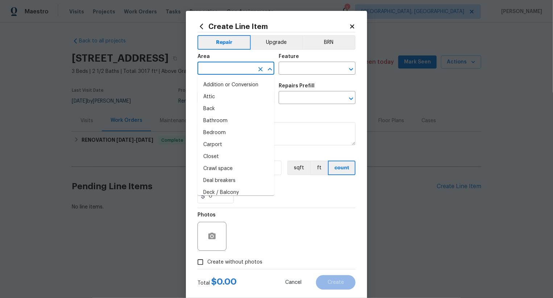
click at [250, 69] on input "text" at bounding box center [226, 68] width 57 height 11
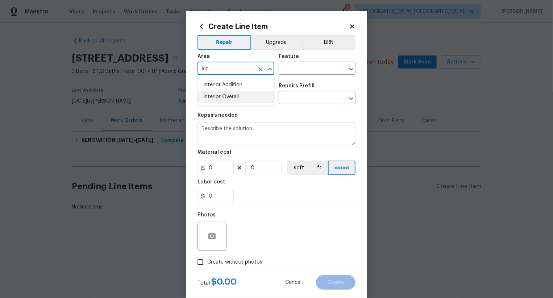
click at [247, 95] on li "Interior Overall" at bounding box center [236, 97] width 77 height 12
type input "Interior Overall"
click at [310, 66] on input "text" at bounding box center [307, 68] width 57 height 11
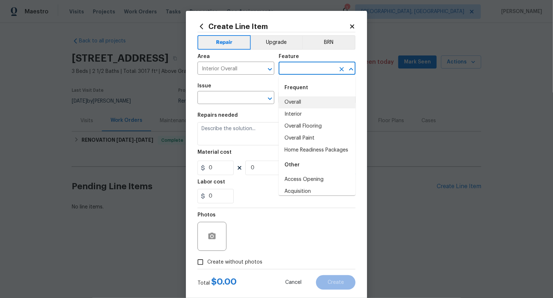
click at [299, 102] on li "Overall" at bounding box center [317, 102] width 77 height 12
type input "Overall"
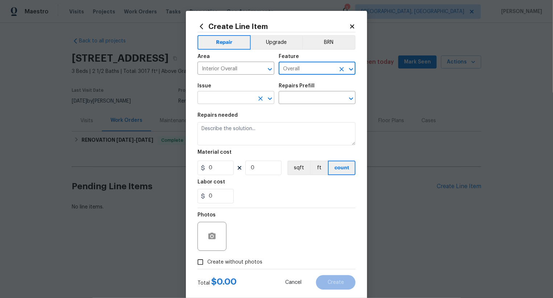
click at [231, 97] on input "text" at bounding box center [226, 98] width 57 height 11
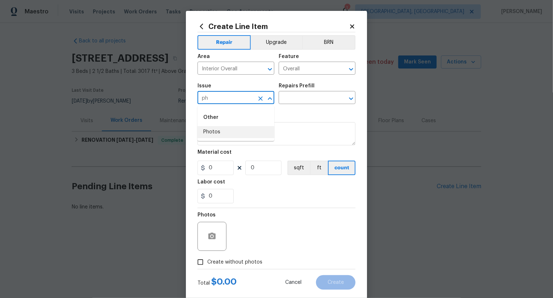
click at [237, 131] on li "Photos" at bounding box center [236, 132] width 77 height 12
type input "Photos"
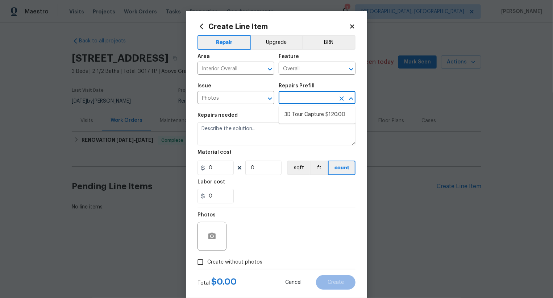
click at [306, 94] on input "text" at bounding box center [307, 98] width 57 height 11
click at [305, 113] on li "3D Tour Capture $120.00" at bounding box center [317, 115] width 77 height 12
type input "3D Tour Capture $120.00"
type textarea "Capture 3D tour of home"
type input "1"
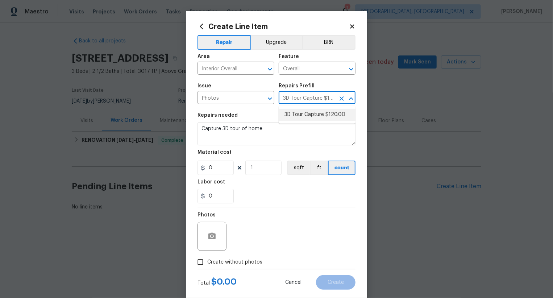
type input "120"
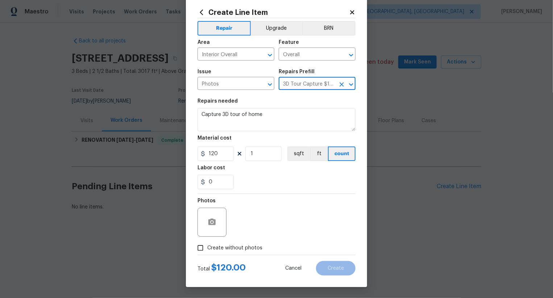
click at [243, 259] on div "Total $ 120.00 Cancel Create" at bounding box center [277, 265] width 158 height 20
click at [246, 250] on span "Create without photos" at bounding box center [234, 248] width 55 height 8
click at [207, 250] on input "Create without photos" at bounding box center [201, 248] width 14 height 14
checkbox input "true"
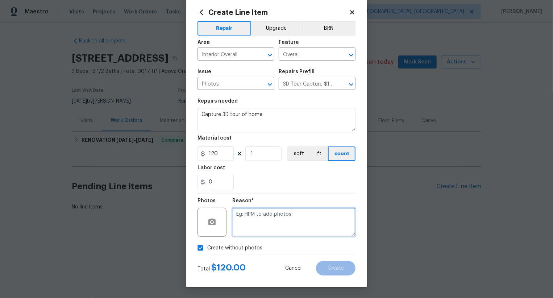
click at [280, 220] on textarea at bounding box center [293, 222] width 123 height 29
type textarea ".."
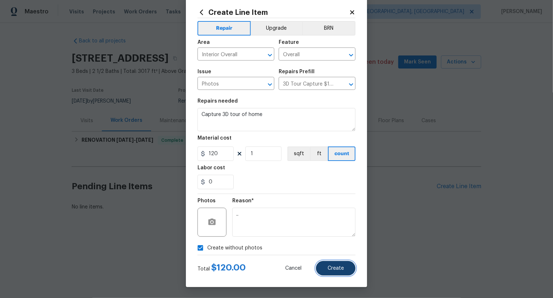
click at [333, 269] on span "Create" at bounding box center [336, 268] width 16 height 5
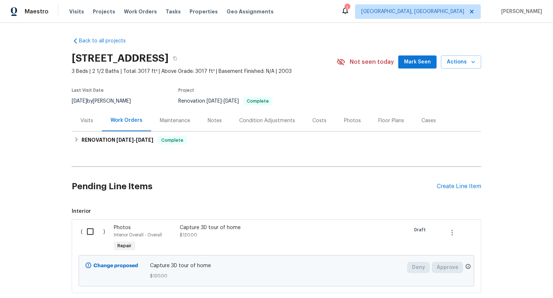
scroll to position [44, 0]
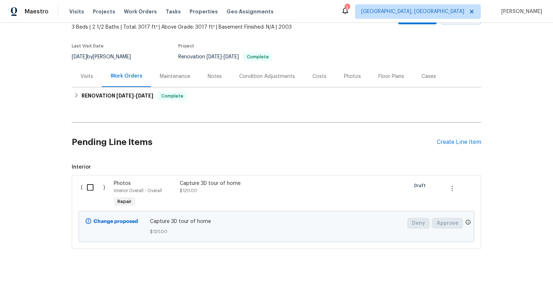
click at [97, 182] on input "checkbox" at bounding box center [93, 187] width 21 height 15
checkbox input "true"
click at [503, 280] on span "Create Work Order" at bounding box center [512, 280] width 48 height 9
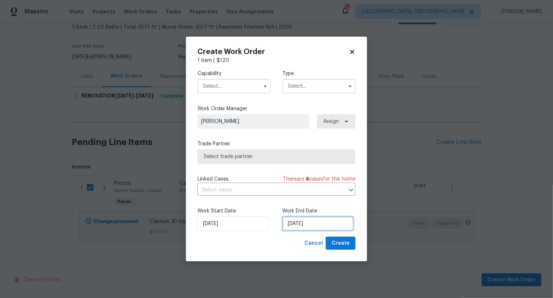
click at [295, 224] on input "[DATE]" at bounding box center [318, 224] width 71 height 15
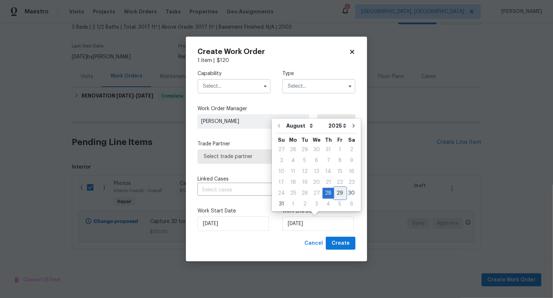
click at [337, 193] on div "29" at bounding box center [340, 193] width 12 height 10
type input "[DATE]"
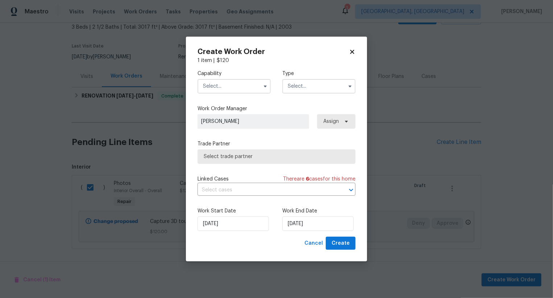
click at [246, 87] on input "text" at bounding box center [234, 86] width 73 height 15
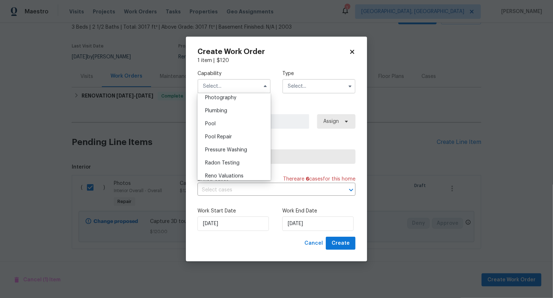
scroll to position [627, 0]
click at [243, 108] on div "Photography" at bounding box center [234, 109] width 70 height 13
type input "Photography"
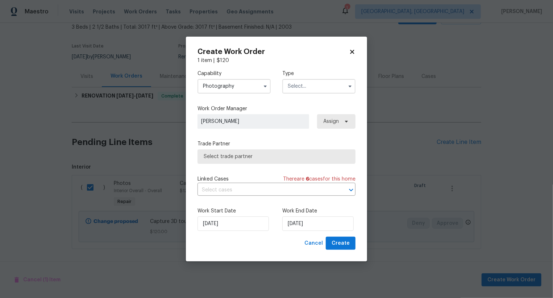
click at [318, 86] on input "text" at bounding box center [319, 86] width 73 height 15
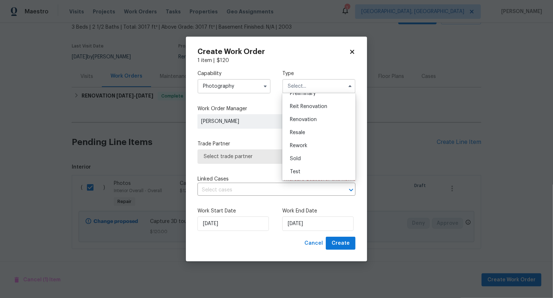
scroll to position [134, 0]
click at [310, 113] on div "Other" at bounding box center [319, 110] width 70 height 13
type input "Other"
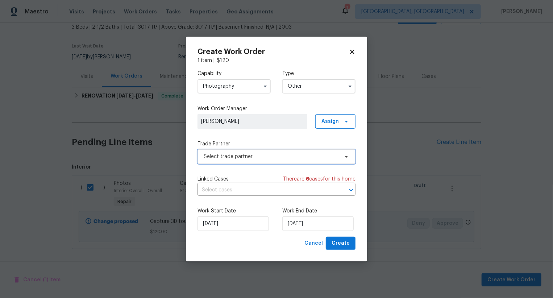
click at [284, 155] on span "Select trade partner" at bounding box center [271, 156] width 135 height 7
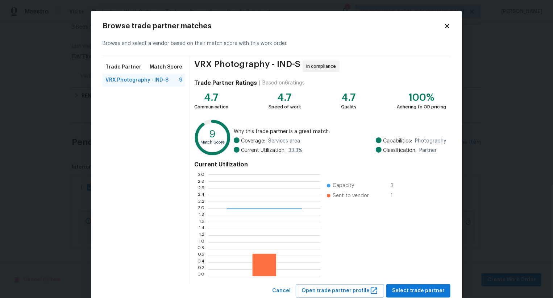
scroll to position [22, 0]
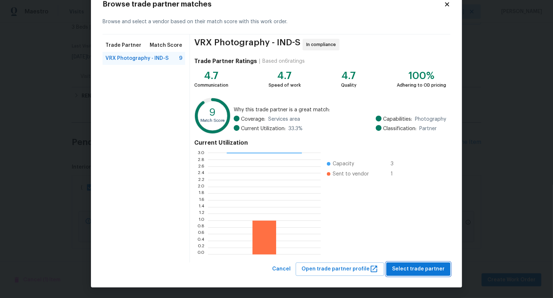
click at [415, 274] on button "Select trade partner" at bounding box center [419, 269] width 64 height 13
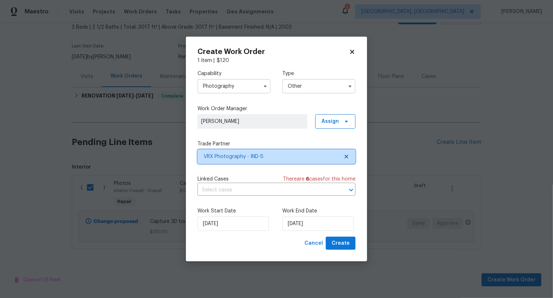
scroll to position [0, 0]
click at [342, 244] on span "Create" at bounding box center [341, 243] width 18 height 9
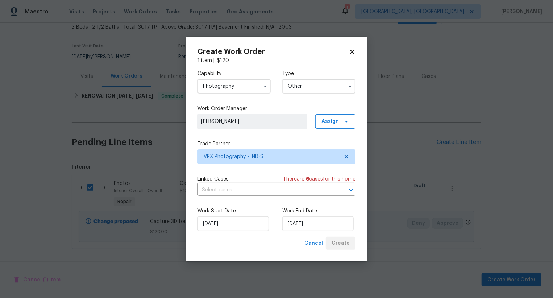
checkbox input "false"
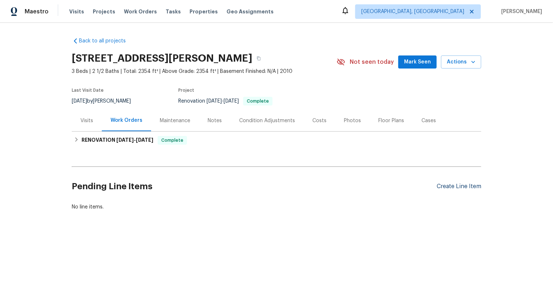
click at [462, 187] on div "Create Line Item" at bounding box center [459, 186] width 45 height 7
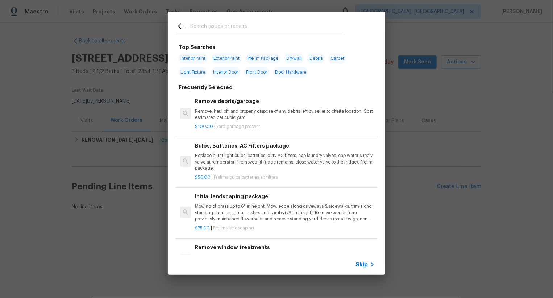
click at [366, 260] on div "Skip" at bounding box center [277, 265] width 218 height 20
click at [362, 264] on span "Skip" at bounding box center [362, 264] width 12 height 7
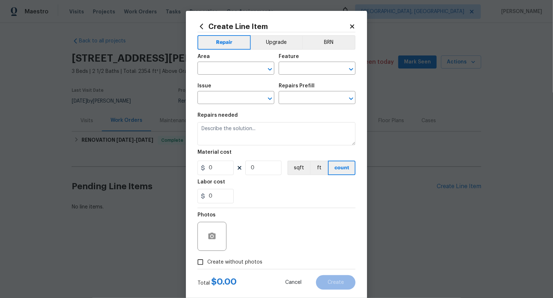
click at [243, 62] on div "Area" at bounding box center [236, 58] width 77 height 9
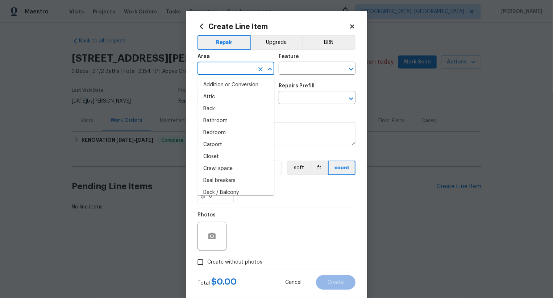
click at [243, 64] on input "text" at bounding box center [226, 68] width 57 height 11
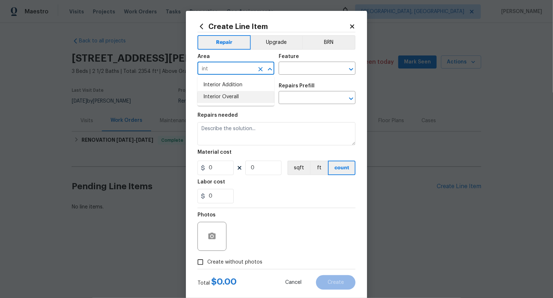
click at [247, 99] on li "Interior Overall" at bounding box center [236, 97] width 77 height 12
type input "Interior Overall"
click at [296, 66] on input "text" at bounding box center [307, 68] width 57 height 11
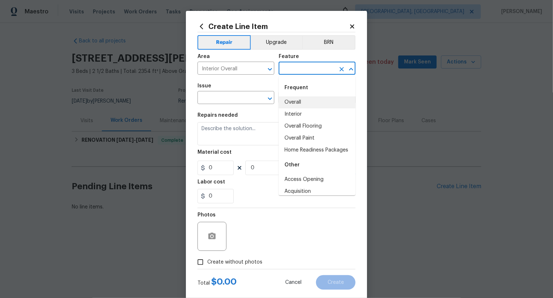
click at [289, 100] on li "Overall" at bounding box center [317, 102] width 77 height 12
type input "Overall"
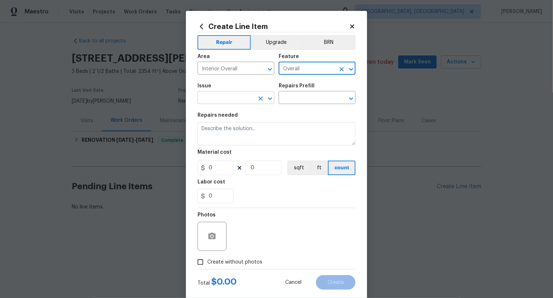
click at [238, 93] on input "text" at bounding box center [226, 98] width 57 height 11
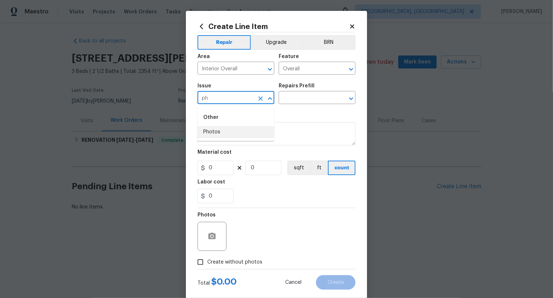
click at [246, 130] on li "Photos" at bounding box center [236, 132] width 77 height 12
type input "Photos"
click at [296, 102] on input "text" at bounding box center [307, 98] width 57 height 11
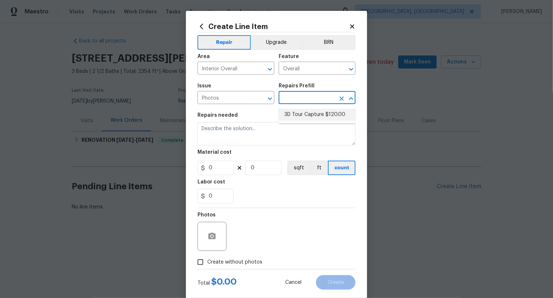
click at [303, 112] on li "3D Tour Capture $120.00" at bounding box center [317, 115] width 77 height 12
type input "3D Tour Capture $120.00"
type textarea "Capture 3D tour of home"
type input "1"
type input "120"
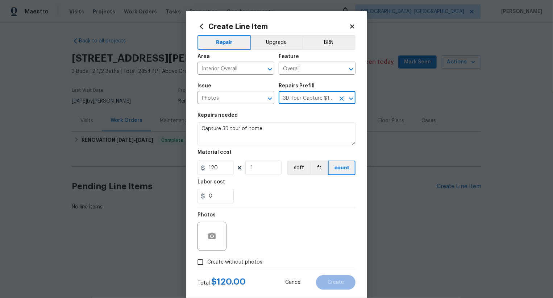
scroll to position [14, 0]
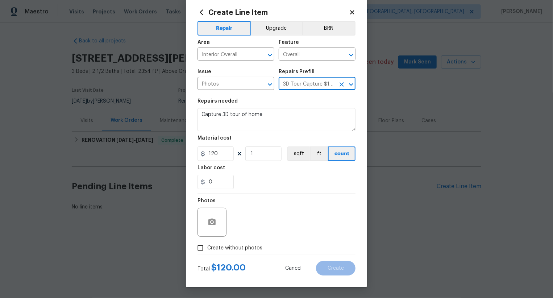
click at [245, 247] on span "Create without photos" at bounding box center [234, 248] width 55 height 8
click at [207, 247] on input "Create without photos" at bounding box center [201, 248] width 14 height 14
checkbox input "true"
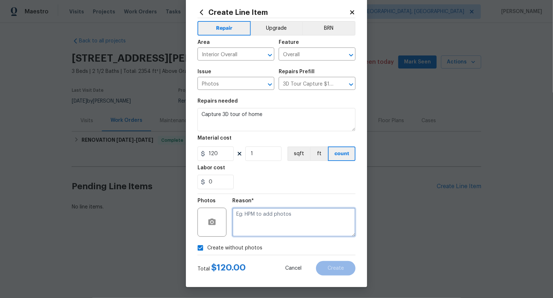
click at [271, 228] on textarea at bounding box center [293, 222] width 123 height 29
type textarea "."
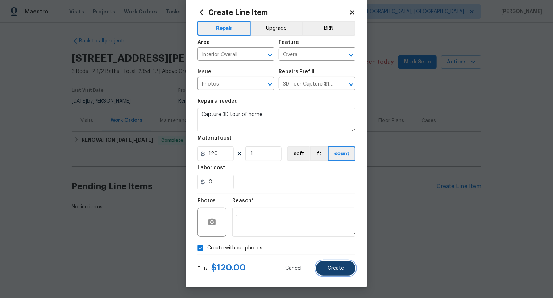
click at [326, 262] on button "Create" at bounding box center [336, 268] width 40 height 15
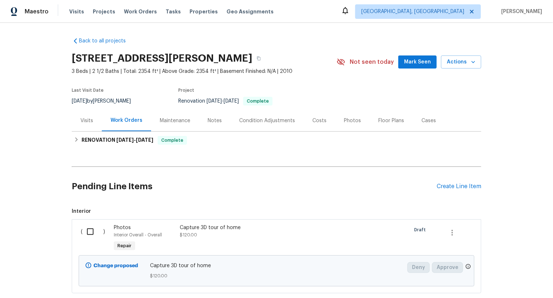
scroll to position [44, 0]
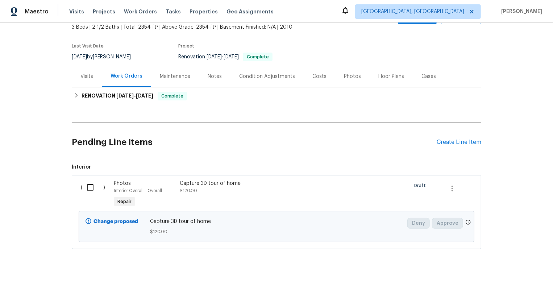
click at [86, 192] on input "checkbox" at bounding box center [93, 187] width 21 height 15
checkbox input "true"
click at [514, 276] on span "Create Work Order" at bounding box center [512, 280] width 48 height 9
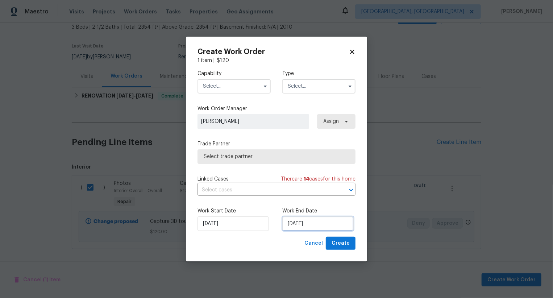
click at [297, 226] on input "[DATE]" at bounding box center [318, 224] width 71 height 15
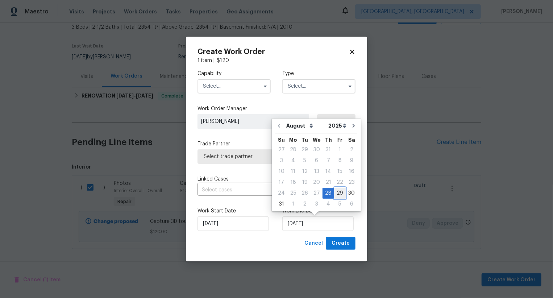
click at [336, 196] on div "29" at bounding box center [340, 193] width 12 height 10
type input "[DATE]"
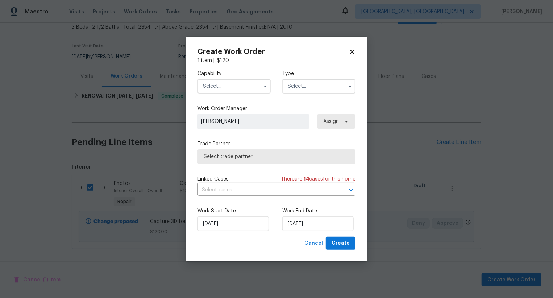
click at [250, 83] on input "text" at bounding box center [234, 86] width 73 height 15
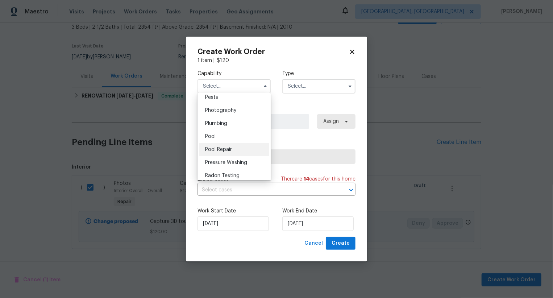
scroll to position [626, 0]
click at [251, 112] on div "Photography" at bounding box center [234, 110] width 70 height 13
type input "Photography"
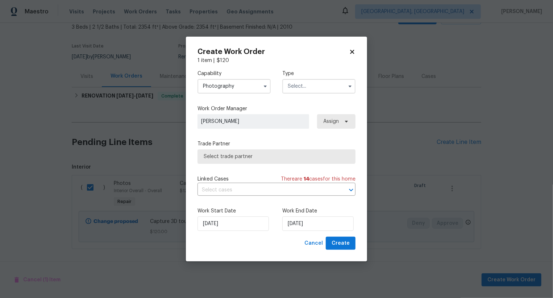
click at [302, 91] on input "text" at bounding box center [319, 86] width 73 height 15
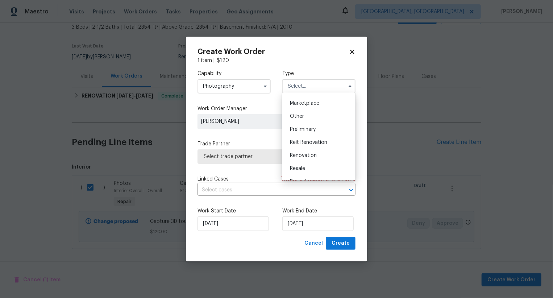
scroll to position [129, 0]
click at [302, 114] on span "Other" at bounding box center [297, 116] width 14 height 5
type input "Other"
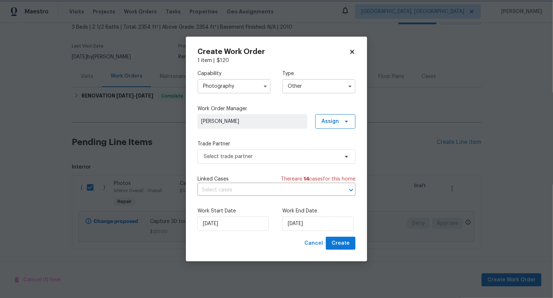
scroll to position [0, 0]
click at [297, 167] on div "Capability Photography Type Other Feedback Hoa Violation Holding Incident Insur…" at bounding box center [277, 150] width 158 height 173
click at [301, 160] on span "Select trade partner" at bounding box center [277, 156] width 158 height 15
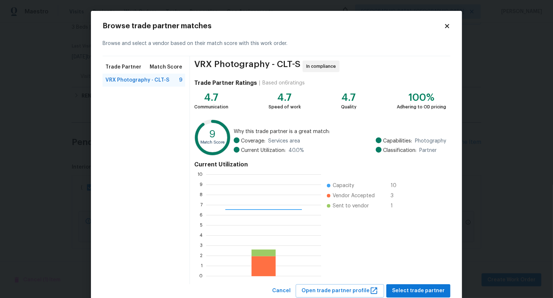
scroll to position [22, 0]
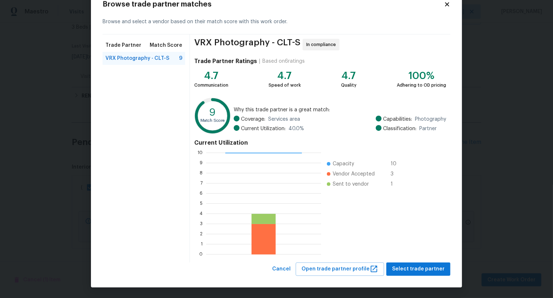
click at [398, 261] on div "VRX Photography - CLT-S In compliance Trade Partner Ratings | Based on 6 rating…" at bounding box center [320, 148] width 261 height 228
click at [401, 267] on span "Select trade partner" at bounding box center [418, 269] width 53 height 9
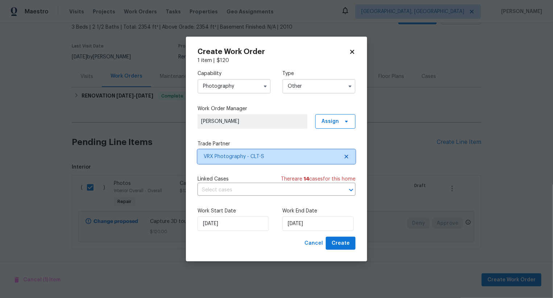
scroll to position [0, 0]
click at [342, 245] on span "Create" at bounding box center [341, 243] width 18 height 9
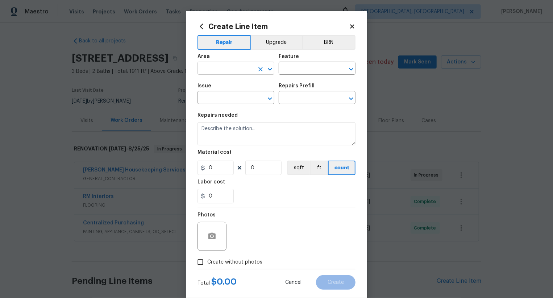
scroll to position [56, 0]
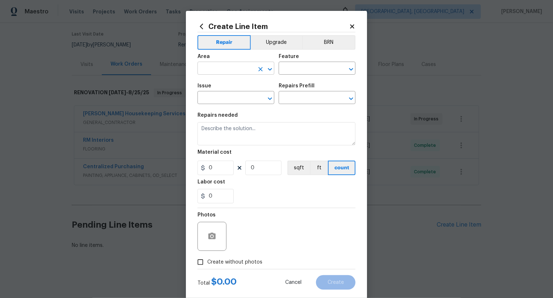
click at [244, 68] on input "text" at bounding box center [226, 68] width 57 height 11
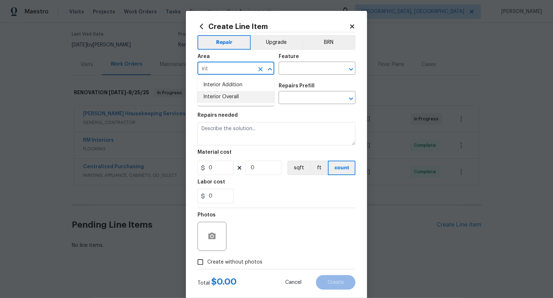
click at [246, 98] on li "Interior Overall" at bounding box center [236, 97] width 77 height 12
type input "Interior Overall"
click at [297, 71] on input "text" at bounding box center [307, 68] width 57 height 11
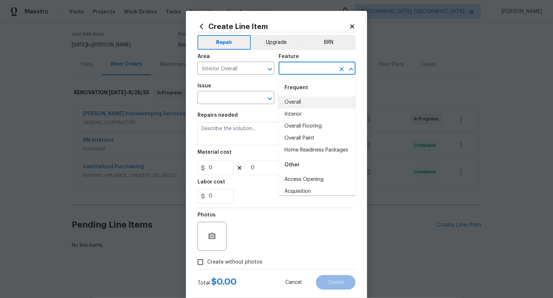
click at [301, 101] on li "Overall" at bounding box center [317, 102] width 77 height 12
type input "Overall"
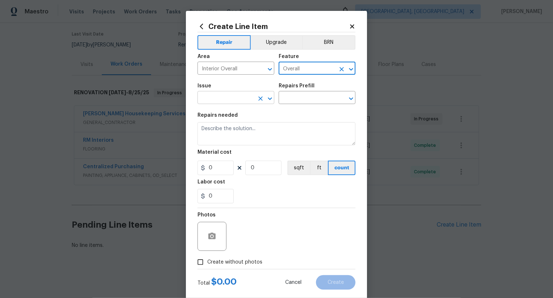
click at [237, 95] on input "text" at bounding box center [226, 98] width 57 height 11
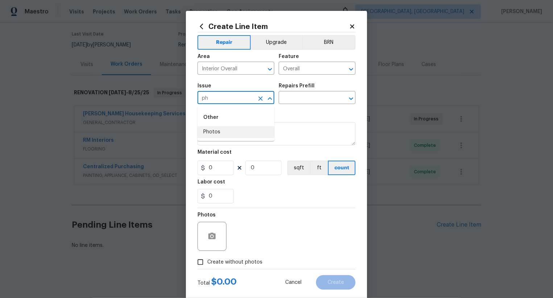
click at [236, 133] on li "Photos" at bounding box center [236, 132] width 77 height 12
type input "Photos"
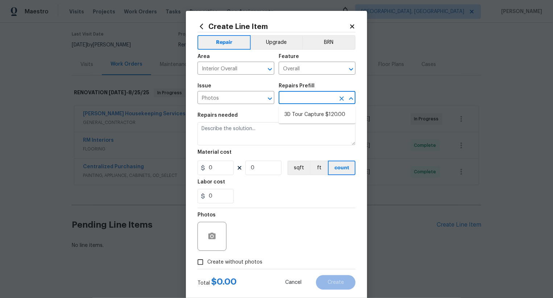
click at [300, 98] on input "text" at bounding box center [307, 98] width 57 height 11
click at [301, 113] on li "3D Tour Capture $120.00" at bounding box center [317, 115] width 77 height 12
type input "3D Tour Capture $120.00"
type input "1"
type input "120"
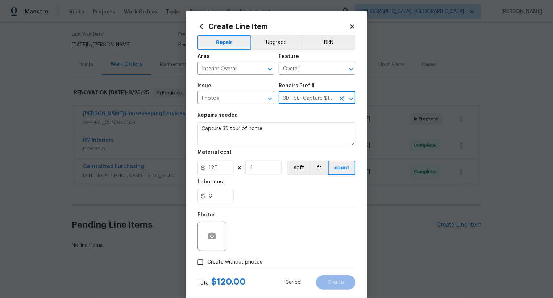
scroll to position [14, 0]
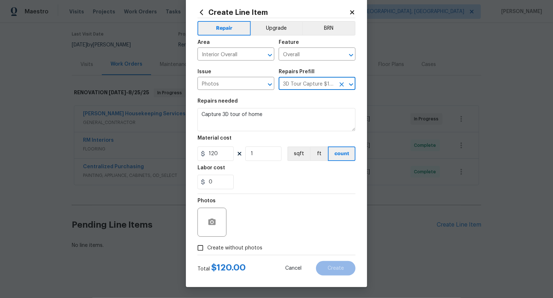
click at [242, 243] on label "Create without photos" at bounding box center [228, 248] width 69 height 14
click at [207, 243] on input "Create without photos" at bounding box center [201, 248] width 14 height 14
checkbox input "true"
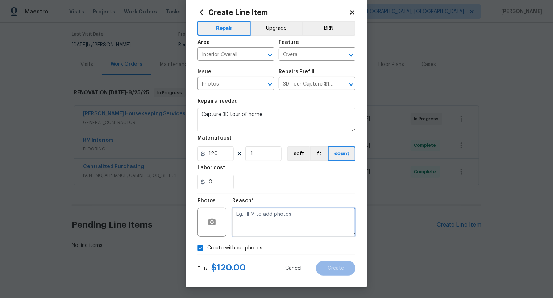
click at [259, 230] on textarea at bounding box center [293, 222] width 123 height 29
type textarea "."
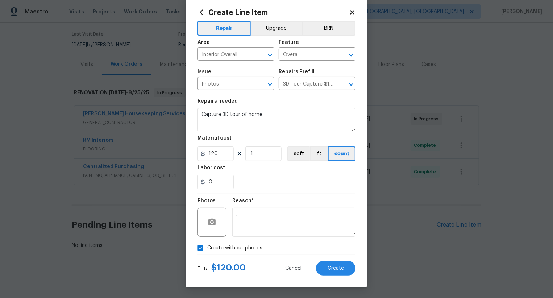
click at [338, 276] on div "Create Line Item Repair Upgrade BRN Area Interior Overall ​ Feature Overall ​ I…" at bounding box center [276, 142] width 181 height 290
click at [339, 274] on button "Create" at bounding box center [336, 268] width 40 height 15
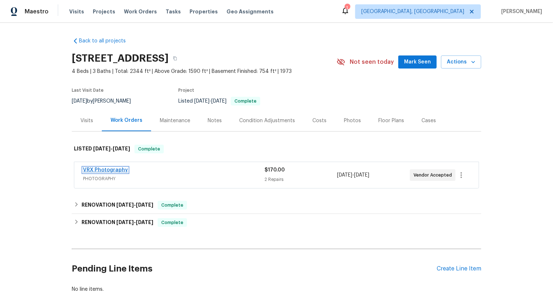
click at [109, 170] on link "VRX Photography" at bounding box center [105, 170] width 45 height 5
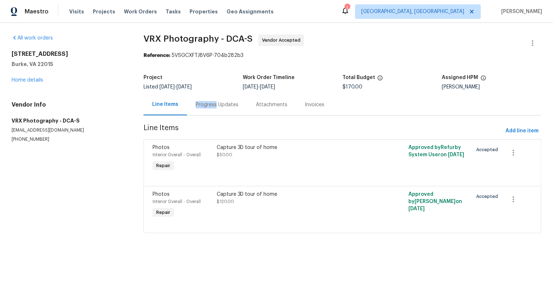
click at [205, 104] on div "Progress Updates" at bounding box center [217, 104] width 43 height 7
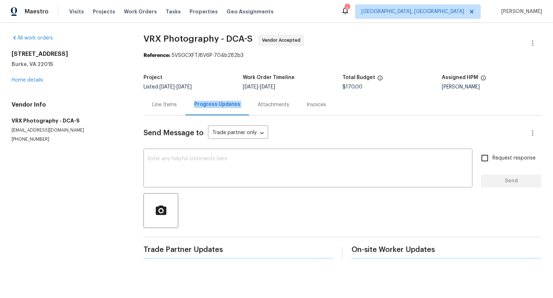
click at [205, 104] on div "Progress Updates" at bounding box center [217, 104] width 46 height 7
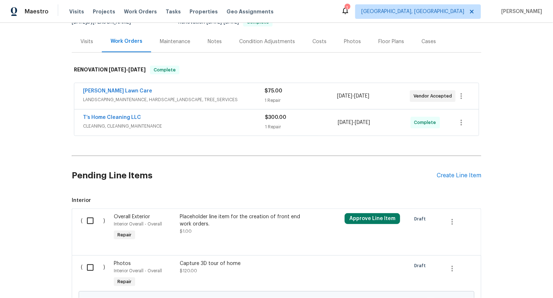
scroll to position [159, 0]
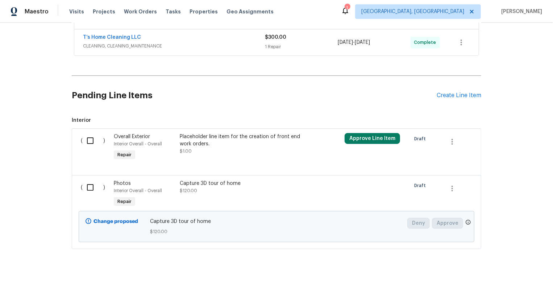
click at [81, 191] on div "( )" at bounding box center [95, 194] width 33 height 33
click at [108, 185] on div "( )" at bounding box center [95, 194] width 33 height 33
click at [86, 189] on input "checkbox" at bounding box center [93, 187] width 21 height 15
checkbox input "true"
click at [520, 273] on div "Cancel (1) Item Create Work Order" at bounding box center [276, 279] width 553 height 37
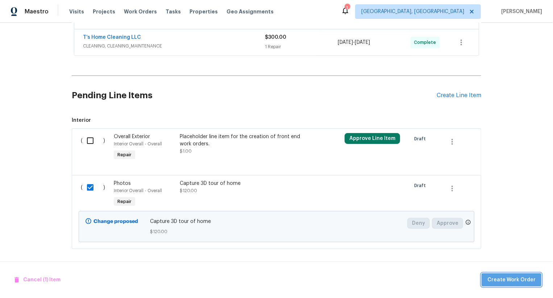
click at [515, 278] on span "Create Work Order" at bounding box center [512, 280] width 48 height 9
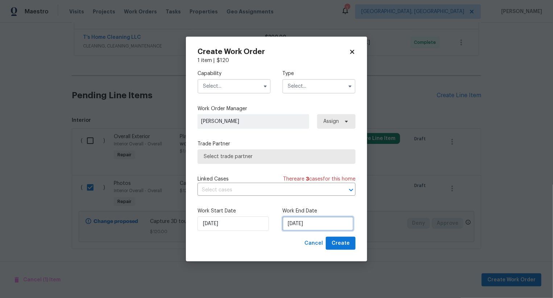
click at [297, 227] on input "28/08/2025" at bounding box center [318, 224] width 71 height 15
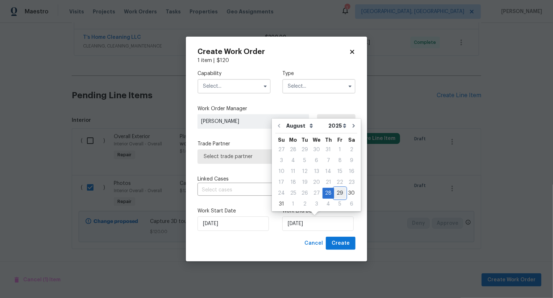
click at [338, 193] on div "29" at bounding box center [340, 193] width 12 height 10
type input "29/08/2025"
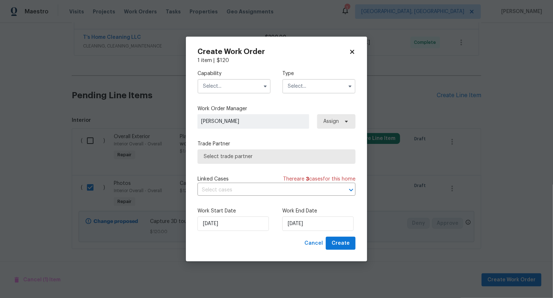
click at [232, 81] on input "text" at bounding box center [234, 86] width 73 height 15
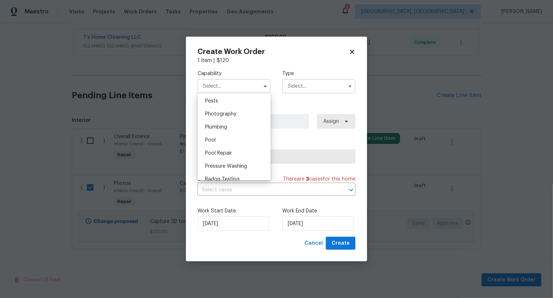
scroll to position [617, 0]
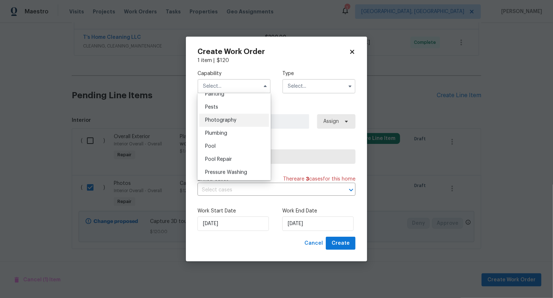
click at [235, 120] on span "Photography" at bounding box center [220, 120] width 31 height 5
type input "Photography"
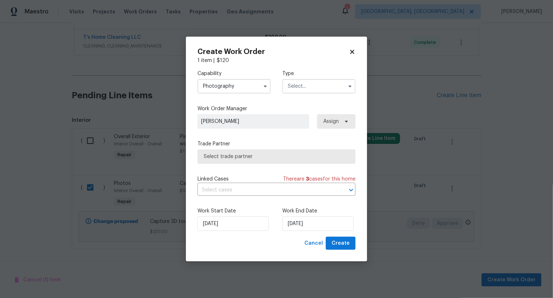
click at [313, 84] on input "text" at bounding box center [319, 86] width 73 height 15
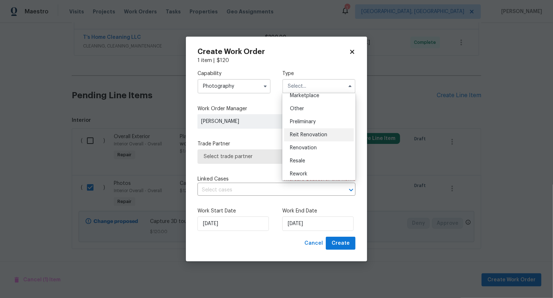
scroll to position [136, 0]
click at [313, 110] on div "Other" at bounding box center [319, 109] width 70 height 13
type input "Other"
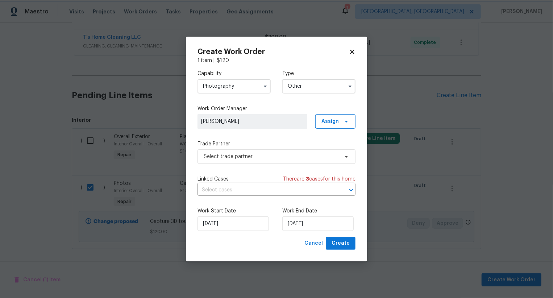
scroll to position [0, 0]
click at [285, 155] on span "Select trade partner" at bounding box center [271, 156] width 135 height 7
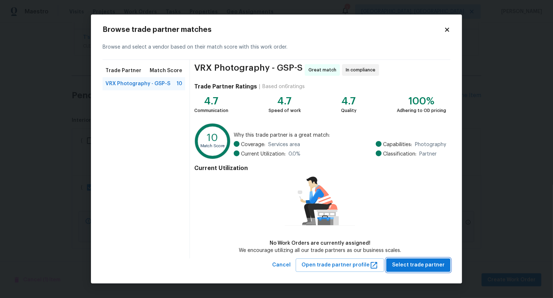
click at [418, 265] on span "Select trade partner" at bounding box center [418, 265] width 53 height 9
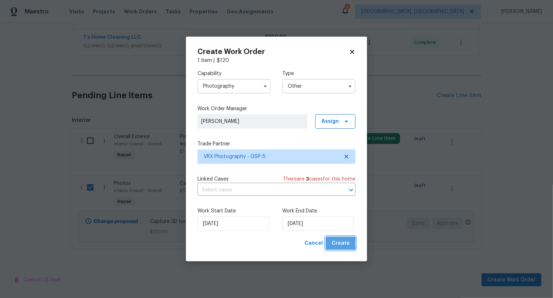
click at [340, 244] on span "Create" at bounding box center [341, 243] width 18 height 9
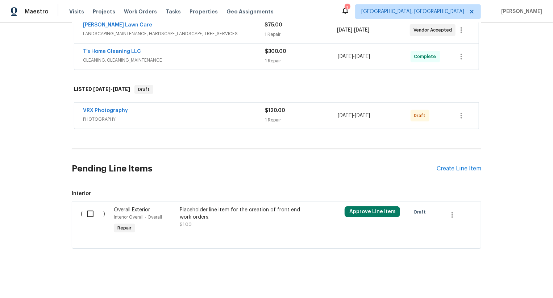
scroll to position [145, 0]
click at [462, 115] on icon "button" at bounding box center [461, 116] width 1 height 6
click at [462, 115] on li "Send to Vendor" at bounding box center [492, 116] width 78 height 12
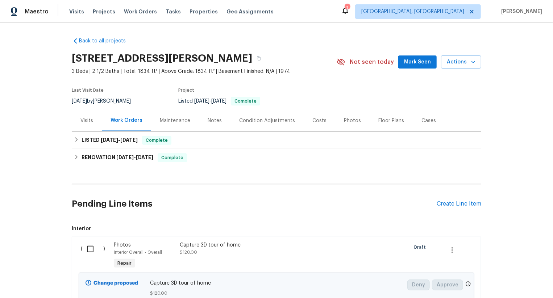
scroll to position [62, 0]
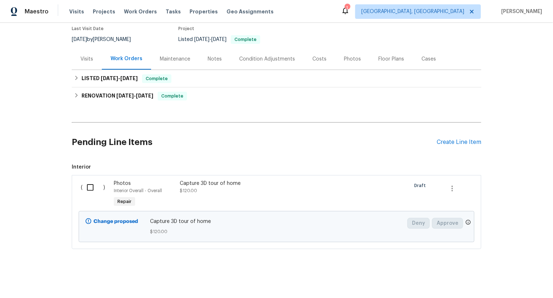
click at [103, 186] on div "( )" at bounding box center [95, 194] width 33 height 33
click at [90, 188] on input "checkbox" at bounding box center [93, 187] width 21 height 15
checkbox input "true"
click at [510, 278] on span "Create Work Order" at bounding box center [512, 280] width 48 height 9
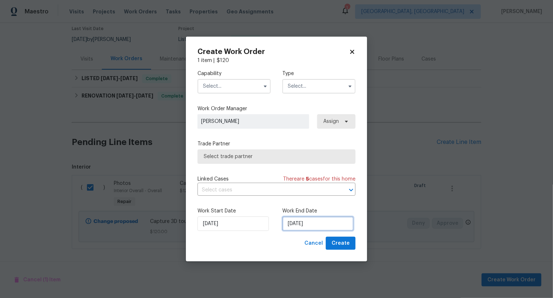
click at [304, 221] on input "28/08/2025" at bounding box center [318, 224] width 71 height 15
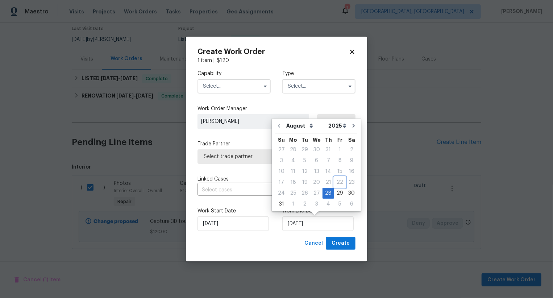
click at [340, 187] on div "22" at bounding box center [340, 182] width 12 height 10
click at [338, 193] on div "29" at bounding box center [340, 193] width 12 height 10
type input "29/08/2025"
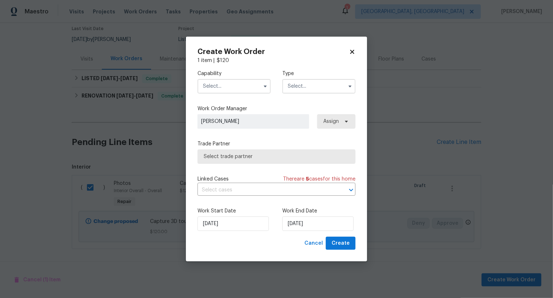
click at [243, 94] on div "Capability Type" at bounding box center [277, 81] width 158 height 35
click at [238, 86] on input "text" at bounding box center [234, 86] width 73 height 15
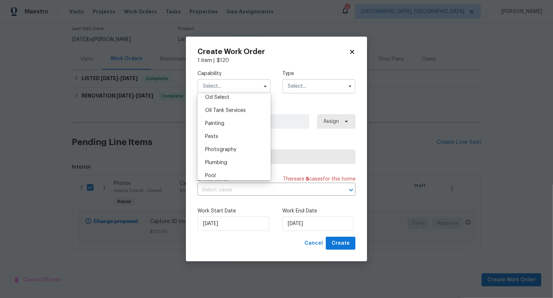
scroll to position [598, 0]
click at [241, 137] on div "Photography" at bounding box center [234, 138] width 70 height 13
type input "Photography"
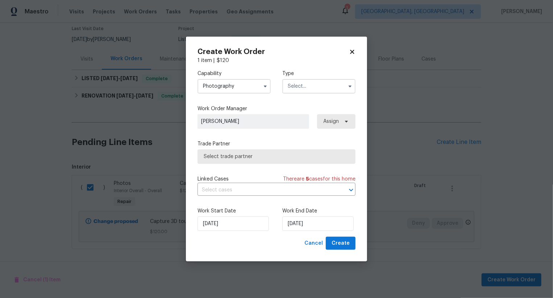
click at [318, 87] on input "text" at bounding box center [319, 86] width 73 height 15
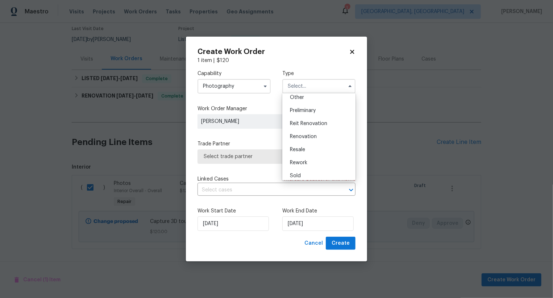
scroll to position [144, 0]
drag, startPoint x: 316, startPoint y: 111, endPoint x: 314, endPoint y: 101, distance: 10.3
click at [314, 101] on ul "Feedback Hoa Violation Holding Incident Insured Lender Required Listed Lite Lwo…" at bounding box center [319, 136] width 73 height 87
click at [314, 101] on div "Other" at bounding box center [319, 101] width 70 height 13
type input "Other"
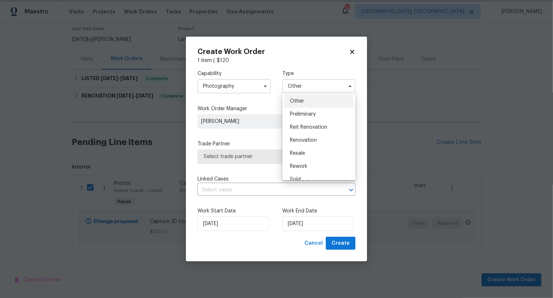
scroll to position [0, 0]
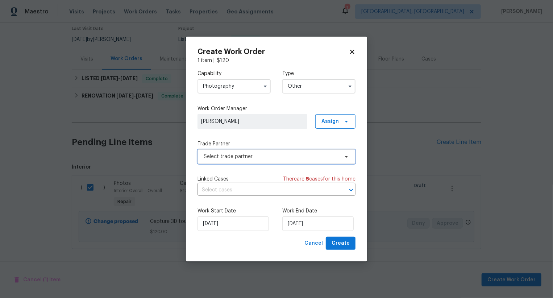
click at [266, 150] on span "Select trade partner" at bounding box center [277, 156] width 158 height 15
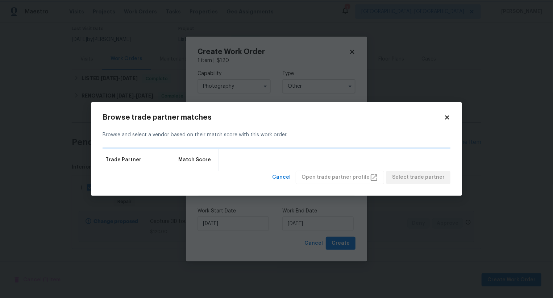
click at [274, 75] on body "Maestro Visits Projects Work Orders Tasks Properties Geo Assignments 1 Albuquer…" at bounding box center [276, 149] width 553 height 298
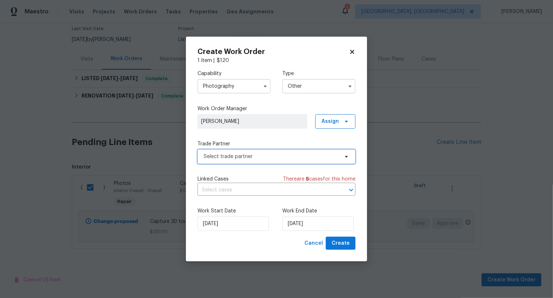
click at [272, 155] on span "Select trade partner" at bounding box center [271, 156] width 135 height 7
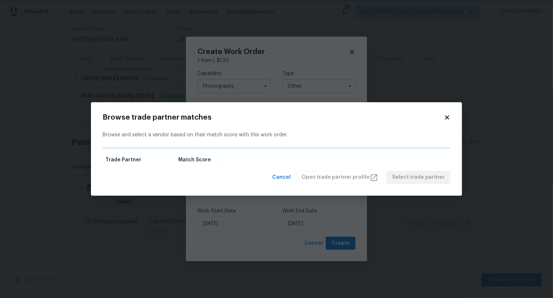
click at [253, 73] on body "Maestro Visits Projects Work Orders Tasks Properties Geo Assignments 1 Albuquer…" at bounding box center [276, 149] width 553 height 298
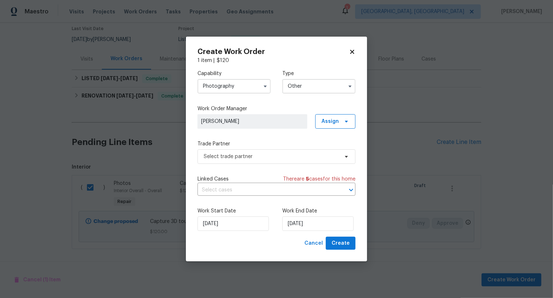
click at [308, 82] on input "Other" at bounding box center [319, 86] width 73 height 15
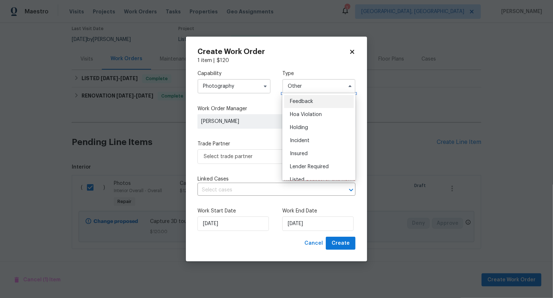
click at [307, 87] on input "Other" at bounding box center [319, 86] width 73 height 15
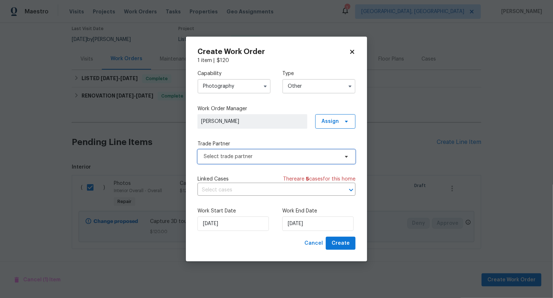
click at [259, 151] on span "Select trade partner" at bounding box center [277, 156] width 158 height 15
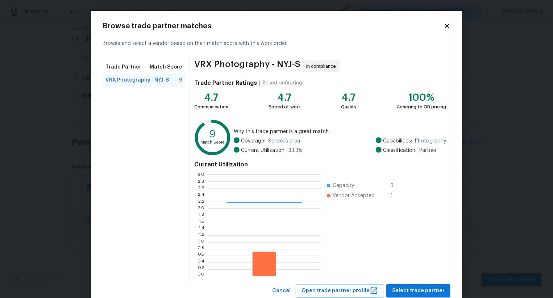
scroll to position [22, 0]
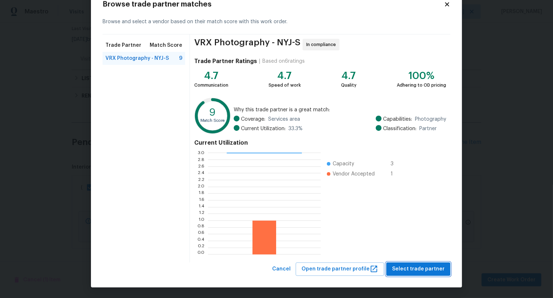
click at [418, 267] on span "Select trade partner" at bounding box center [418, 269] width 53 height 9
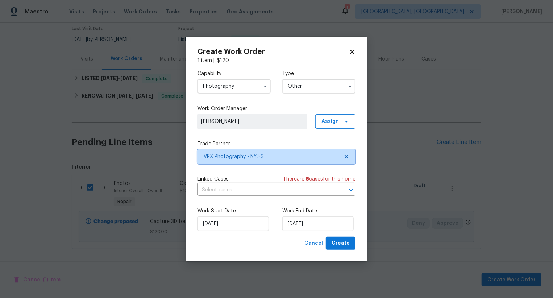
scroll to position [0, 0]
click at [342, 238] on button "Create" at bounding box center [341, 243] width 30 height 13
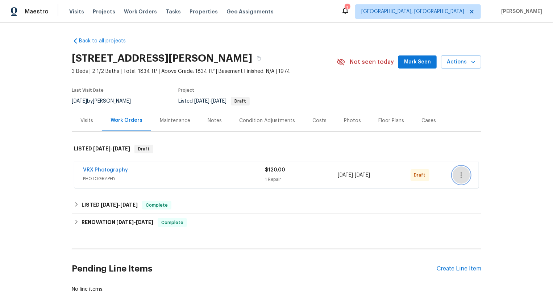
click at [460, 175] on icon "button" at bounding box center [461, 175] width 9 height 9
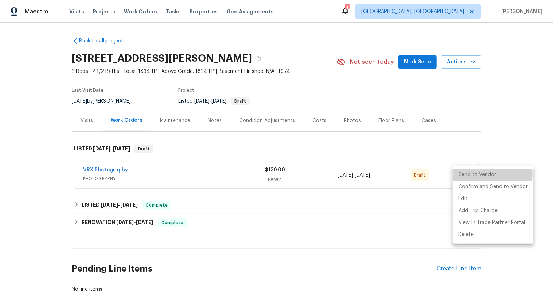
click at [460, 175] on li "Send to Vendor" at bounding box center [493, 175] width 81 height 12
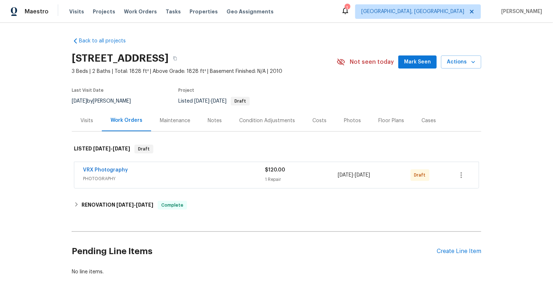
scroll to position [26, 0]
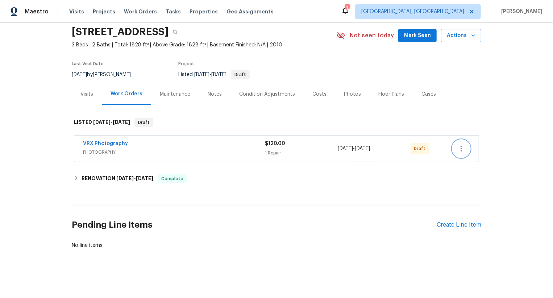
click at [462, 149] on icon "button" at bounding box center [461, 148] width 9 height 9
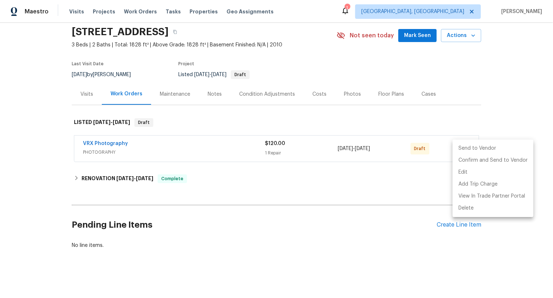
click at [462, 149] on li "Send to Vendor" at bounding box center [493, 149] width 81 height 12
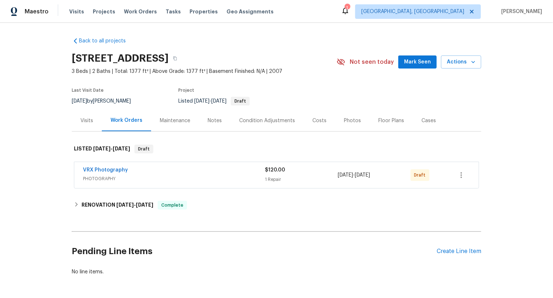
scroll to position [26, 0]
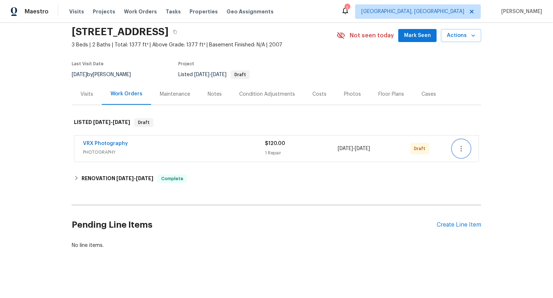
click at [460, 147] on icon "button" at bounding box center [461, 148] width 9 height 9
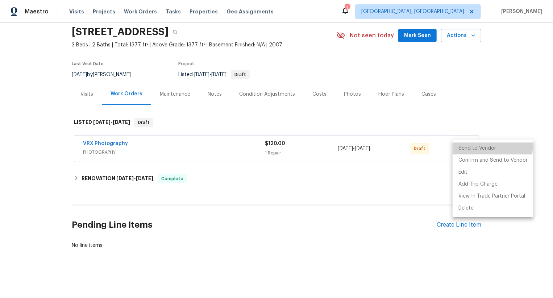
click at [460, 147] on li "Send to Vendor" at bounding box center [493, 149] width 81 height 12
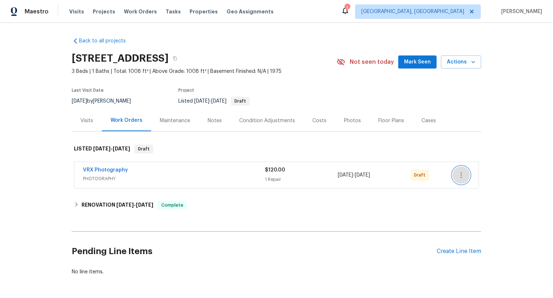
click at [457, 177] on icon "button" at bounding box center [461, 175] width 9 height 9
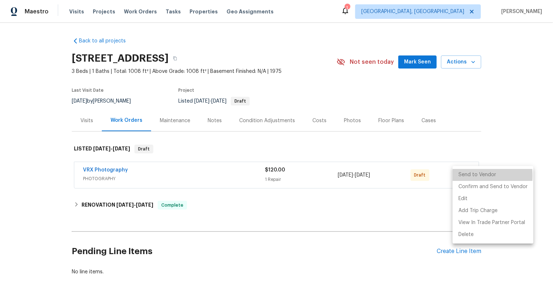
click at [457, 177] on li "Send to Vendor" at bounding box center [493, 175] width 81 height 12
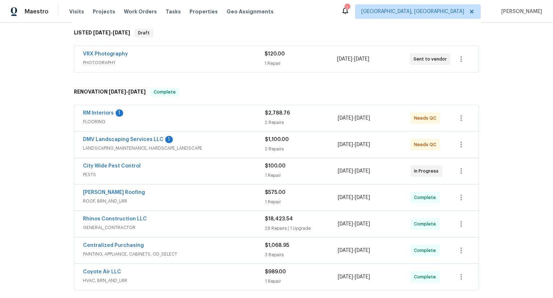
scroll to position [221, 0]
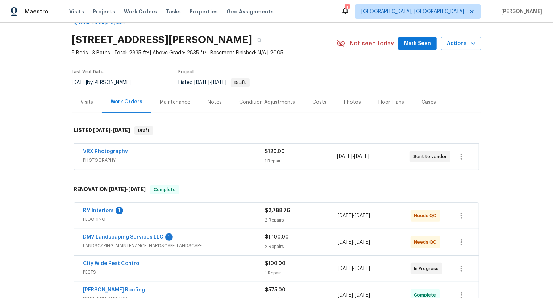
scroll to position [221, 0]
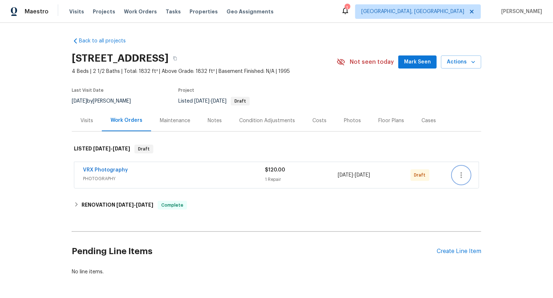
click at [460, 173] on icon "button" at bounding box center [461, 175] width 9 height 9
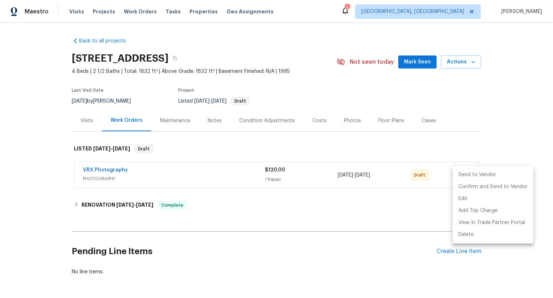
click at [460, 173] on li "Send to Vendor" at bounding box center [493, 175] width 81 height 12
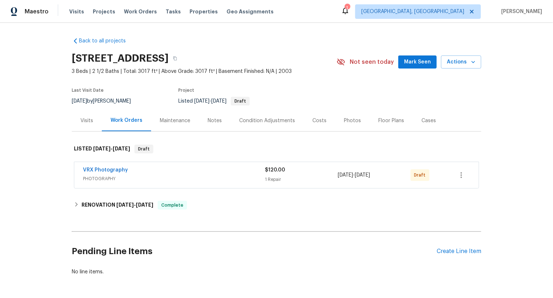
scroll to position [26, 0]
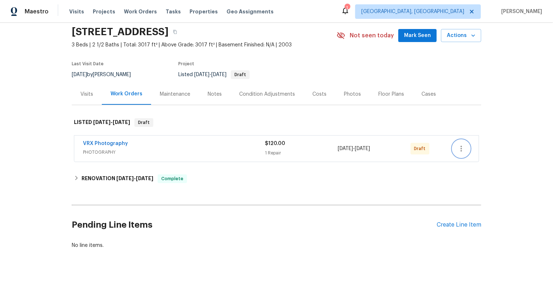
click at [461, 145] on icon "button" at bounding box center [461, 148] width 9 height 9
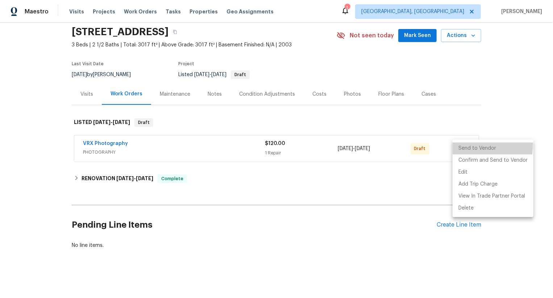
click at [461, 145] on li "Send to Vendor" at bounding box center [493, 149] width 81 height 12
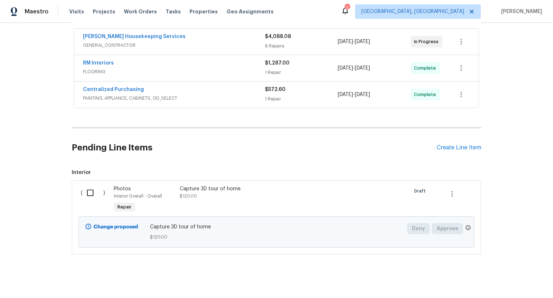
scroll to position [139, 0]
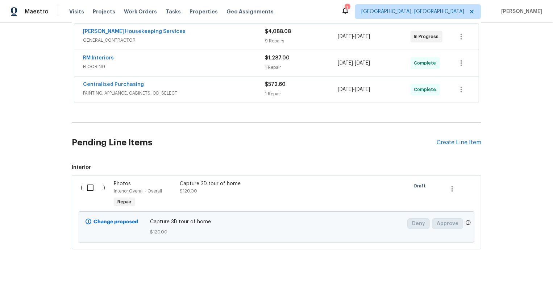
click at [92, 187] on input "checkbox" at bounding box center [93, 187] width 21 height 15
checkbox input "true"
click at [495, 281] on span "Create Work Order" at bounding box center [512, 280] width 48 height 9
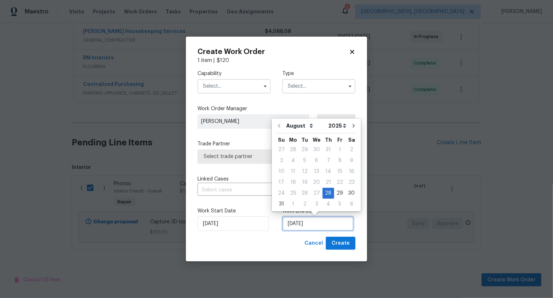
click at [310, 223] on input "28/08/2025" at bounding box center [318, 224] width 71 height 15
click at [336, 194] on div "29" at bounding box center [340, 193] width 12 height 10
type input "29/08/2025"
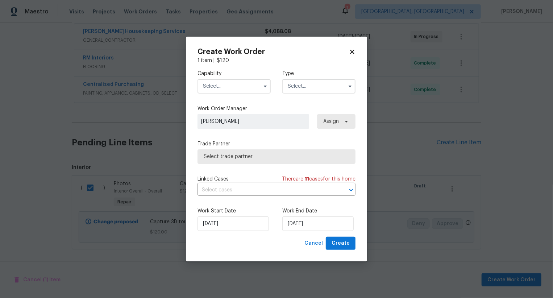
click at [238, 89] on input "text" at bounding box center [234, 86] width 73 height 15
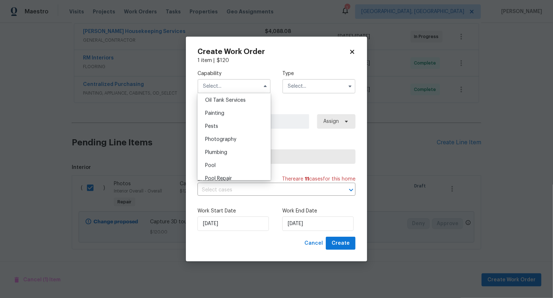
scroll to position [593, 0]
click at [238, 147] on div "Photography" at bounding box center [234, 143] width 70 height 13
type input "Photography"
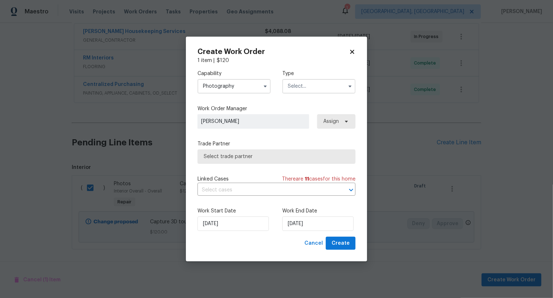
click at [308, 86] on input "text" at bounding box center [319, 86] width 73 height 15
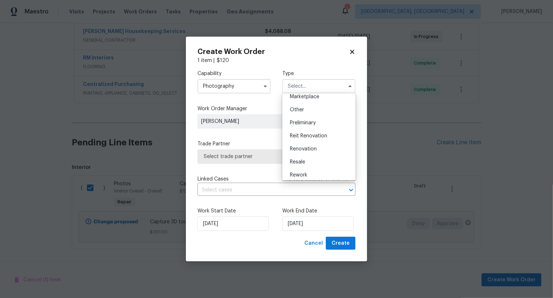
scroll to position [134, 0]
click at [305, 110] on div "Other" at bounding box center [319, 110] width 70 height 13
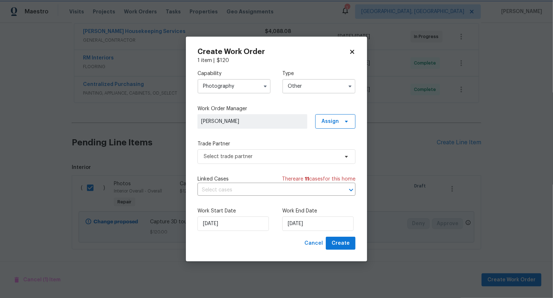
type input "Other"
click at [314, 145] on label "Trade Partner" at bounding box center [277, 143] width 158 height 7
click at [307, 156] on span "Select trade partner" at bounding box center [271, 156] width 135 height 7
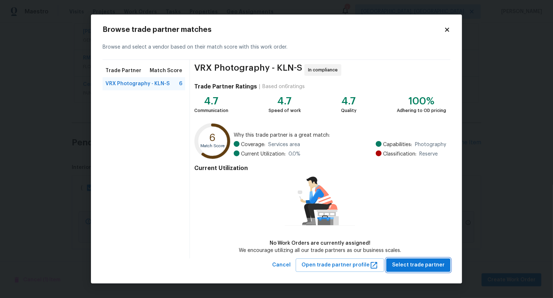
click at [400, 261] on span "Select trade partner" at bounding box center [418, 265] width 53 height 9
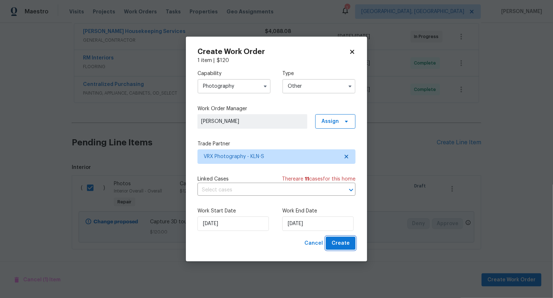
click at [337, 242] on span "Create" at bounding box center [341, 243] width 18 height 9
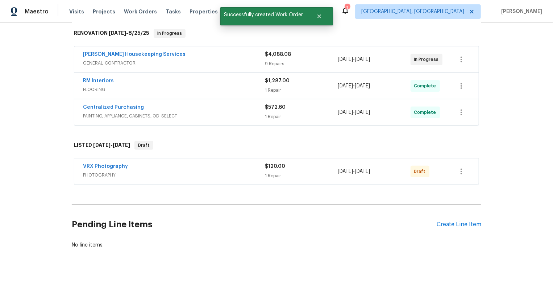
scroll to position [115, 0]
click at [461, 174] on icon "button" at bounding box center [461, 172] width 9 height 9
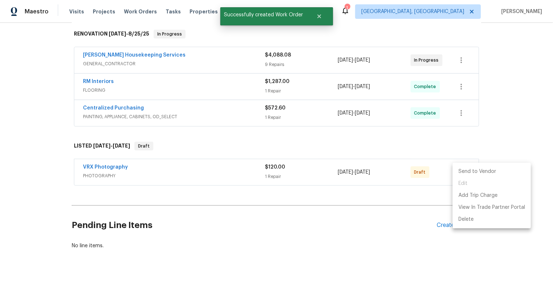
click at [461, 174] on li "Send to Vendor" at bounding box center [492, 172] width 78 height 12
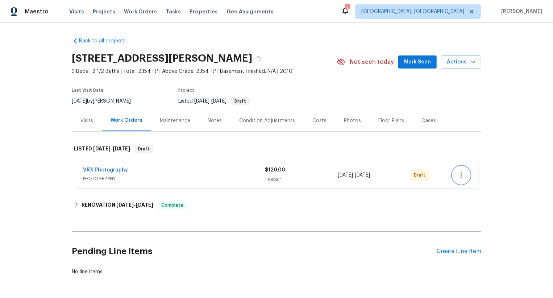
click at [461, 180] on button "button" at bounding box center [461, 174] width 17 height 17
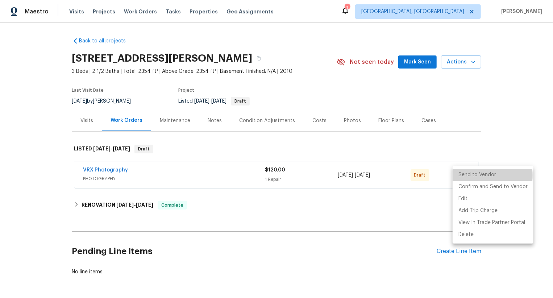
click at [461, 176] on li "Send to Vendor" at bounding box center [493, 175] width 81 height 12
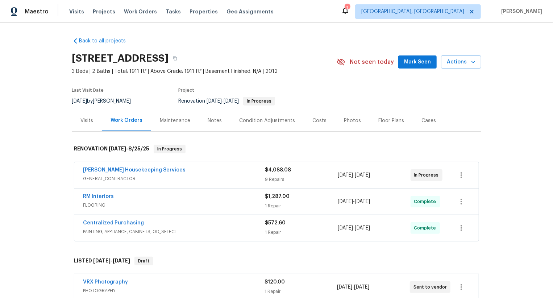
scroll to position [115, 0]
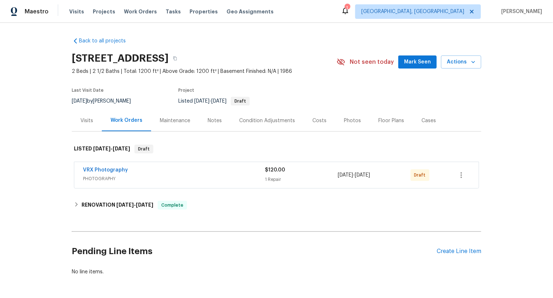
scroll to position [26, 0]
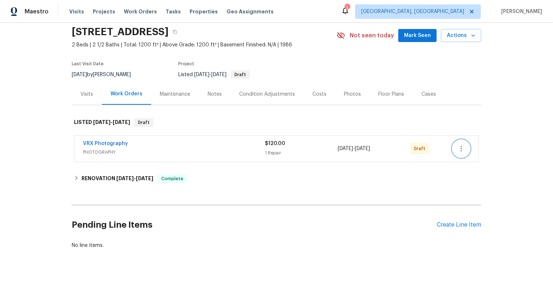
click at [461, 143] on button "button" at bounding box center [461, 148] width 17 height 17
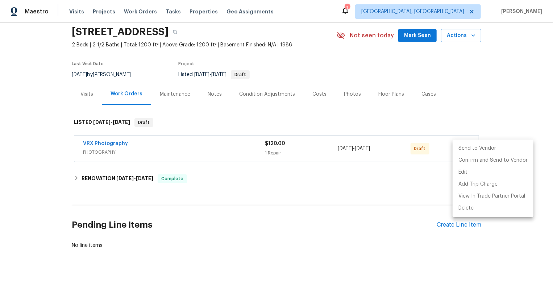
click at [461, 143] on ul "Send to Vendor Confirm and Send to Vendor Edit Add Trip Charge View In Trade Pa…" at bounding box center [493, 179] width 81 height 78
click at [461, 143] on li "Send to Vendor" at bounding box center [493, 149] width 81 height 12
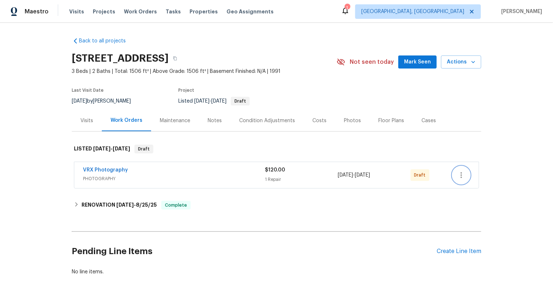
click at [458, 175] on icon "button" at bounding box center [461, 175] width 9 height 9
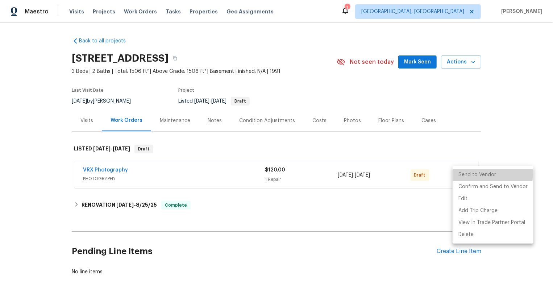
click at [458, 175] on li "Send to Vendor" at bounding box center [493, 175] width 81 height 12
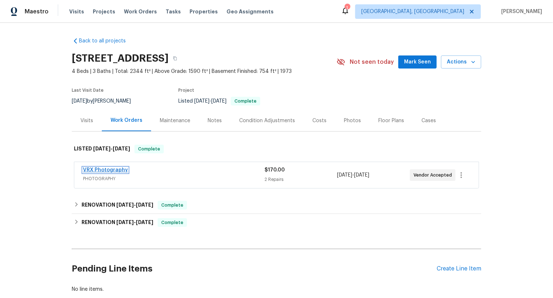
click at [114, 171] on link "VRX Photography" at bounding box center [105, 170] width 45 height 5
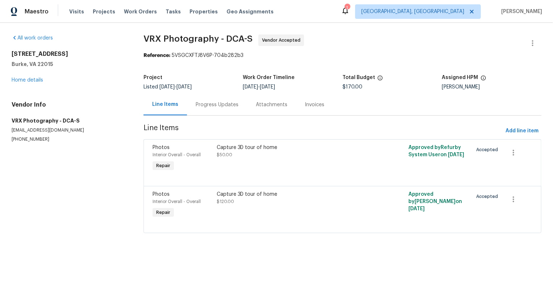
click at [209, 105] on div "Progress Updates" at bounding box center [217, 104] width 43 height 7
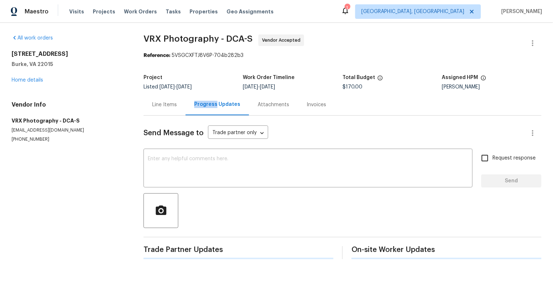
click at [209, 105] on div "Progress Updates" at bounding box center [217, 104] width 46 height 7
click at [209, 105] on div "Progress Updates" at bounding box center [217, 104] width 63 height 21
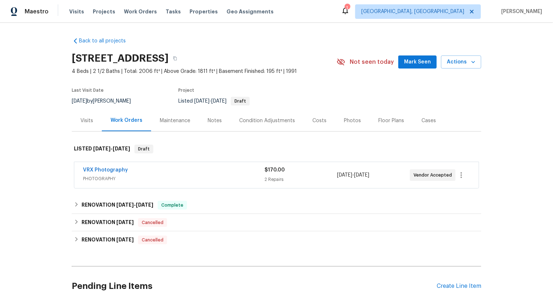
click at [121, 167] on span "VRX Photography" at bounding box center [105, 169] width 45 height 7
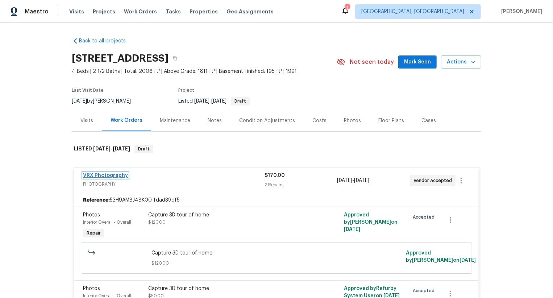
click at [113, 173] on link "VRX Photography" at bounding box center [105, 175] width 45 height 5
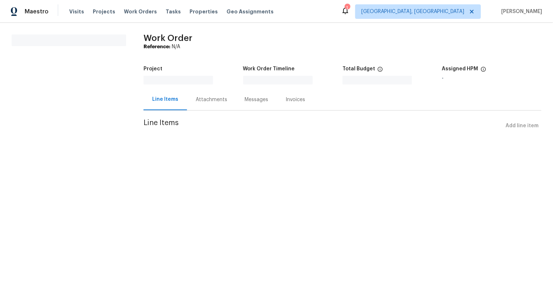
click at [113, 153] on html "Maestro Visits Projects Work Orders Tasks Properties Geo Assignments 1 [GEOGRAP…" at bounding box center [276, 76] width 553 height 153
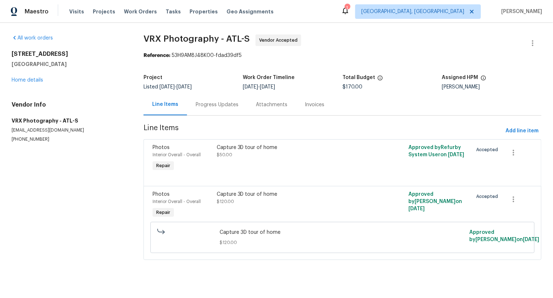
click at [215, 106] on div "Progress Updates" at bounding box center [217, 104] width 43 height 7
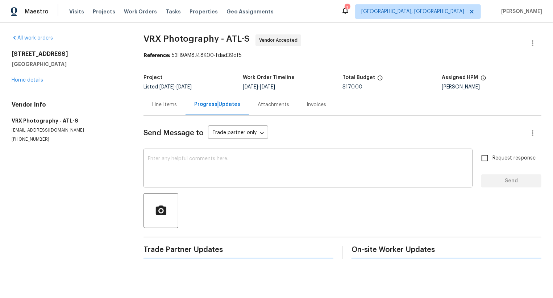
click at [215, 106] on div "Progress Updates" at bounding box center [217, 104] width 46 height 7
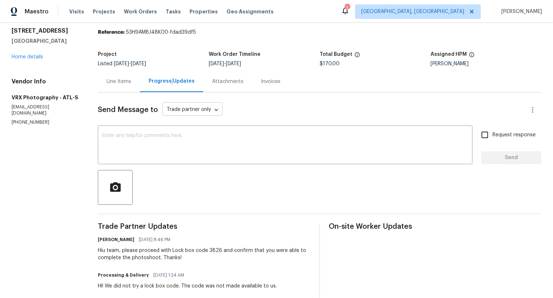
scroll to position [36, 0]
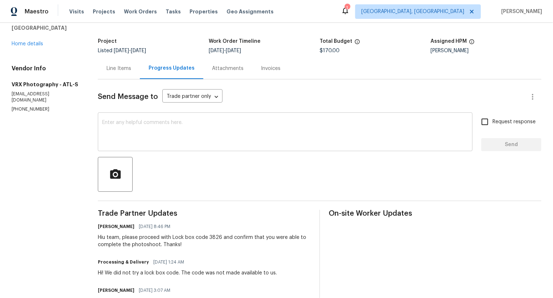
click at [203, 141] on textarea at bounding box center [285, 132] width 366 height 25
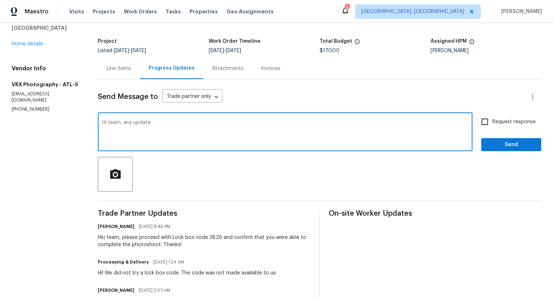
type textarea "Hi team, any update"
click at [510, 124] on span "Request response" at bounding box center [514, 122] width 43 height 8
click at [493, 124] on input "Request response" at bounding box center [485, 121] width 15 height 15
checkbox input "true"
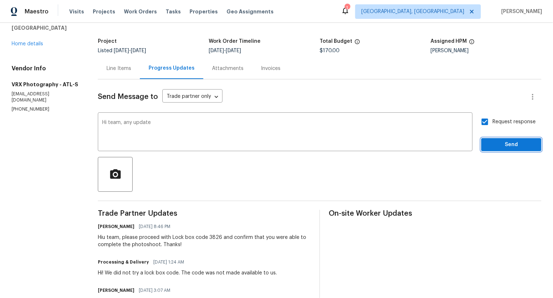
click at [510, 145] on span "Send" at bounding box center [511, 144] width 49 height 9
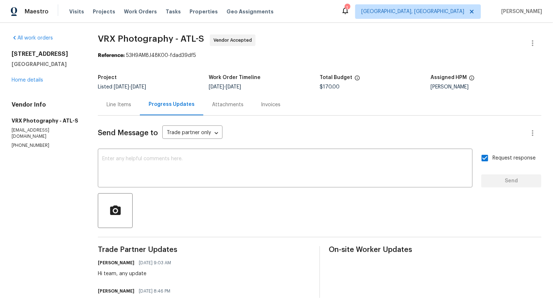
scroll to position [74, 0]
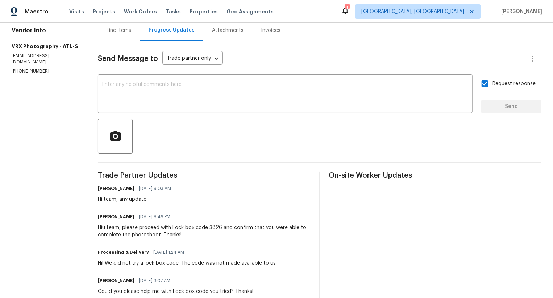
click at [138, 200] on div "Hi team, any update" at bounding box center [137, 199] width 78 height 7
copy div "Hi team, any update"
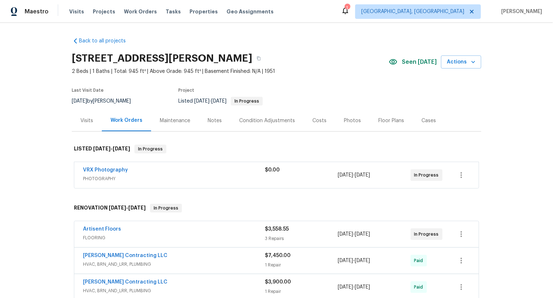
click at [202, 175] on span "PHOTOGRAPHY" at bounding box center [174, 178] width 182 height 7
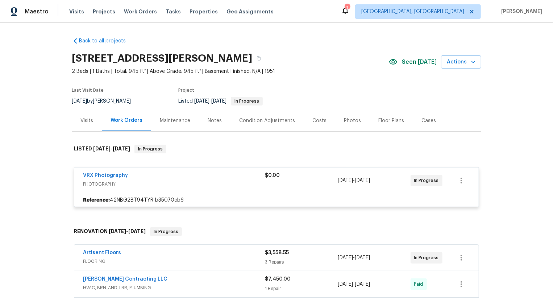
click at [202, 175] on div "VRX Photography" at bounding box center [174, 176] width 182 height 9
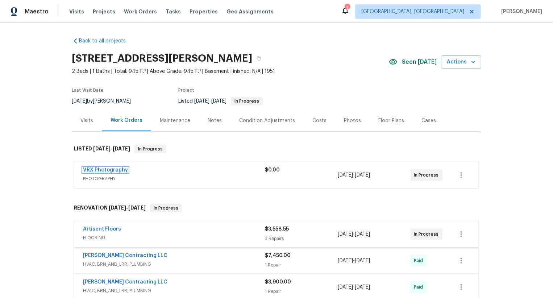
click at [119, 170] on link "VRX Photography" at bounding box center [105, 170] width 45 height 5
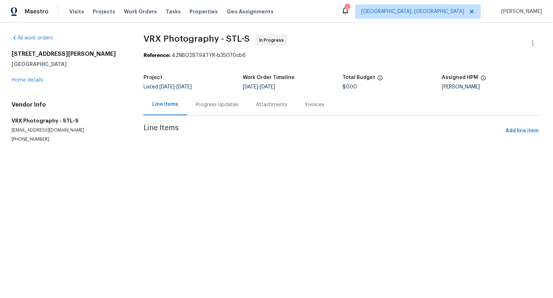
click at [219, 110] on div "Progress Updates" at bounding box center [217, 104] width 60 height 21
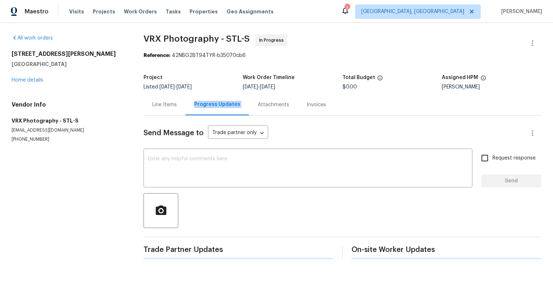
click at [219, 110] on div "Progress Updates" at bounding box center [217, 104] width 63 height 21
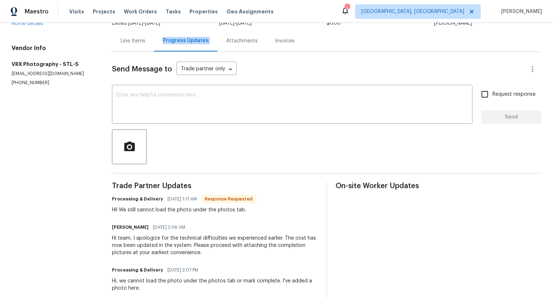
scroll to position [78, 0]
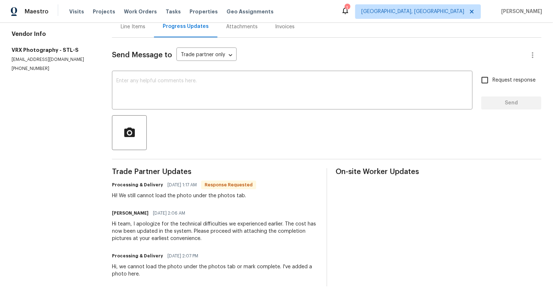
click at [189, 232] on div "Hi team, I apologize for the technical difficulties we experienced earlier. The…" at bounding box center [215, 231] width 206 height 22
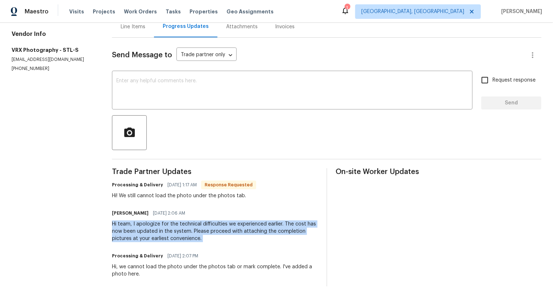
click at [189, 232] on div "Hi team, I apologize for the technical difficulties we experienced earlier. The…" at bounding box center [215, 231] width 206 height 22
copy div "Hi team, I apologize for the technical difficulties we experienced earlier. The…"
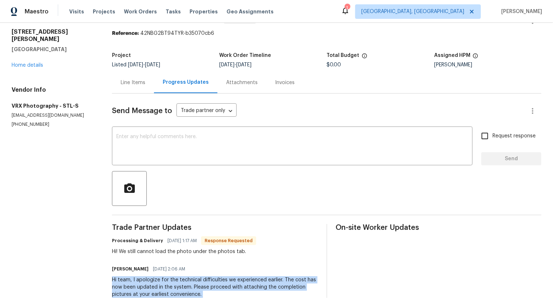
scroll to position [0, 0]
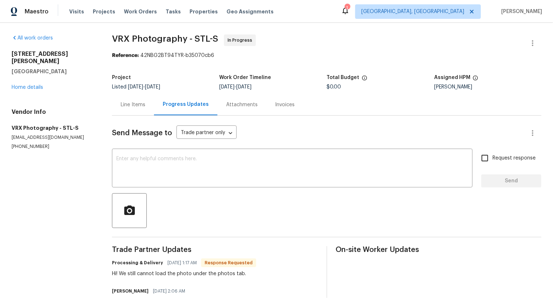
click at [141, 107] on div "Line Items" at bounding box center [133, 104] width 25 height 7
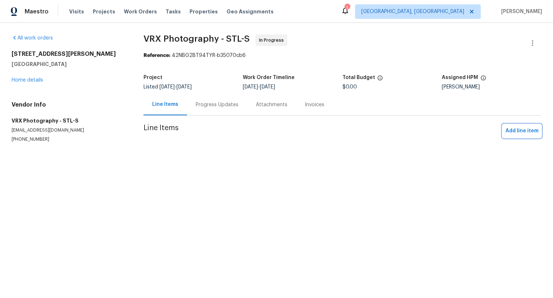
click at [522, 130] on span "Add line item" at bounding box center [522, 131] width 33 height 9
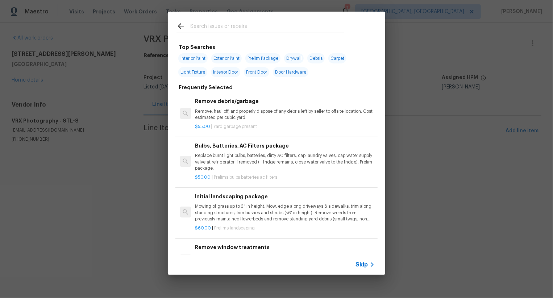
click at [370, 267] on icon at bounding box center [372, 264] width 9 height 9
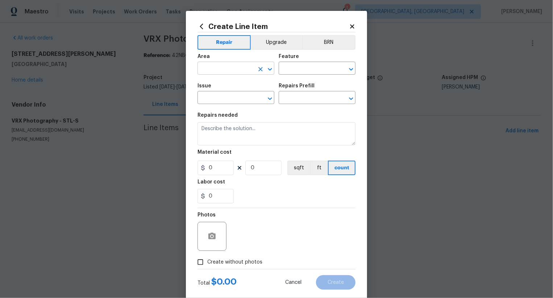
click at [229, 67] on input "text" at bounding box center [226, 68] width 57 height 11
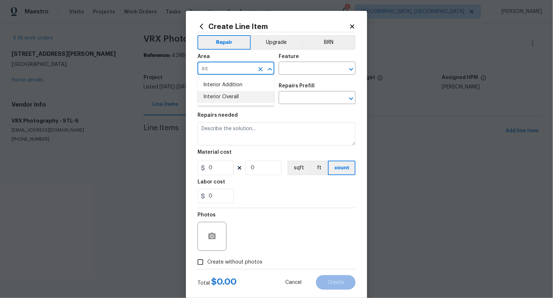
click at [237, 91] on li "Interior Overall" at bounding box center [236, 97] width 77 height 12
type input "Interior Overall"
click at [294, 66] on input "text" at bounding box center [307, 68] width 57 height 11
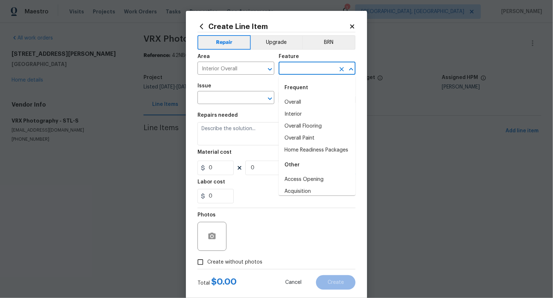
click at [305, 92] on div "Frequent" at bounding box center [317, 87] width 77 height 17
click at [305, 96] on li "Overall" at bounding box center [317, 102] width 77 height 12
type input "Overall"
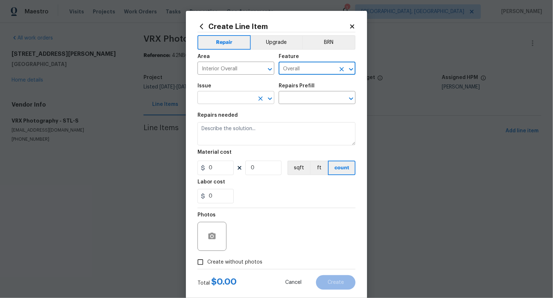
click at [254, 98] on div "​" at bounding box center [236, 98] width 77 height 11
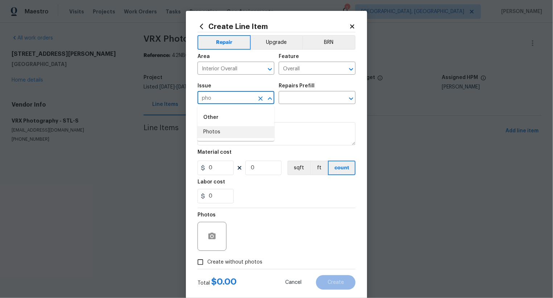
click at [233, 132] on li "Photos" at bounding box center [236, 132] width 77 height 12
type input "Photos"
click at [296, 97] on input "text" at bounding box center [307, 98] width 57 height 11
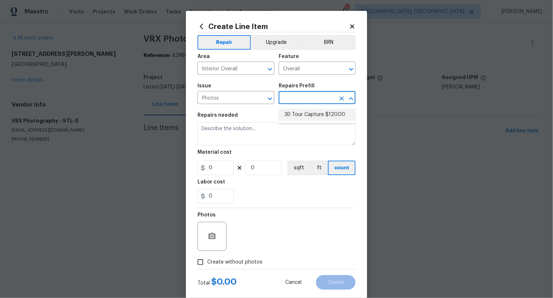
click at [304, 111] on li "3D Tour Capture $120.00" at bounding box center [317, 115] width 77 height 12
type input "3D Tour Capture $120.00"
type textarea "Capture 3D tour of home"
type input "1"
type input "120"
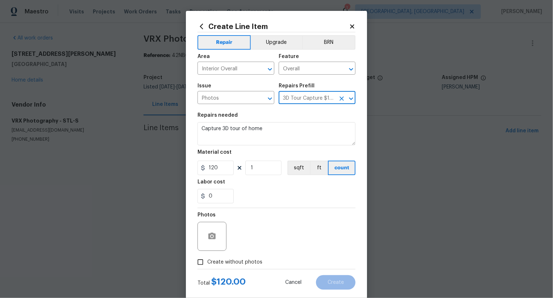
scroll to position [14, 0]
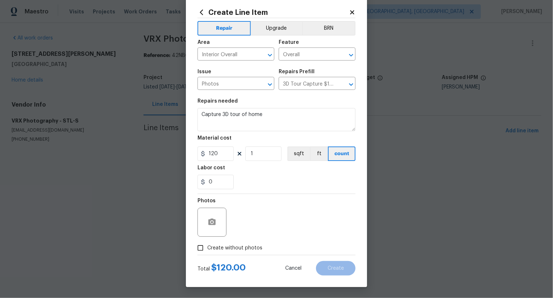
click at [243, 243] on label "Create without photos" at bounding box center [228, 248] width 69 height 14
click at [207, 243] on input "Create without photos" at bounding box center [201, 248] width 14 height 14
checkbox input "true"
click at [265, 219] on textarea at bounding box center [293, 222] width 123 height 29
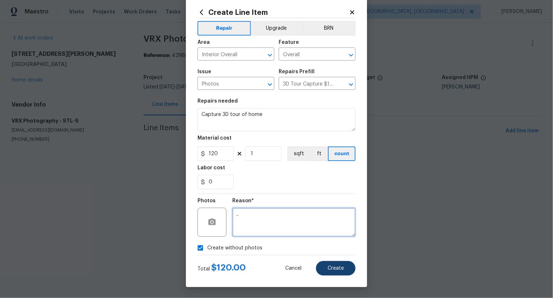
type textarea ".."
click at [355, 267] on button "Create" at bounding box center [336, 268] width 40 height 15
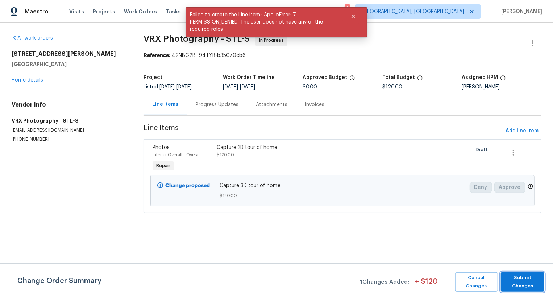
click at [525, 281] on span "Submit Changes" at bounding box center [523, 282] width 36 height 17
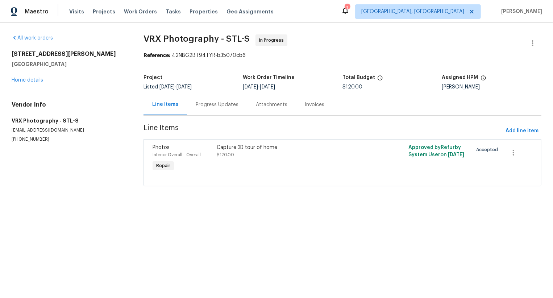
click at [228, 111] on div "Progress Updates" at bounding box center [217, 104] width 60 height 21
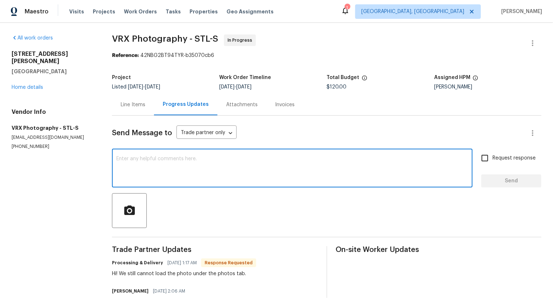
click at [234, 178] on textarea at bounding box center [292, 168] width 352 height 25
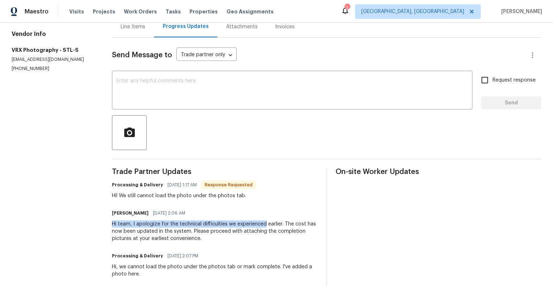
drag, startPoint x: 112, startPoint y: 223, endPoint x: 266, endPoint y: 223, distance: 153.8
click at [266, 223] on div "All work orders 4127 Burnett Ave Saint Louis, MO 63125 Home details Vendor Info…" at bounding box center [276, 121] width 553 height 353
copy div "Hi team, I apologize for the technical difficulties we experienced"
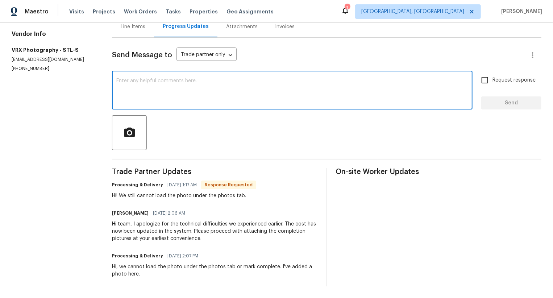
click at [210, 97] on textarea at bounding box center [292, 90] width 352 height 25
paste textarea "Hi team, I apologize for the technical difficulties we experienced"
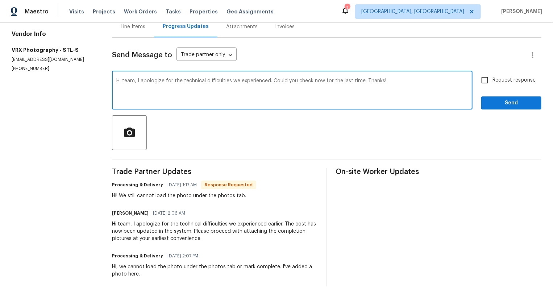
type textarea "Hi team, I apologize for the technical difficulties we experienced. Could you c…"
click at [493, 83] on input "Request response" at bounding box center [485, 80] width 15 height 15
checkbox input "true"
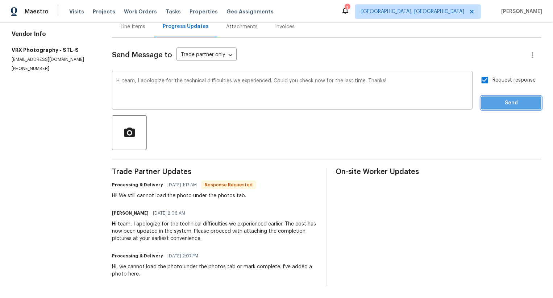
click at [493, 102] on span "Send" at bounding box center [511, 103] width 49 height 9
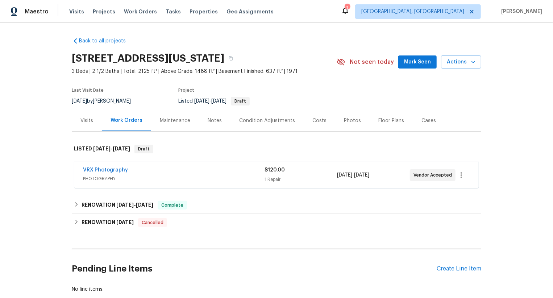
click at [119, 172] on span "VRX Photography" at bounding box center [105, 169] width 45 height 7
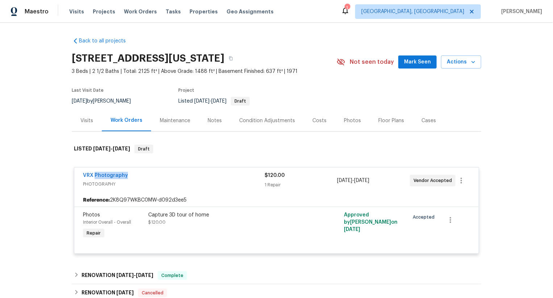
click at [120, 178] on span "VRX Photography" at bounding box center [105, 175] width 45 height 7
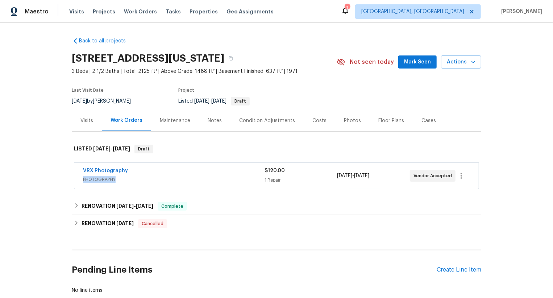
click at [120, 178] on span "PHOTOGRAPHY" at bounding box center [174, 179] width 182 height 7
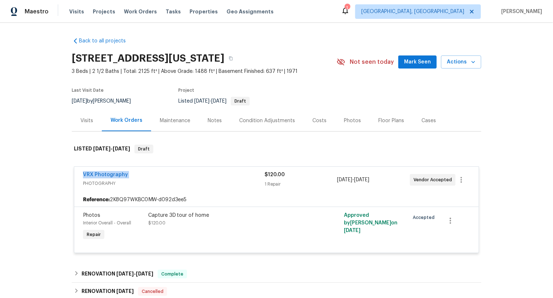
click at [120, 178] on span "VRX Photography" at bounding box center [105, 174] width 45 height 7
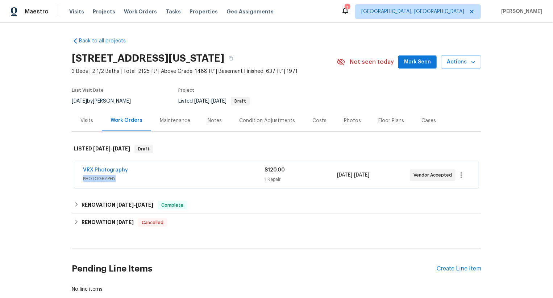
click at [120, 178] on span "PHOTOGRAPHY" at bounding box center [174, 178] width 182 height 7
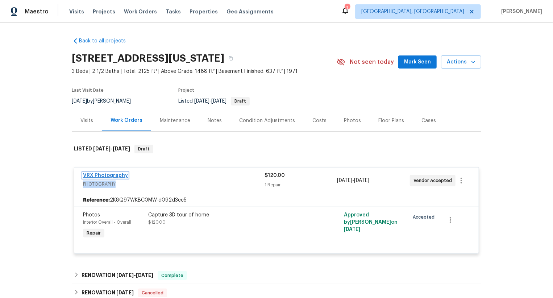
click at [120, 173] on link "VRX Photography" at bounding box center [105, 175] width 45 height 5
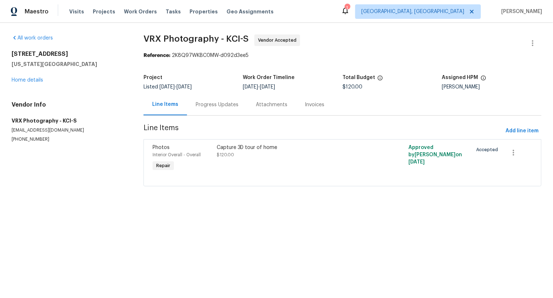
click at [247, 103] on div "Attachments" at bounding box center [271, 104] width 49 height 21
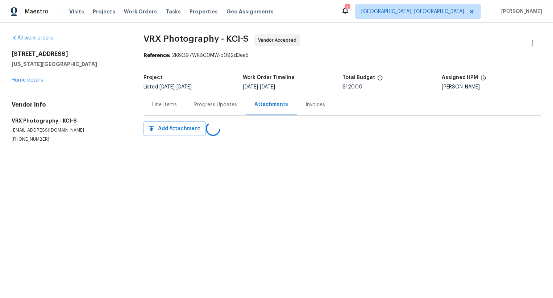
click at [228, 103] on div "Progress Updates" at bounding box center [215, 104] width 43 height 7
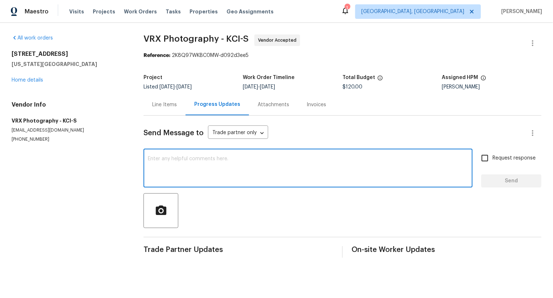
click at [224, 176] on textarea at bounding box center [308, 168] width 321 height 25
paste textarea "Hi Team, the work order was created on 8/13/2025 but it's still pending. So kin…"
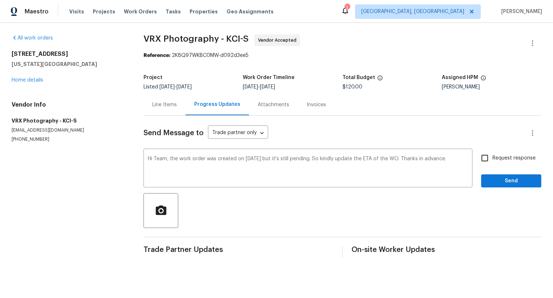
copy span "8/20/2025"
drag, startPoint x: 268, startPoint y: 88, endPoint x: 244, endPoint y: 88, distance: 23.9
click at [244, 88] on span "8/20/2025 - 8/21/2025" at bounding box center [259, 86] width 32 height 5
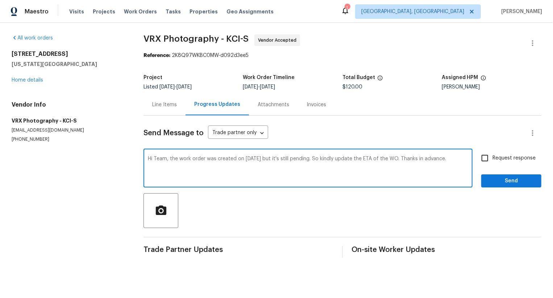
drag, startPoint x: 267, startPoint y: 160, endPoint x: 243, endPoint y: 159, distance: 23.9
click at [243, 159] on textarea "Hi Team, the work order was created on 8/13/2025 but it's still pending. So kin…" at bounding box center [308, 168] width 321 height 25
paste textarea "20"
type textarea "Hi Team, the work order was created on 8/20/2025 but it's still pending. So kin…"
click at [492, 162] on input "Request response" at bounding box center [485, 158] width 15 height 15
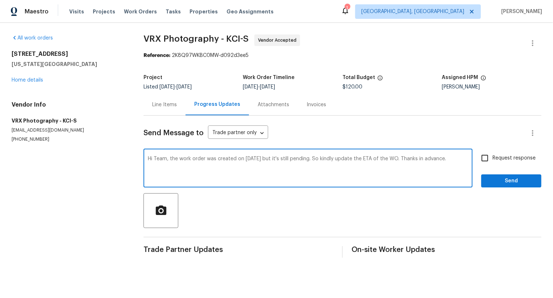
checkbox input "true"
click at [447, 160] on textarea "Hi Team, the work order was created on 8/20/2025 but it's still pending. So kin…" at bounding box center [308, 168] width 321 height 25
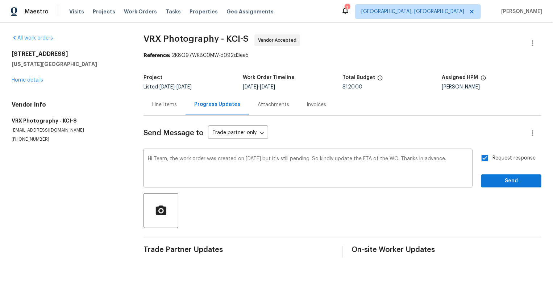
click at [492, 189] on div "Send Message to Trade partner only Trade partner only ​ Hi Team, the work order…" at bounding box center [343, 187] width 398 height 142
click at [495, 182] on span "Send" at bounding box center [511, 181] width 49 height 9
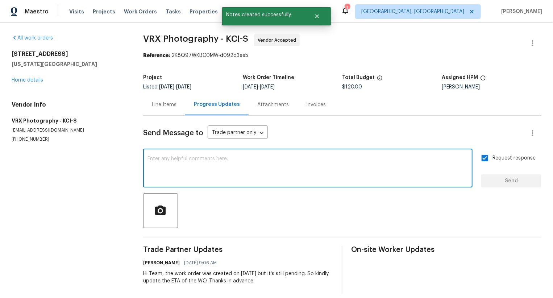
click at [395, 180] on textarea at bounding box center [308, 168] width 321 height 25
paste textarea "Hi Team, the work order was created on 8/20/2025 but it's still pending. So kin…"
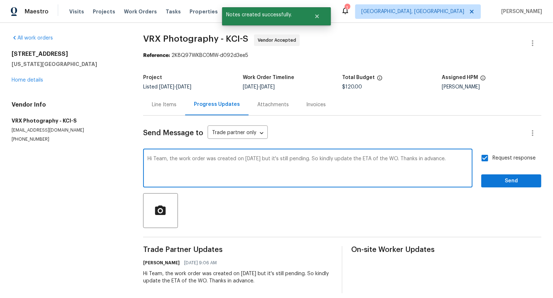
type textarea "Hi Team, the work order was created on 8/20/2025 but it's still pending. So kin…"
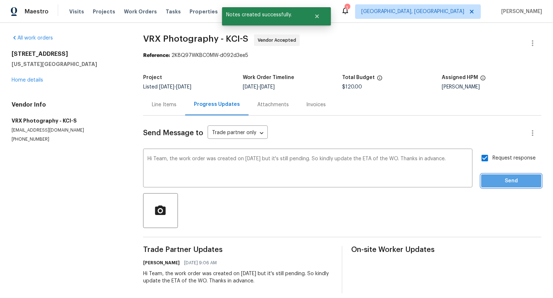
click at [496, 183] on span "Send" at bounding box center [511, 181] width 49 height 9
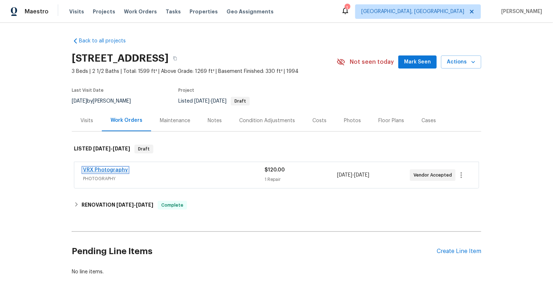
click at [117, 169] on link "VRX Photography" at bounding box center [105, 170] width 45 height 5
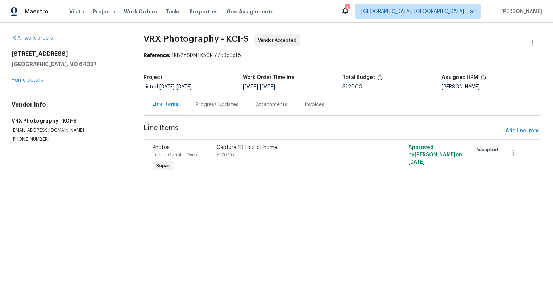
click at [207, 107] on div "Progress Updates" at bounding box center [217, 104] width 43 height 7
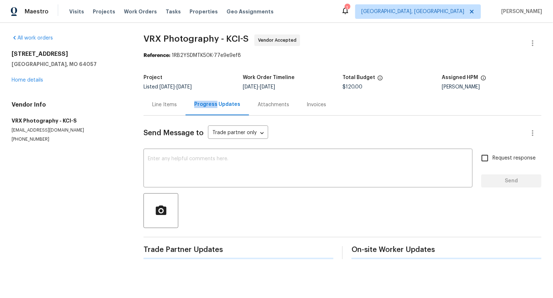
click at [207, 107] on div "Progress Updates" at bounding box center [217, 104] width 46 height 7
click at [198, 175] on textarea at bounding box center [308, 168] width 321 height 25
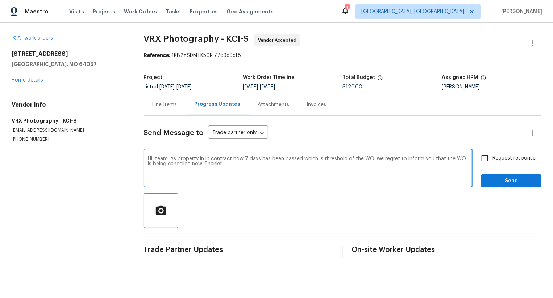
click at [450, 157] on textarea "Hi, team. As property in in contract now 7 days has been passed which is thresh…" at bounding box center [308, 168] width 321 height 25
paste textarea "Please be informed that the property has entered contract status, and the 7-day…"
click at [147, 158] on div "Please be informed that the property has entered contract status, and the 7-day…" at bounding box center [308, 169] width 329 height 37
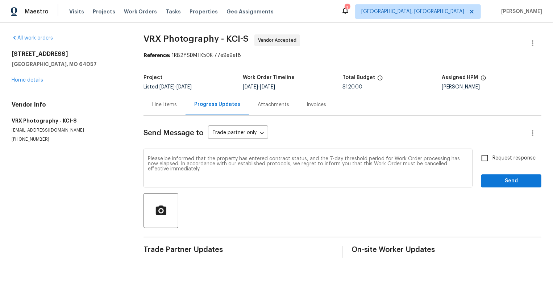
click at [147, 158] on div "Please be informed that the property has entered contract status, and the 7-day…" at bounding box center [308, 169] width 329 height 37
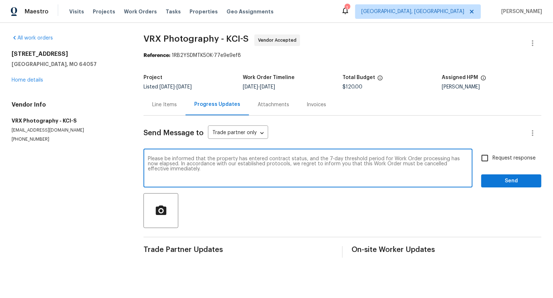
click at [148, 157] on textarea "Please be informed that the property has entered contract status, and the 7-day…" at bounding box center [308, 168] width 321 height 25
type textarea "Hey, team! Please be informed that the property has entered contract status, an…"
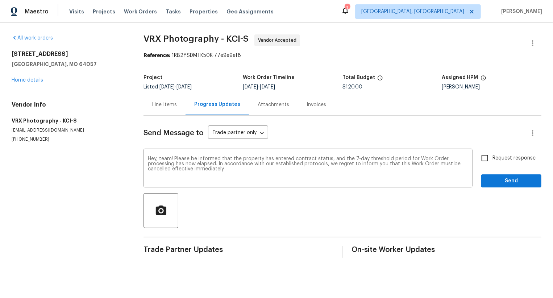
click at [497, 160] on span "Request response" at bounding box center [514, 158] width 43 height 8
click at [493, 160] on input "Request response" at bounding box center [485, 158] width 15 height 15
checkbox input "true"
click at [497, 177] on button "Send" at bounding box center [512, 180] width 60 height 13
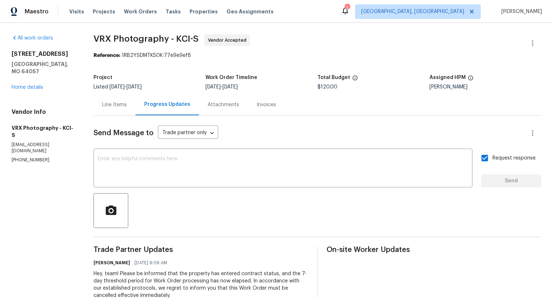
click at [124, 106] on div "Line Items" at bounding box center [114, 104] width 25 height 7
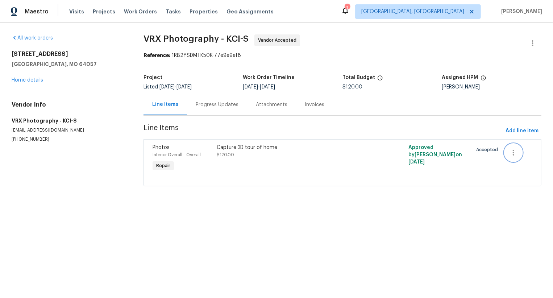
click at [512, 152] on icon "button" at bounding box center [514, 152] width 9 height 9
click at [515, 153] on li "Cancel" at bounding box center [519, 153] width 28 height 12
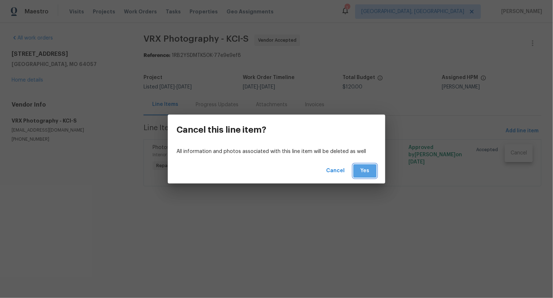
click at [363, 172] on span "Yes" at bounding box center [365, 170] width 12 height 9
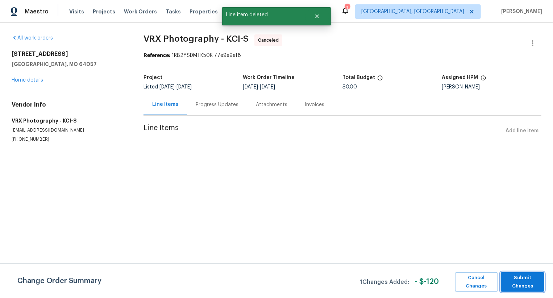
click at [506, 276] on span "Submit Changes" at bounding box center [523, 282] width 36 height 17
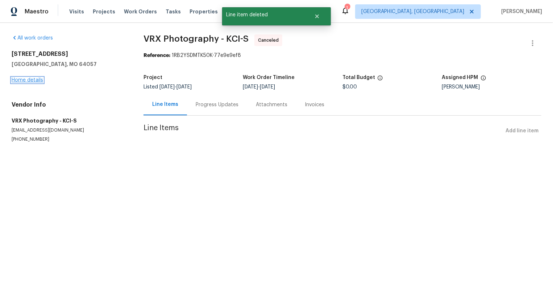
click at [29, 78] on link "Home details" at bounding box center [28, 80] width 32 height 5
